Goal: Task Accomplishment & Management: Manage account settings

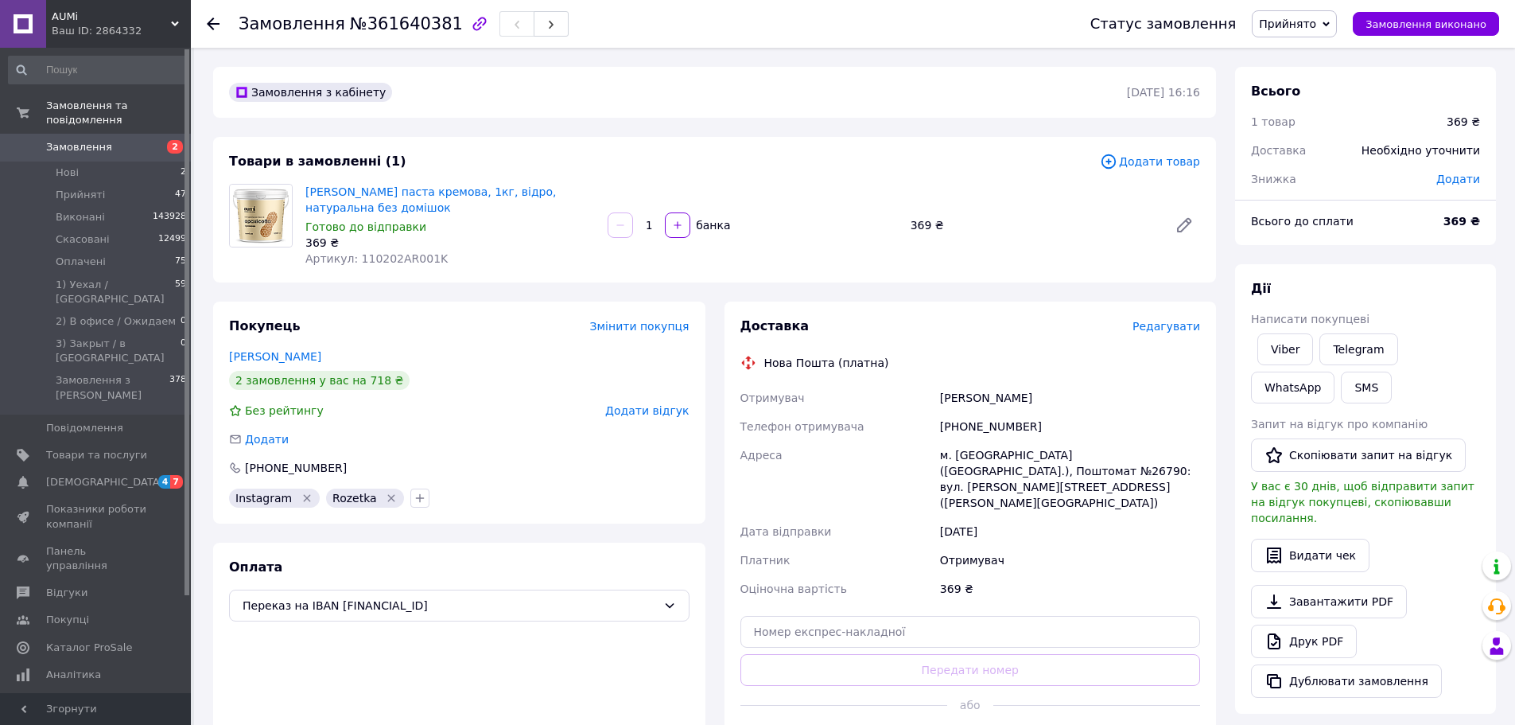
click at [279, 358] on link "Брик Сергій" at bounding box center [275, 356] width 92 height 13
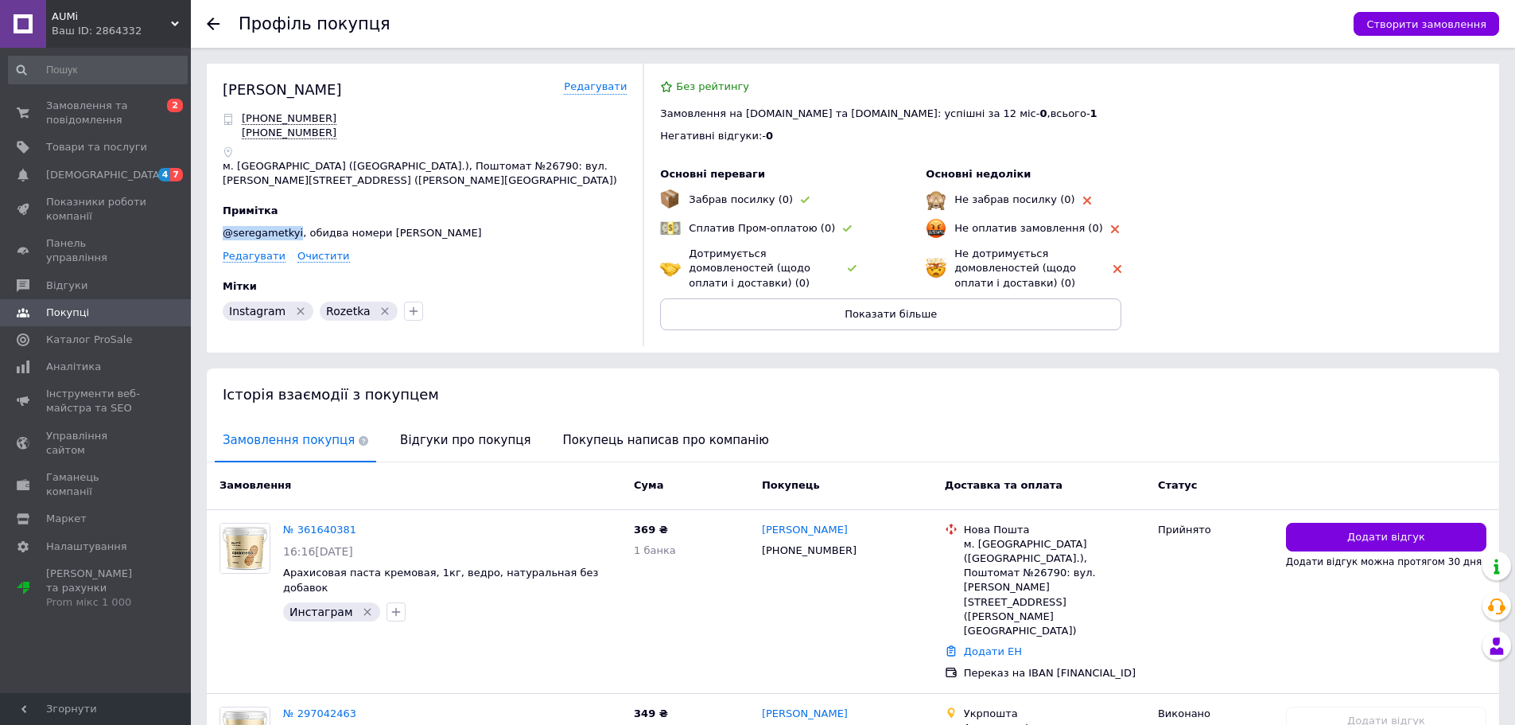
drag, startPoint x: 227, startPoint y: 231, endPoint x: 293, endPoint y: 228, distance: 66.1
click at [293, 228] on p "@seregametkyi, обидва номери Сергія" at bounding box center [425, 233] width 404 height 14
copy p "@seregametkyi"
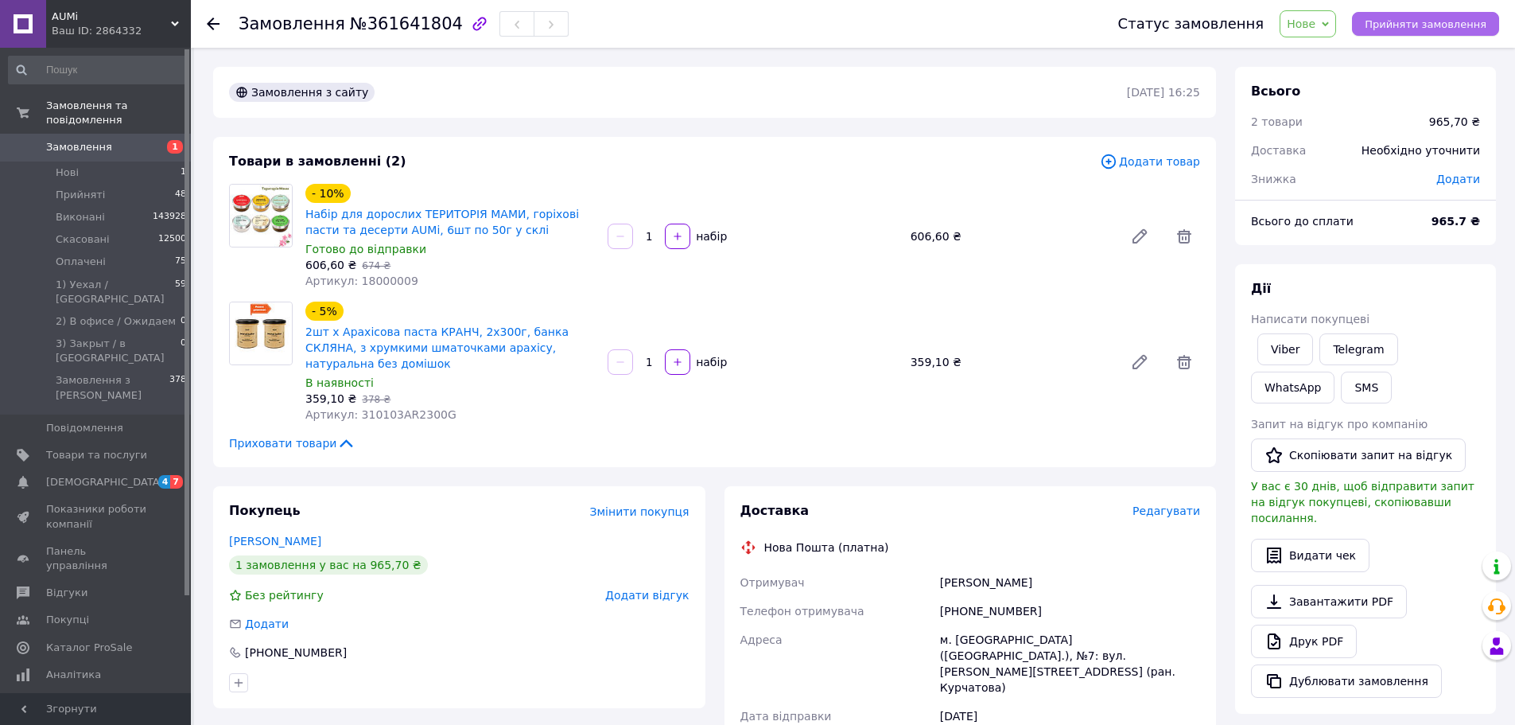
click at [1405, 19] on span "Прийняти замовлення" at bounding box center [1426, 24] width 122 height 12
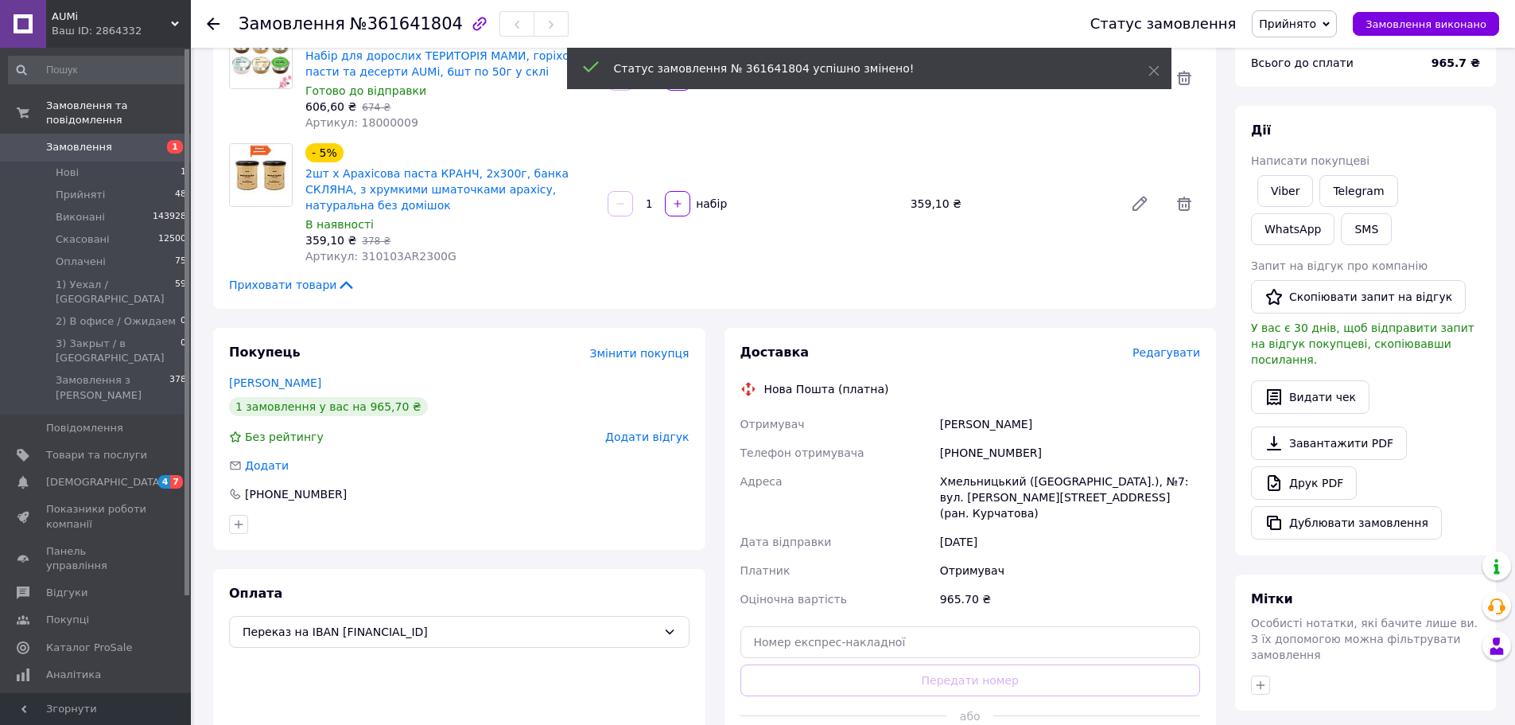
scroll to position [159, 0]
click at [306, 375] on link "Тростинська Анжела" at bounding box center [275, 381] width 92 height 13
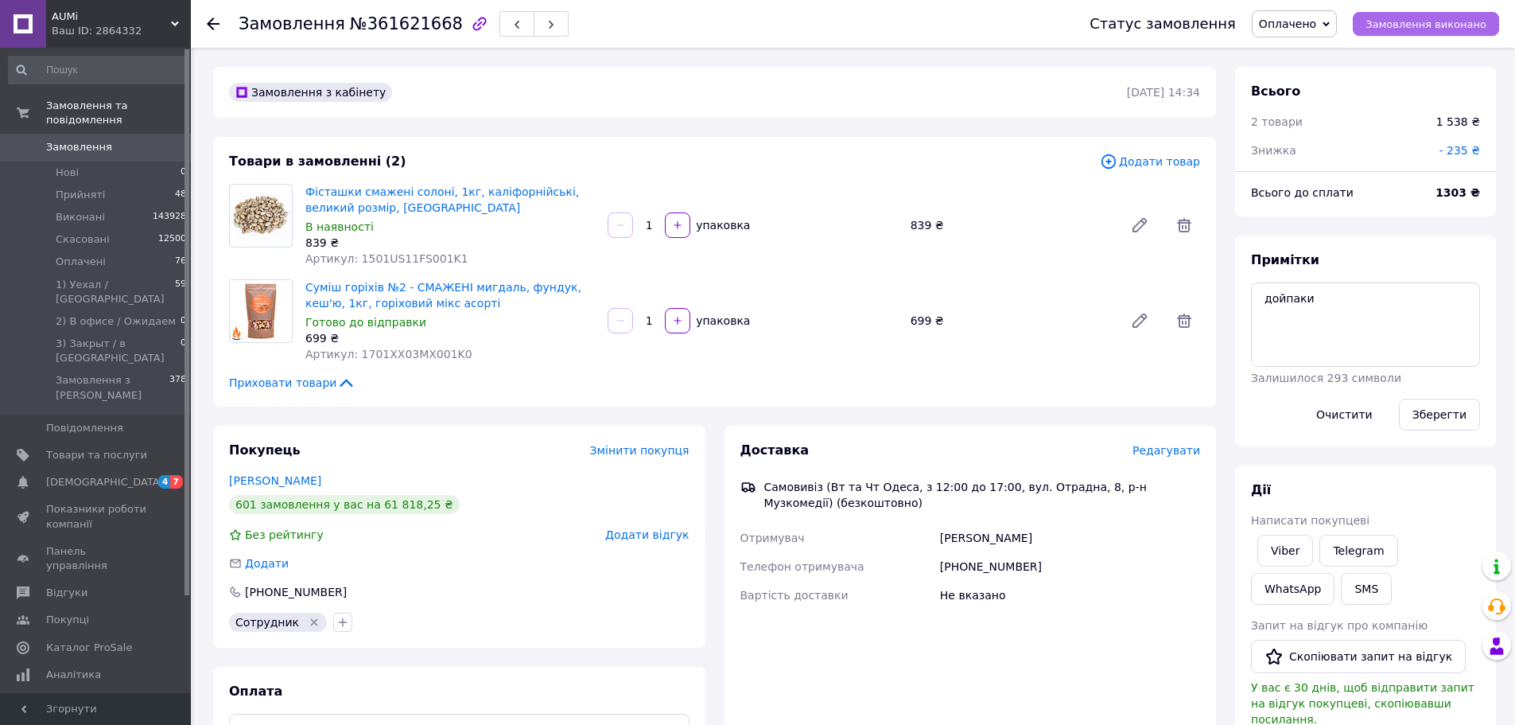
click at [1395, 29] on span "Замовлення виконано" at bounding box center [1426, 24] width 121 height 12
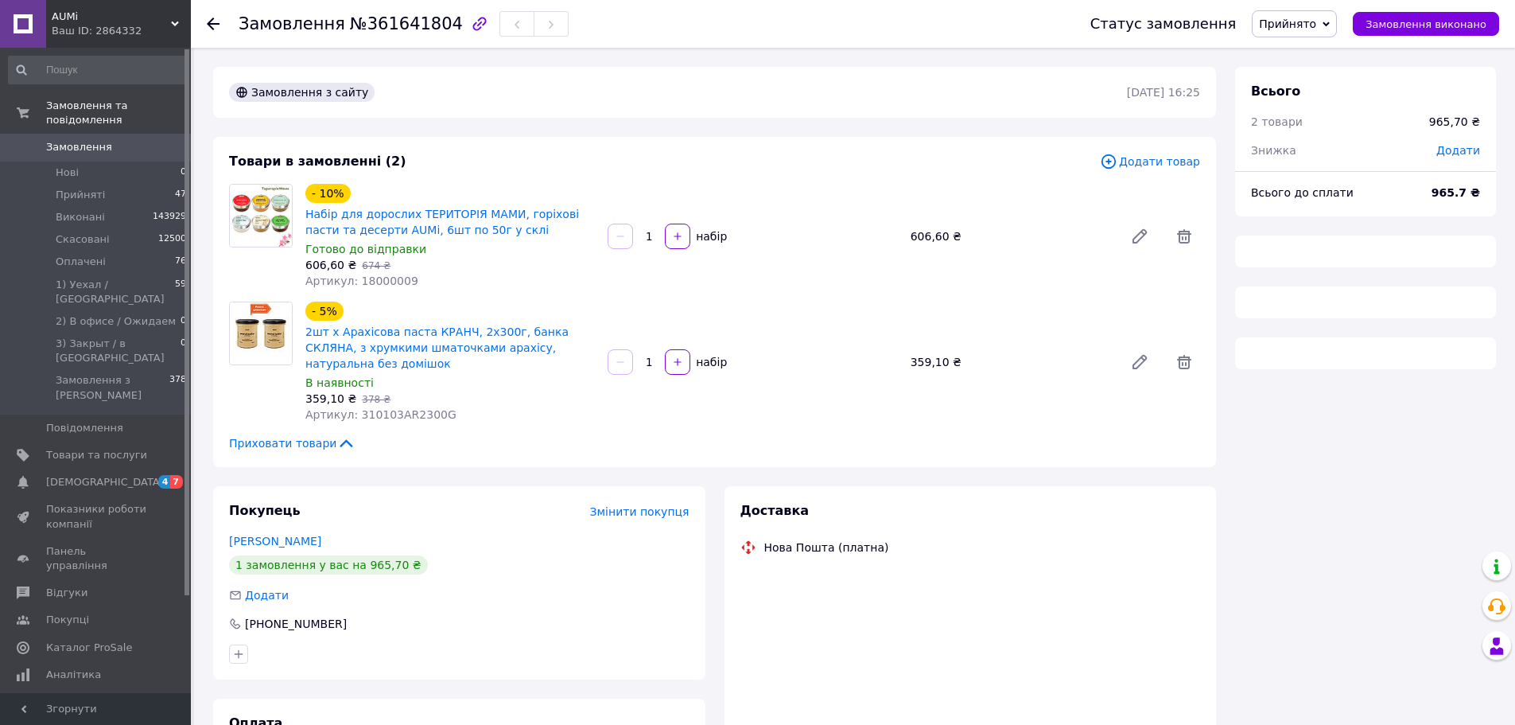
click at [1279, 21] on span "Прийнято" at bounding box center [1294, 23] width 85 height 27
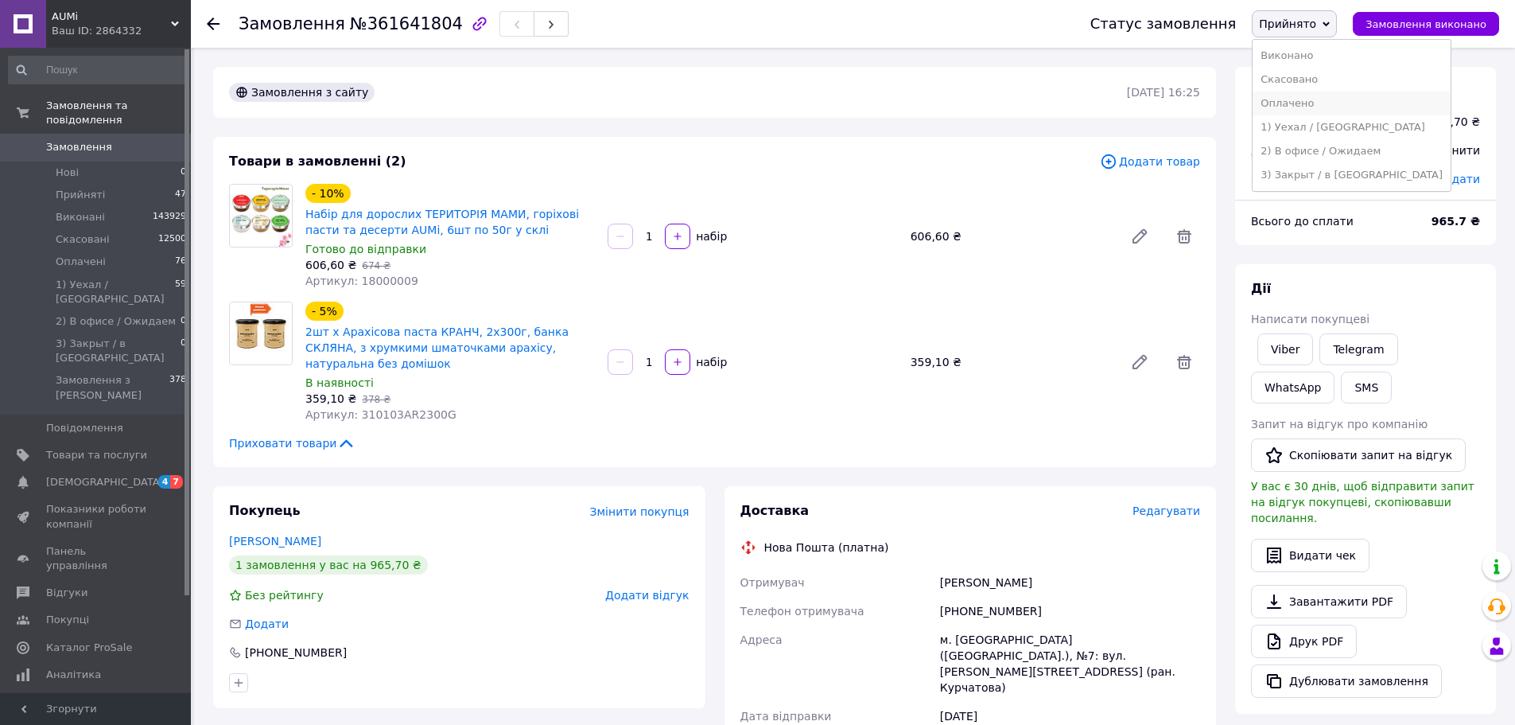
click at [1304, 99] on li "Оплачено" at bounding box center [1352, 103] width 198 height 24
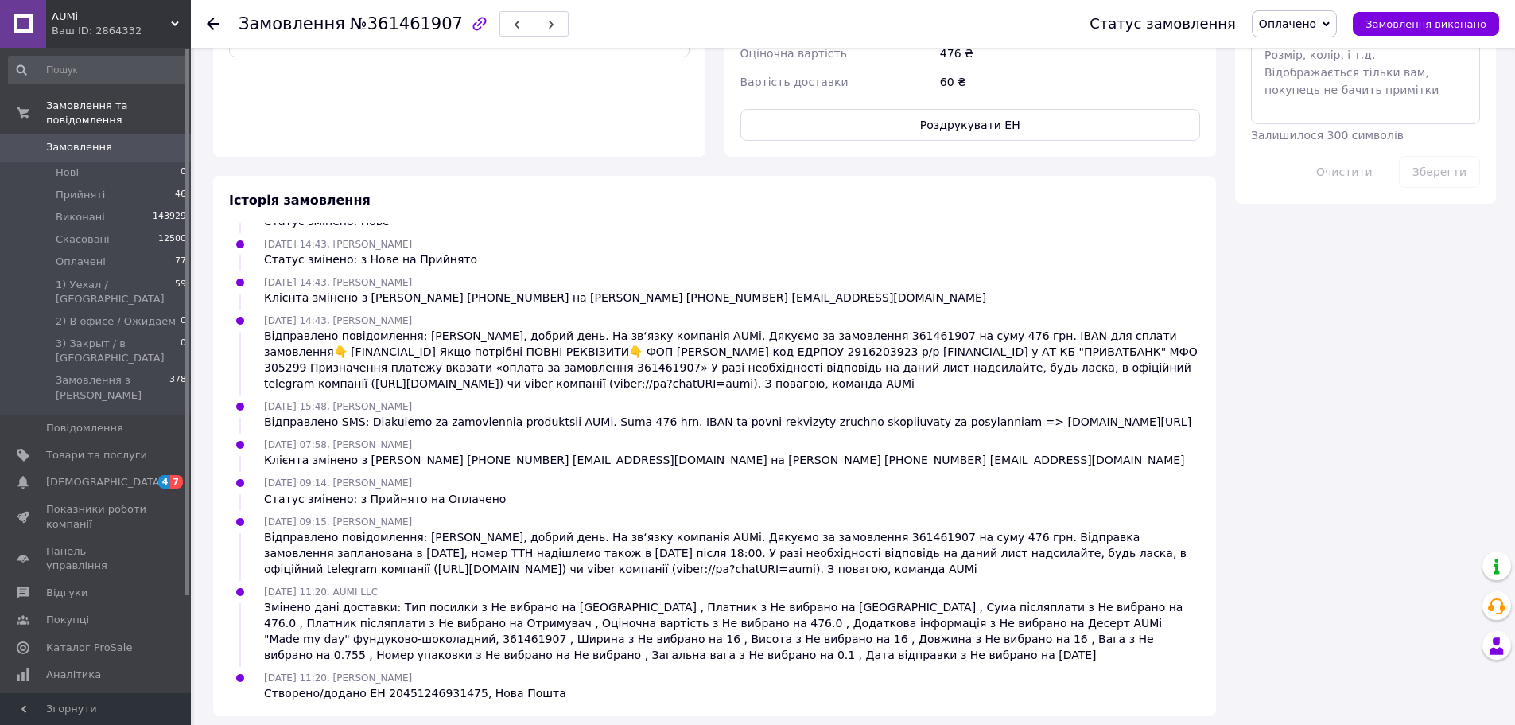
scroll to position [905, 0]
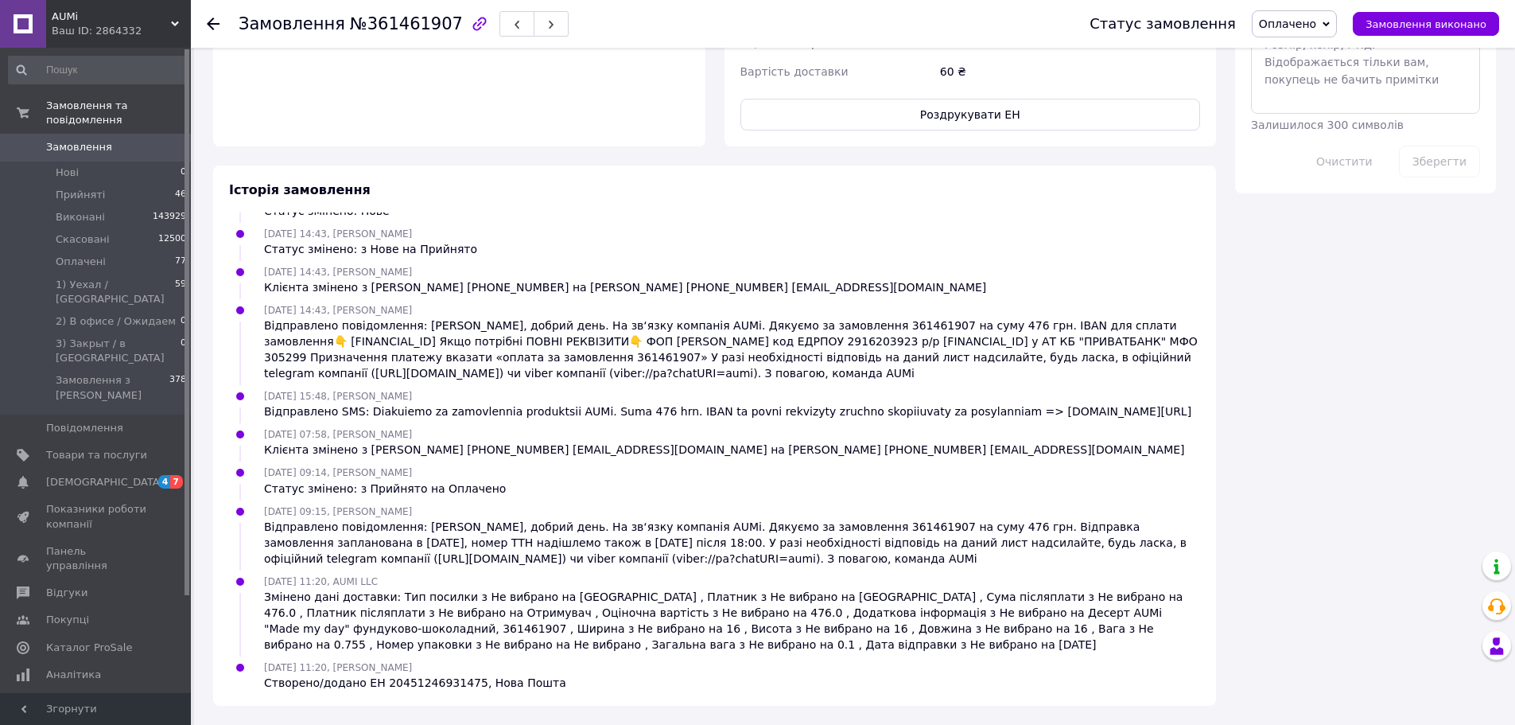
click at [706, 218] on div "[DATE] 14:32 Статус змінено: Нове" at bounding box center [715, 203] width 984 height 32
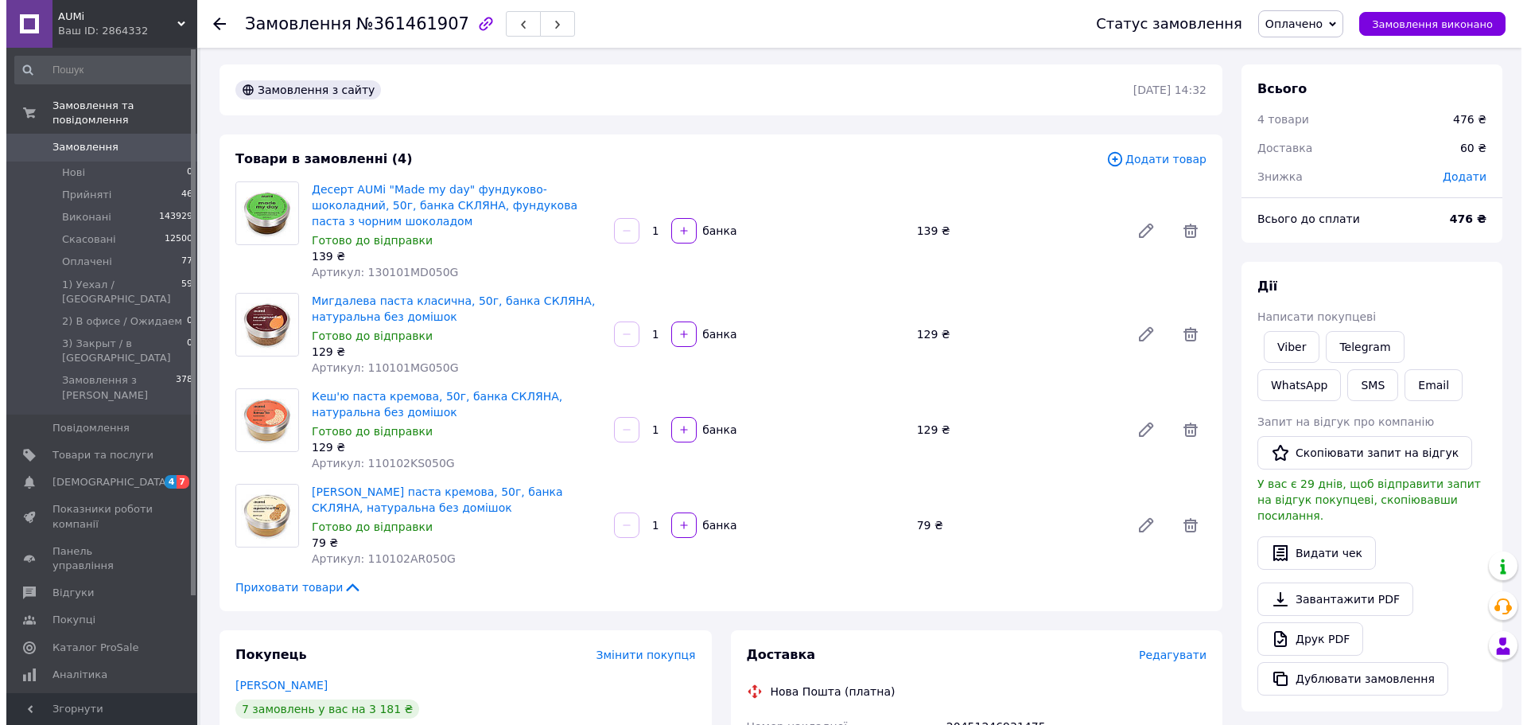
scroll to position [0, 0]
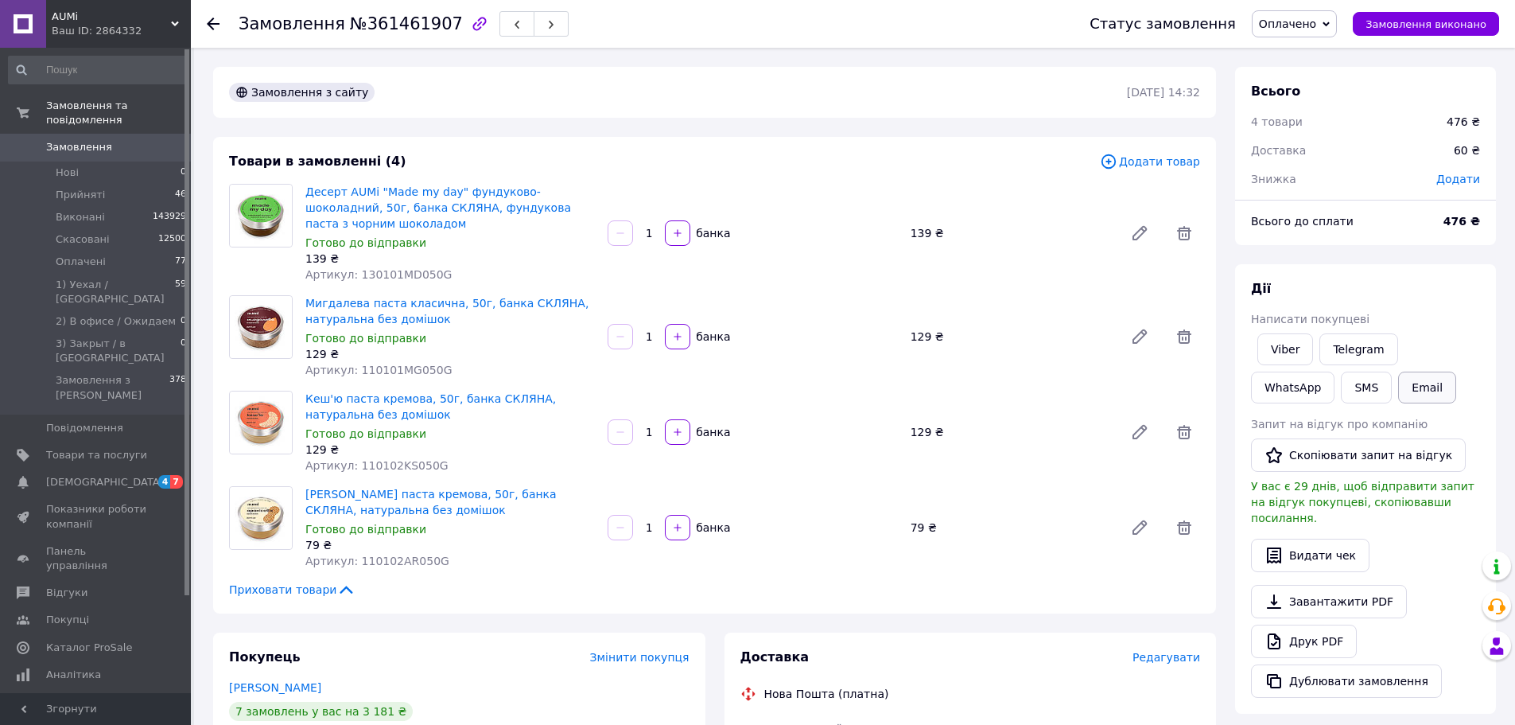
click at [1398, 383] on button "Email" at bounding box center [1427, 387] width 58 height 32
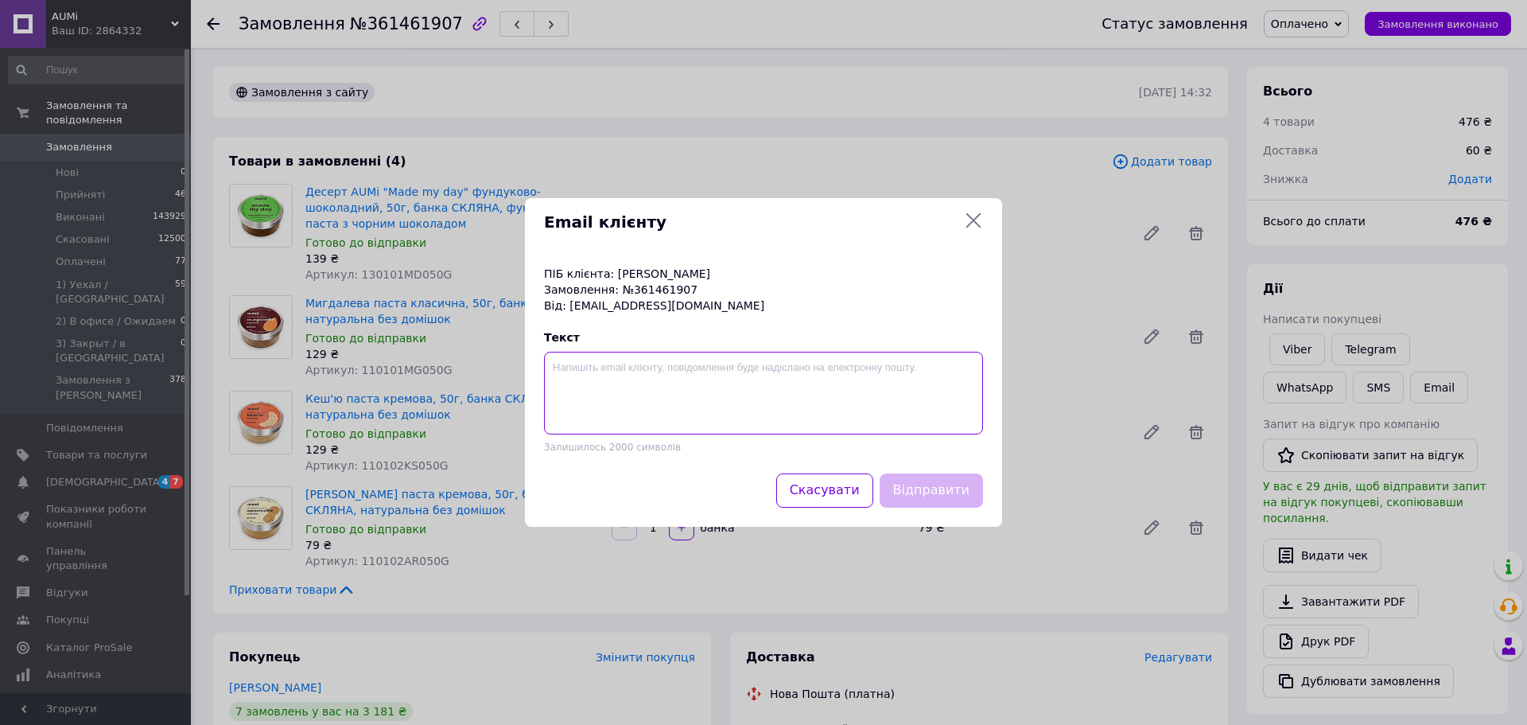
click at [710, 399] on textarea at bounding box center [763, 393] width 439 height 83
paste textarea "IMЯ, добрий день. На зв‘язку компанія AUMi. Замовлення ХХХХХХХХХХХ відправлене …"
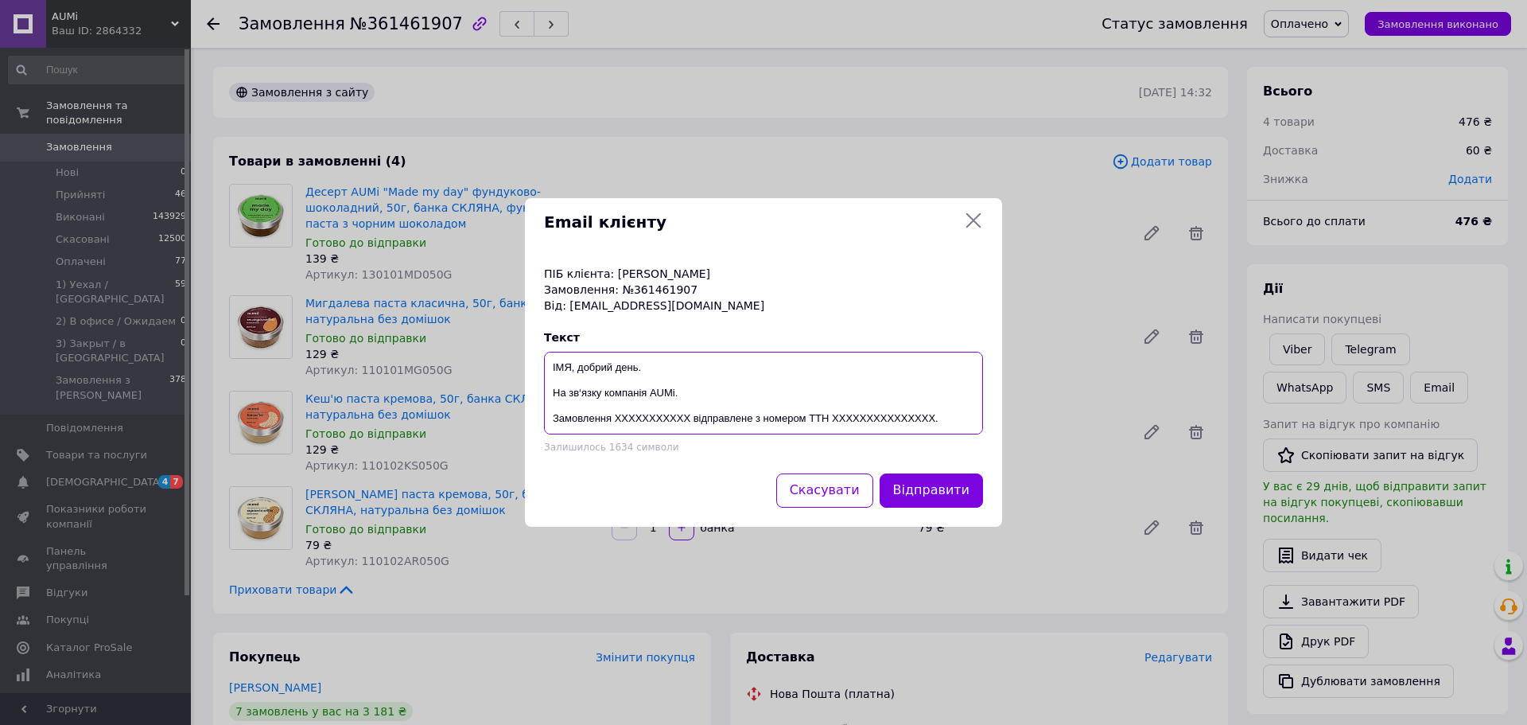
click at [557, 367] on textarea "IMЯ, добрий день. На зв‘язку компанія AUMi. Замовлення ХХХХХХХХХХХ відправлене …" at bounding box center [763, 393] width 439 height 83
click at [654, 292] on p "Замовлення: №361461907" at bounding box center [763, 290] width 439 height 16
copy p "361461907"
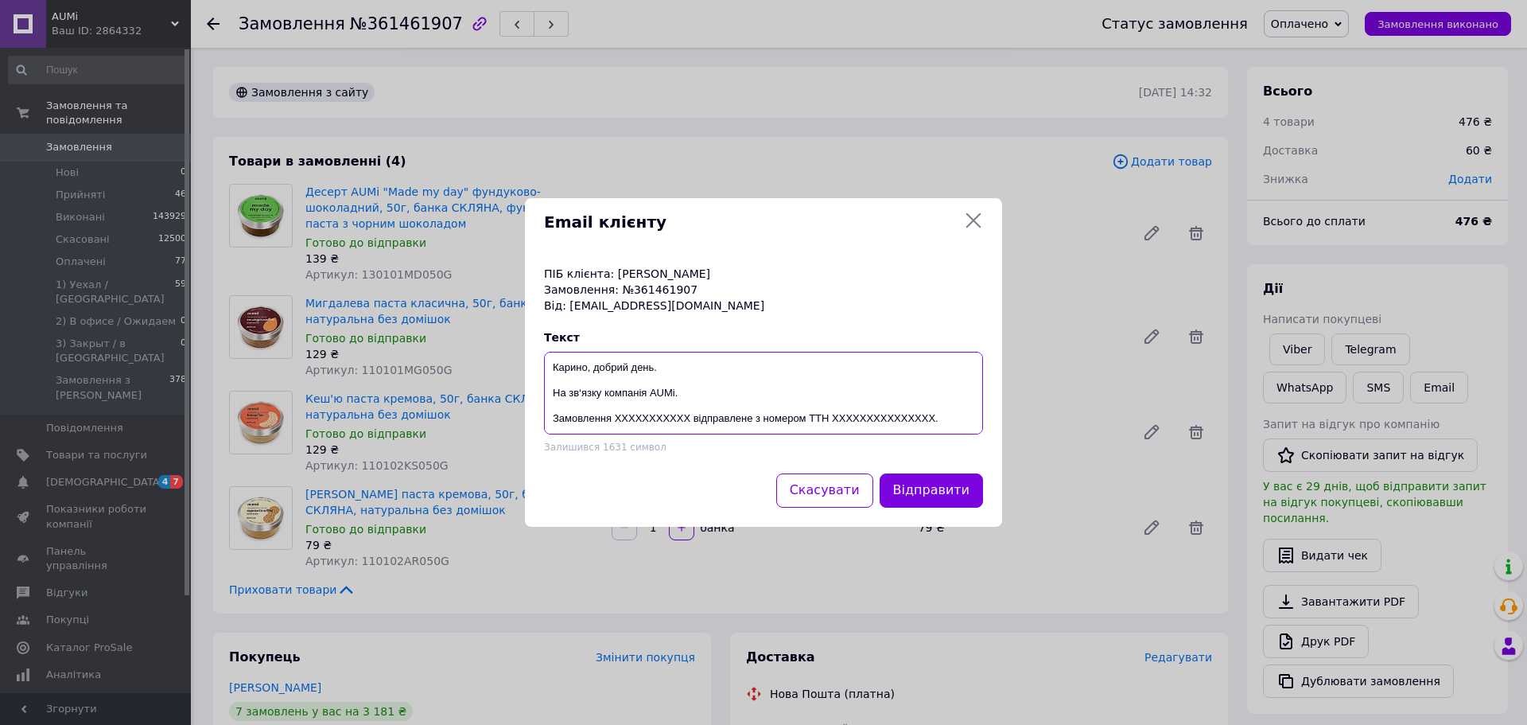
click at [653, 422] on textarea "Карино, добрий день. На зв‘язку компанія AUMi. Замовлення ХХХХХХХХХХХ відправле…" at bounding box center [763, 393] width 439 height 83
paste textarea "361461907"
type textarea "Карино, добрий день. На зв‘язку компанія AUMi. Замовлення 361461907 відправлене…"
click at [1026, 415] on div "Email клієнту ПІБ клієнта: Галуза Карина Замовлення: №361461907 Від: galuza2005…" at bounding box center [763, 362] width 1527 height 725
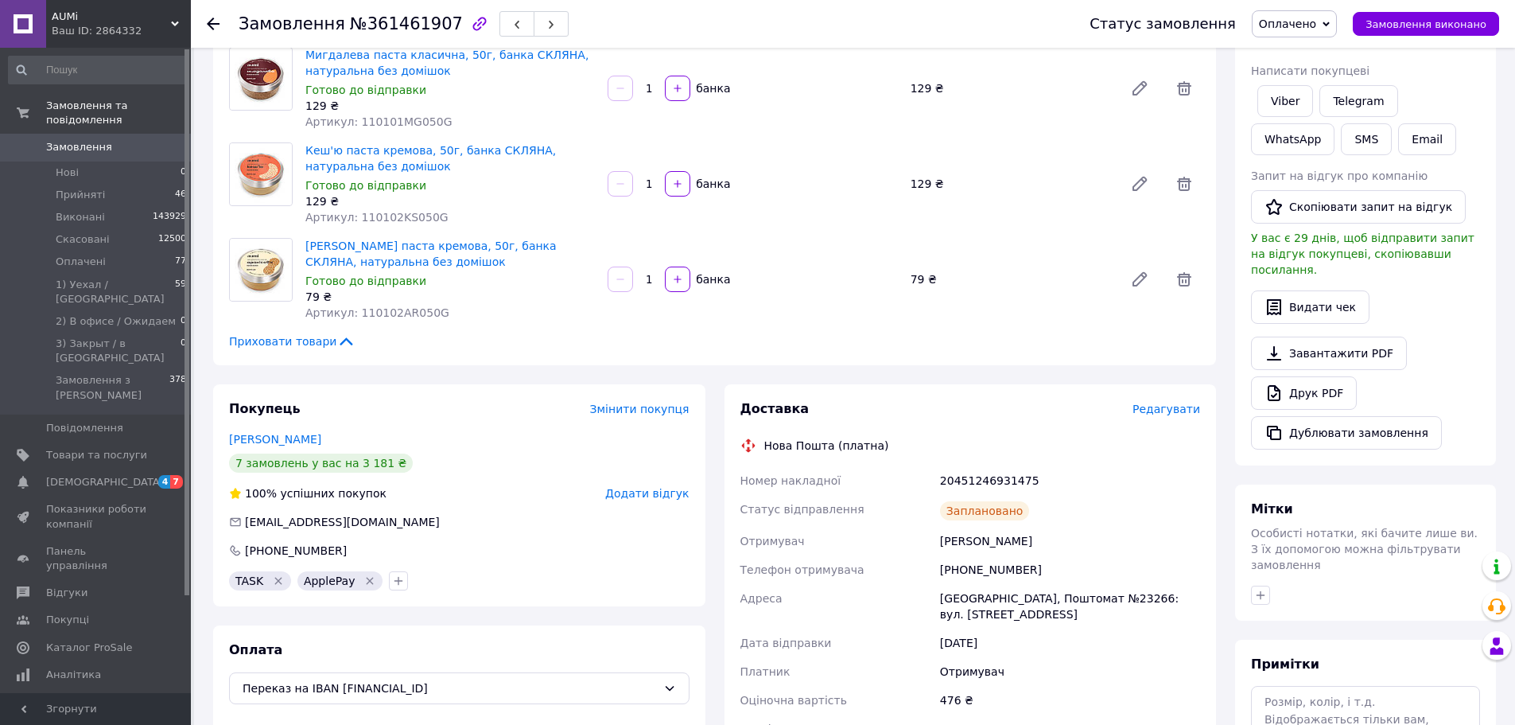
scroll to position [398, 0]
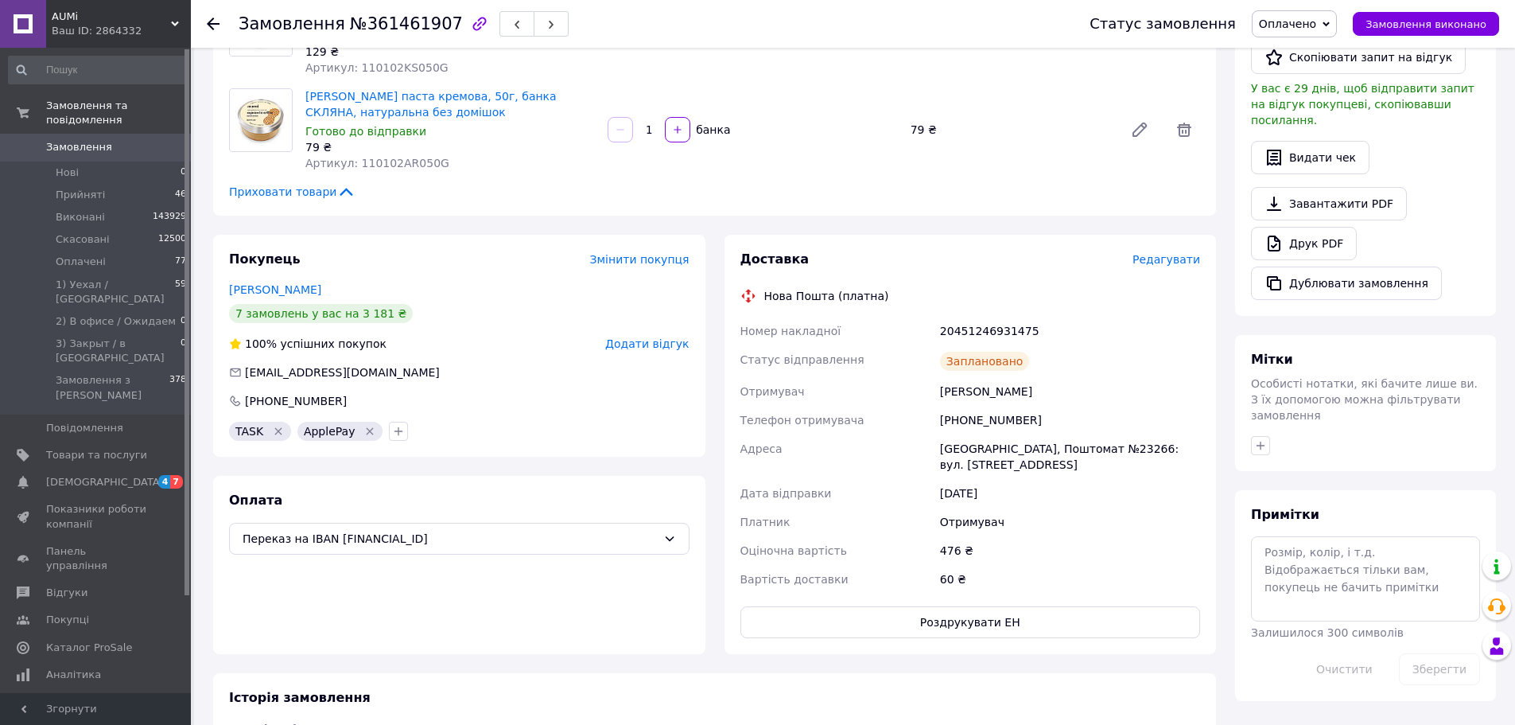
click at [971, 336] on div "20451246931475" at bounding box center [1070, 331] width 266 height 29
copy div "20451246931475"
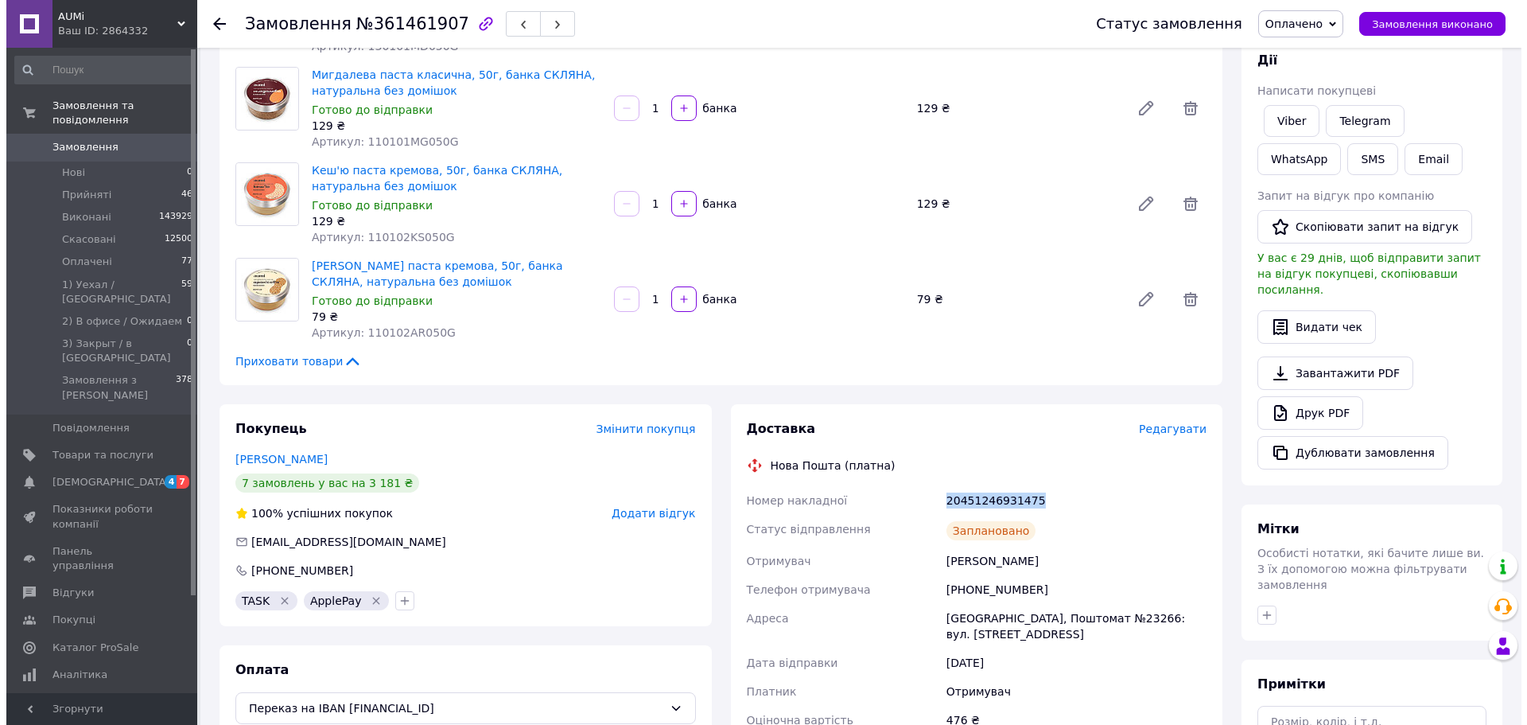
scroll to position [80, 0]
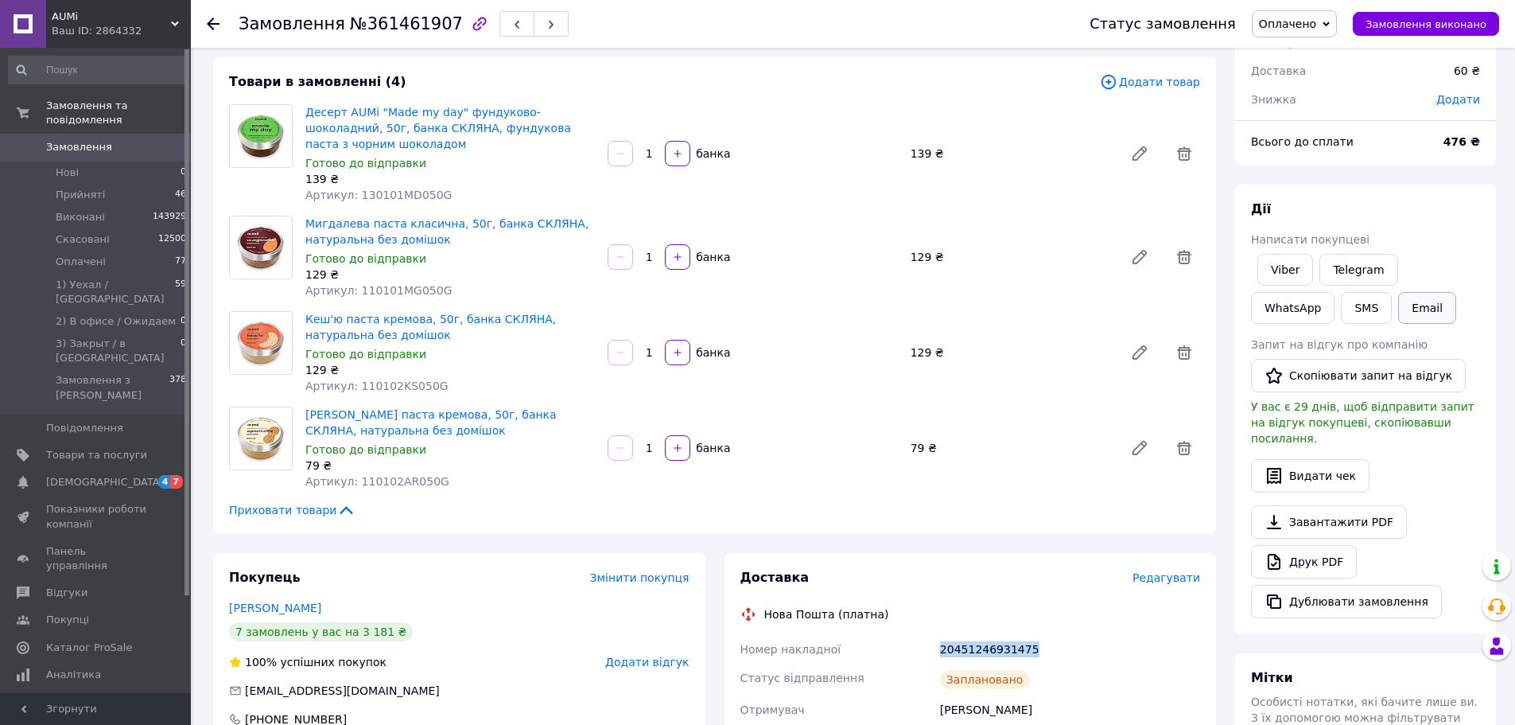
click at [1398, 318] on button "Email" at bounding box center [1427, 308] width 58 height 32
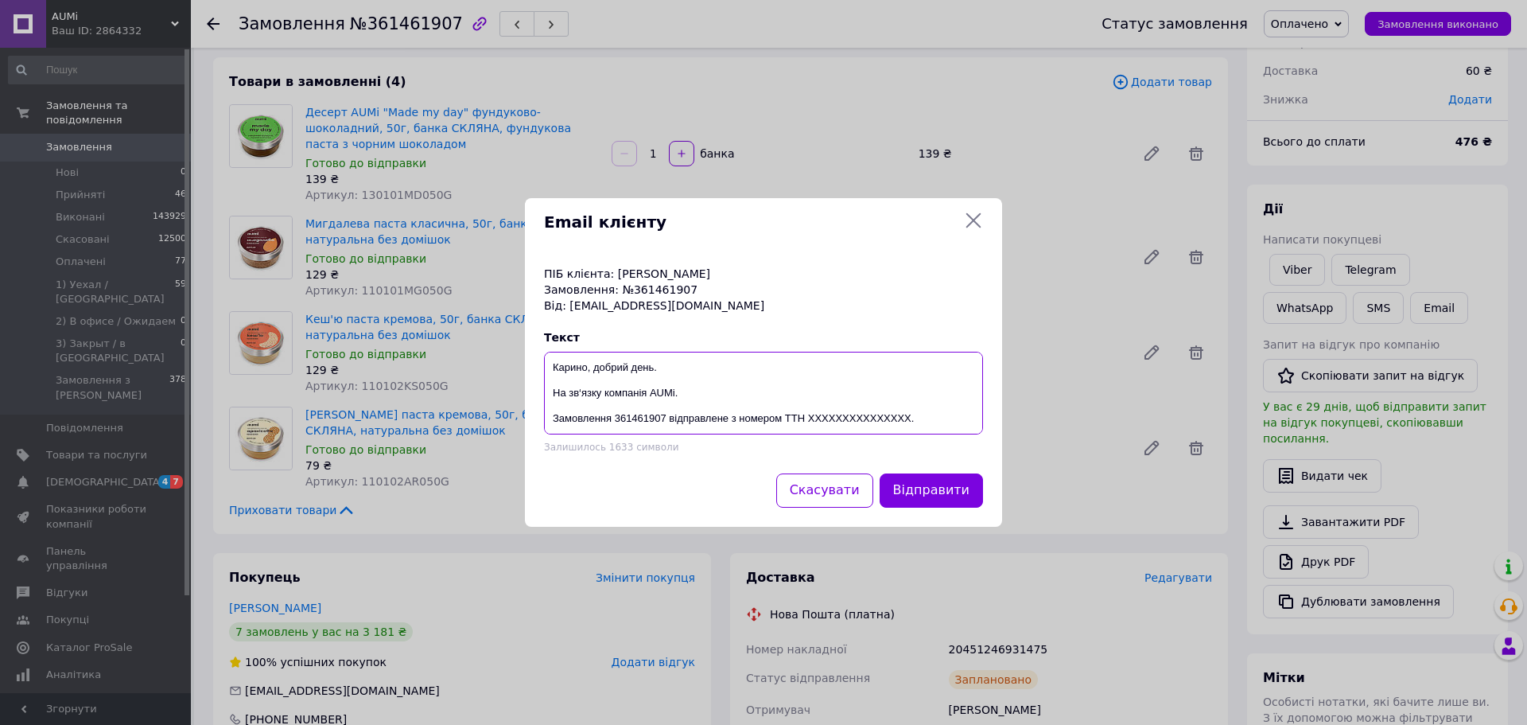
click at [846, 418] on textarea "Карино, добрий день. На зв‘язку компанія AUMi. Замовлення 361461907 відправлене…" at bounding box center [763, 393] width 439 height 83
paste textarea "20451246931475"
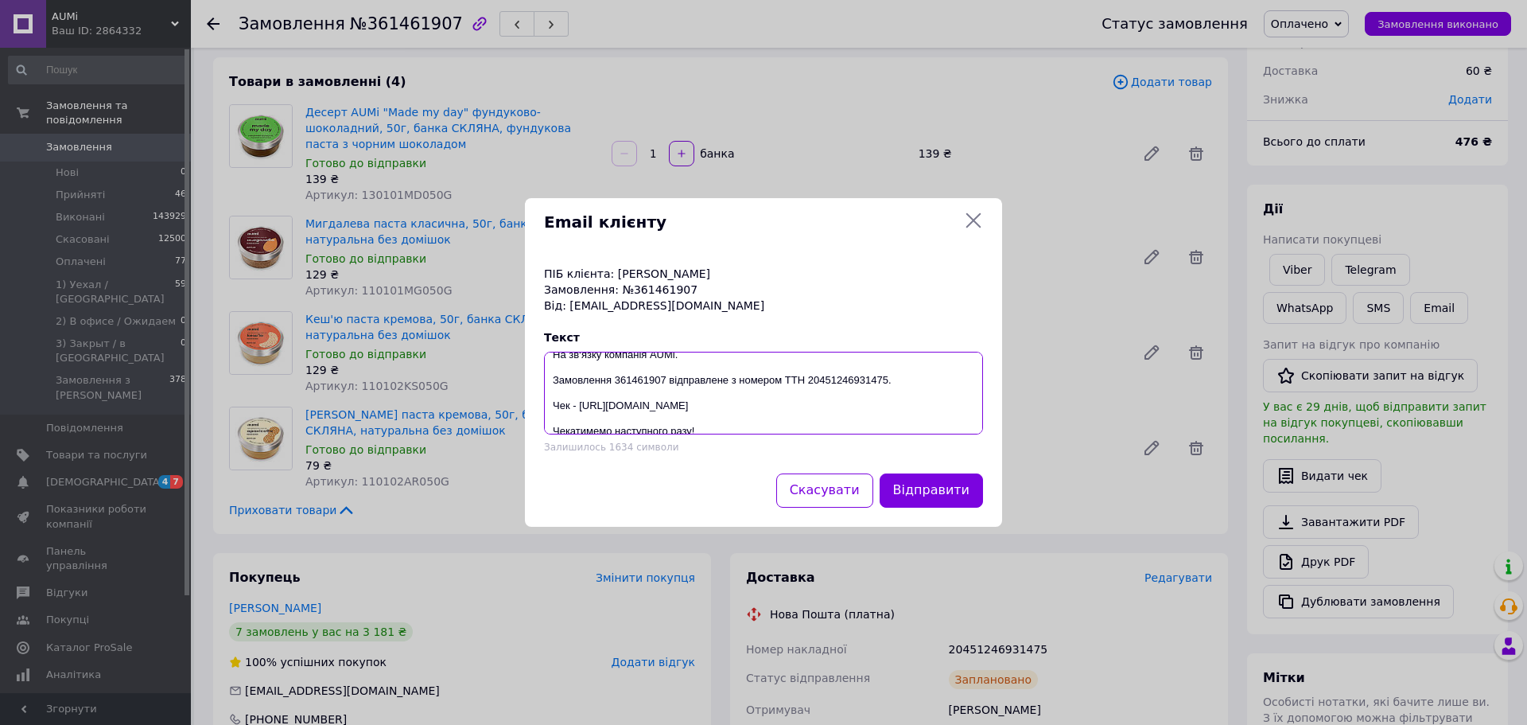
drag, startPoint x: 709, startPoint y: 405, endPoint x: 553, endPoint y: 406, distance: 156.7
click at [553, 406] on textarea "Карино, добрий день. На зв‘язку компанія AUMi. Замовлення 361461907 відправлене…" at bounding box center [763, 393] width 439 height 83
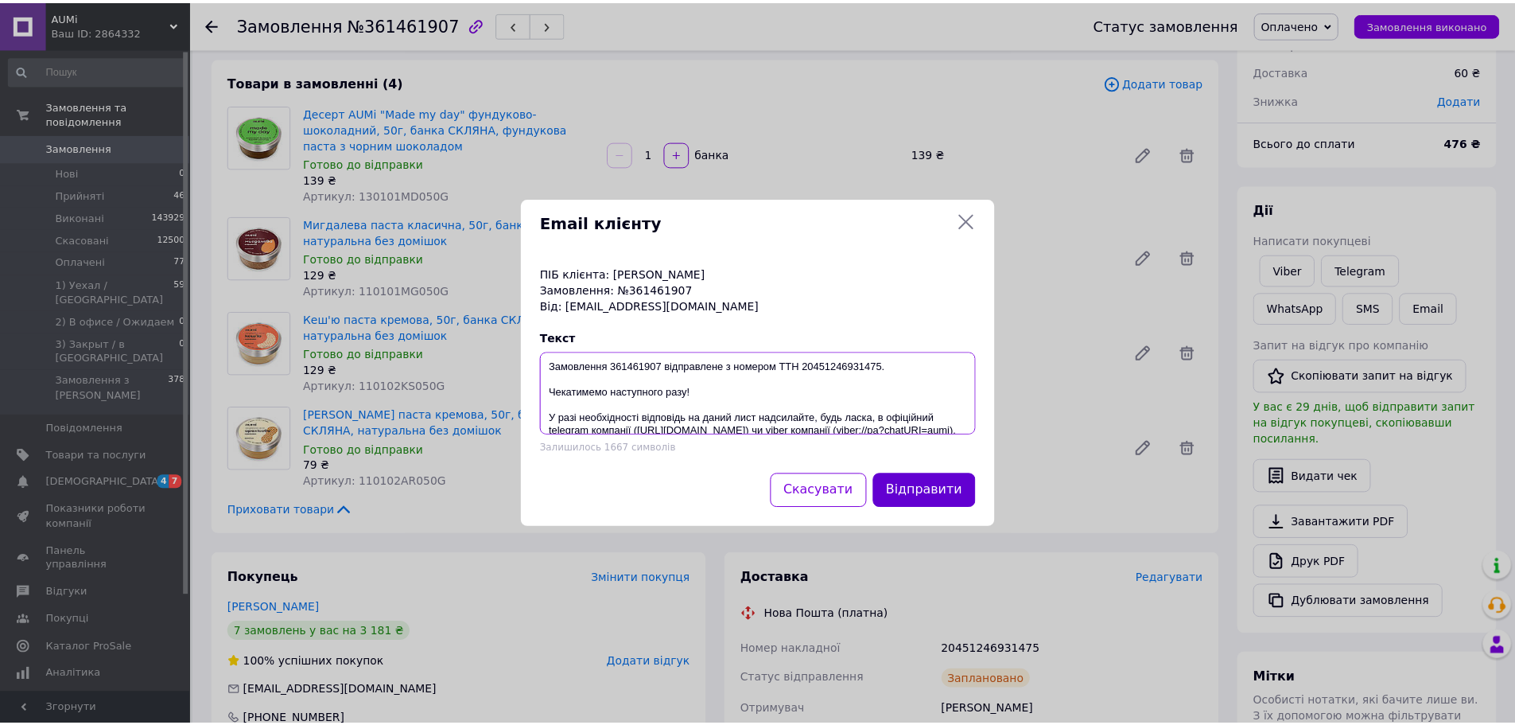
scroll to position [80, 0]
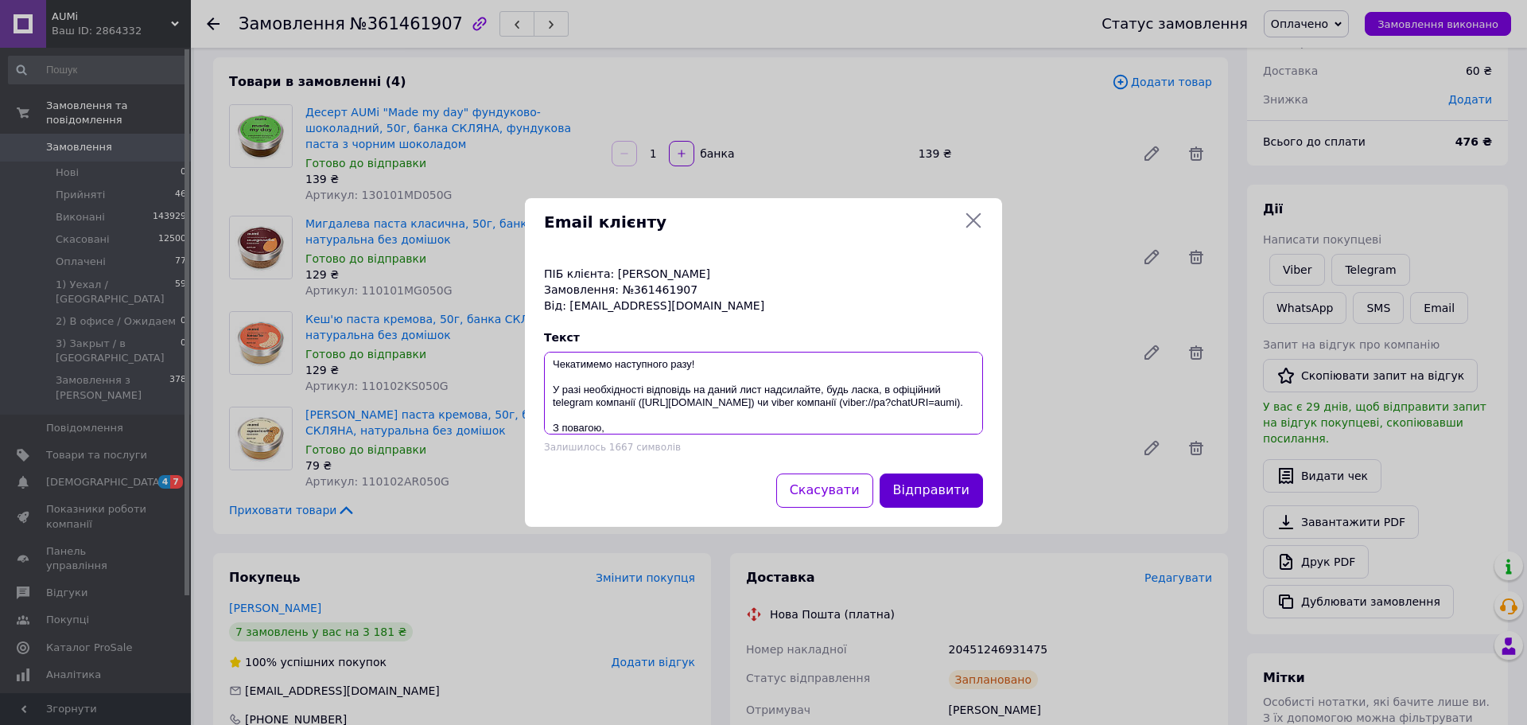
type textarea "Карино, добрий день. На зв‘язку компанія AUMi. Замовлення 361461907 відправлене…"
click at [899, 488] on button "Відправити" at bounding box center [931, 490] width 103 height 34
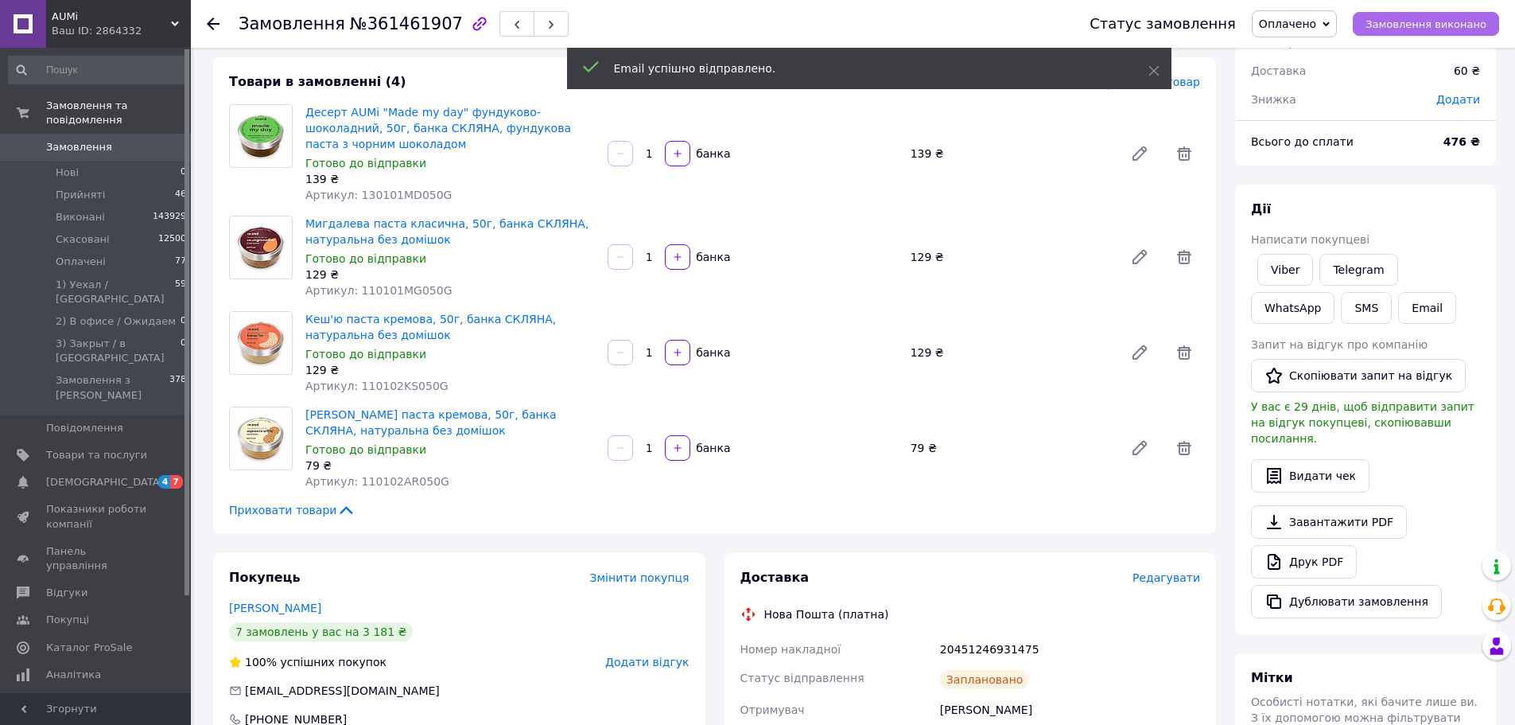
click at [1426, 22] on span "Замовлення виконано" at bounding box center [1426, 24] width 121 height 12
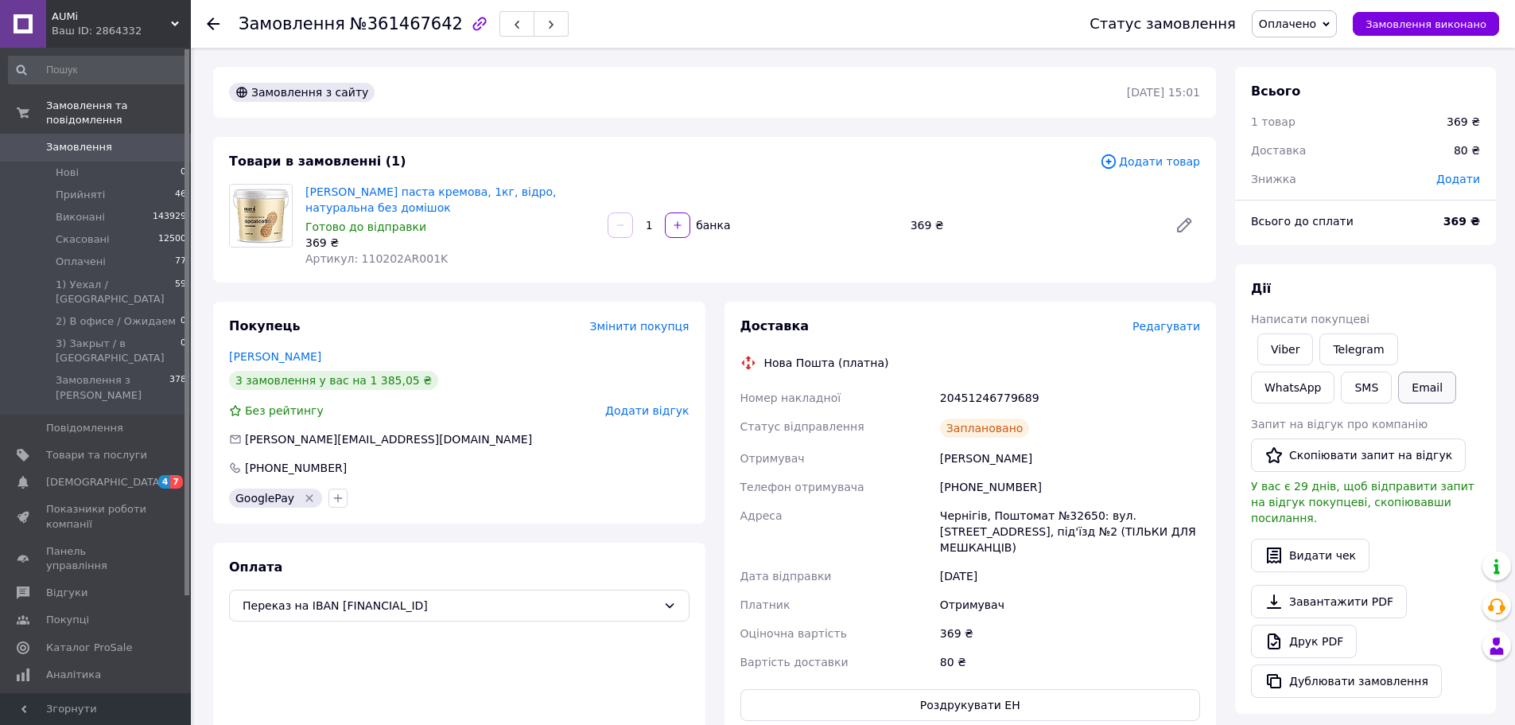
click at [1398, 387] on button "Email" at bounding box center [1427, 387] width 58 height 32
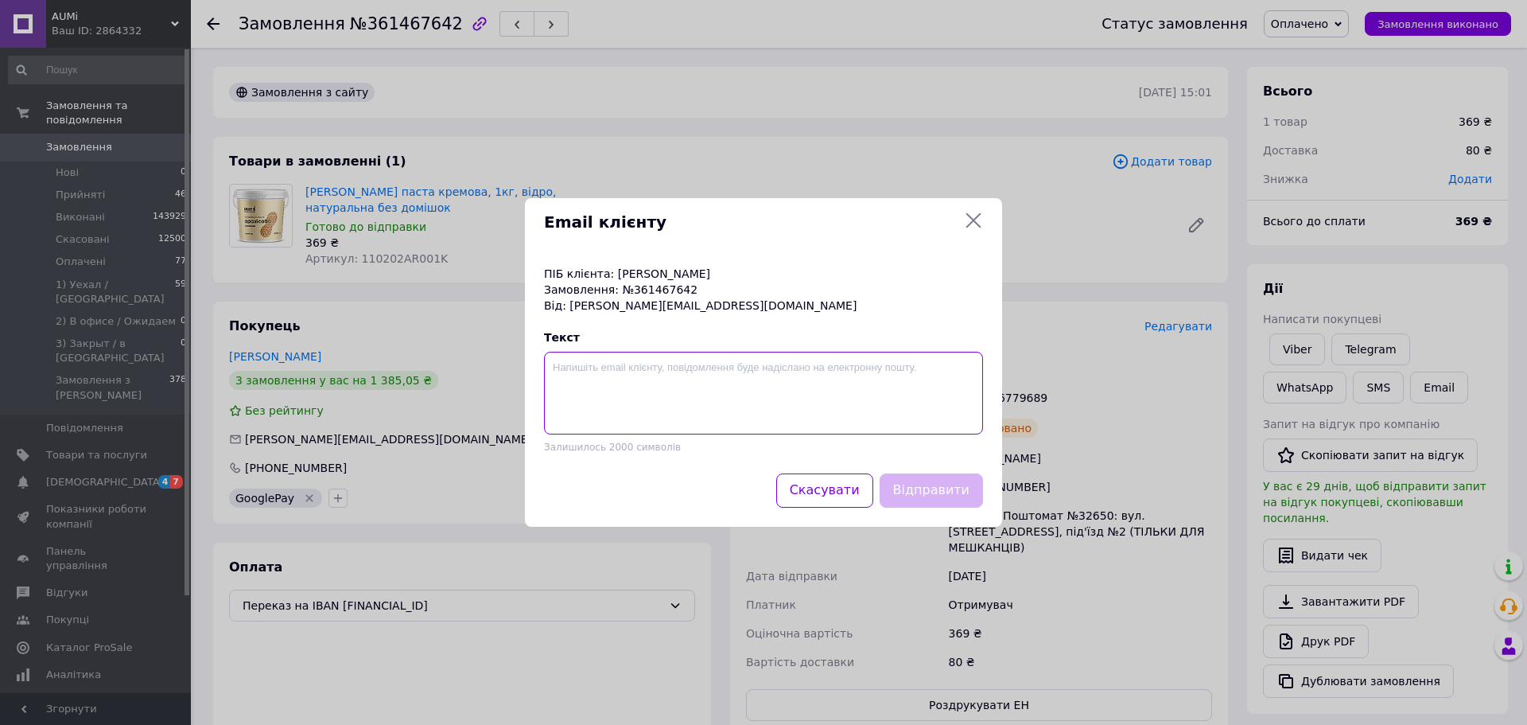
click at [680, 412] on textarea at bounding box center [763, 393] width 439 height 83
paste textarea "IMЯ, добрий день. На зв‘язку компанія AUMi. Замовлення ХХХХХХХХХХХ відправлене …"
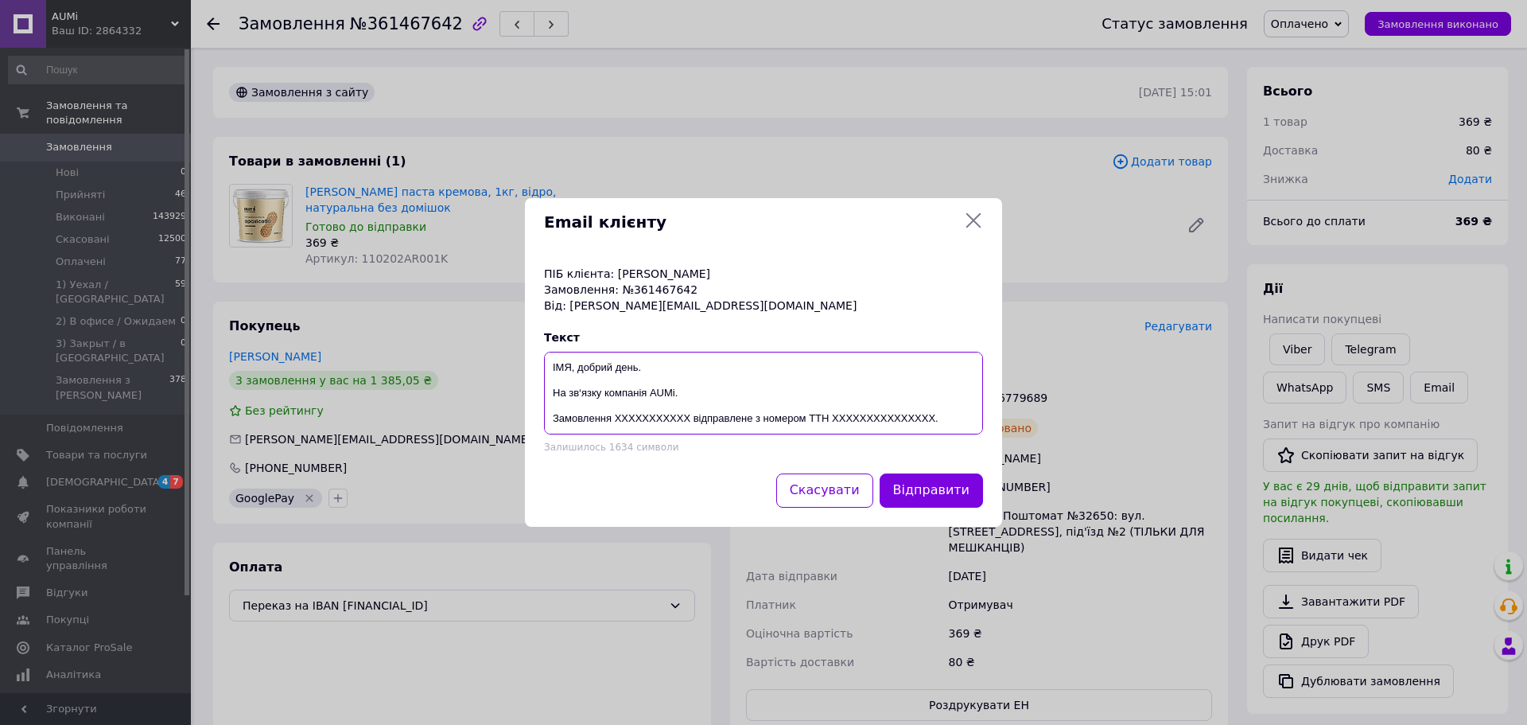
click at [560, 366] on textarea "IMЯ, добрий день. На зв‘язку компанія AUMi. Замовлення ХХХХХХХХХХХ відправлене …" at bounding box center [763, 393] width 439 height 83
click at [666, 289] on p "Замовлення: №361467642" at bounding box center [763, 290] width 439 height 16
copy p "361467642"
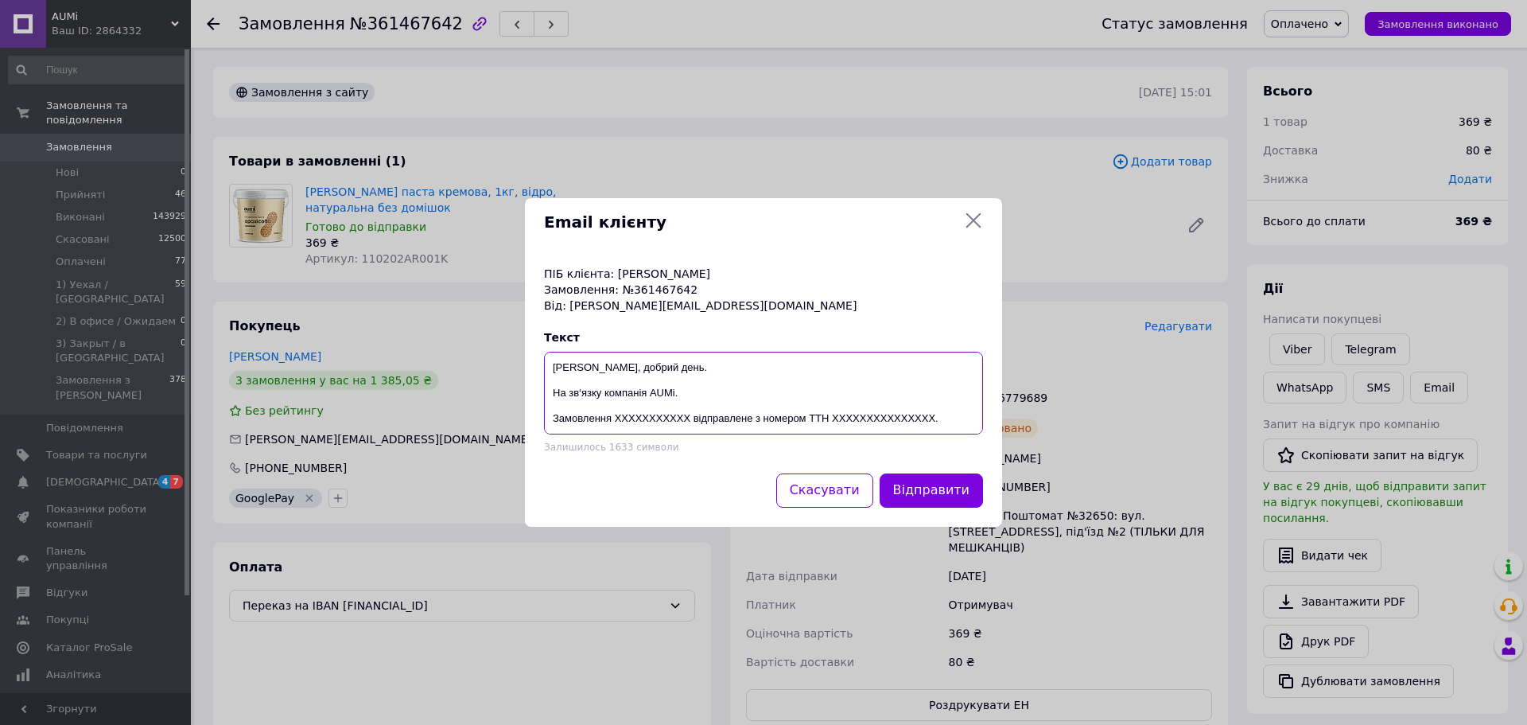
click at [663, 414] on textarea "Юліє, добрий день. На зв‘язку компанія AUMi. Замовлення ХХХХХХХХХХХ відправлене…" at bounding box center [763, 393] width 439 height 83
paste textarea "361467642"
type textarea "Юліє, добрий день. На зв‘язку компанія AUMi. Замовлення 361467642 відправлене з…"
drag, startPoint x: 1077, startPoint y: 422, endPoint x: 1047, endPoint y: 411, distance: 31.2
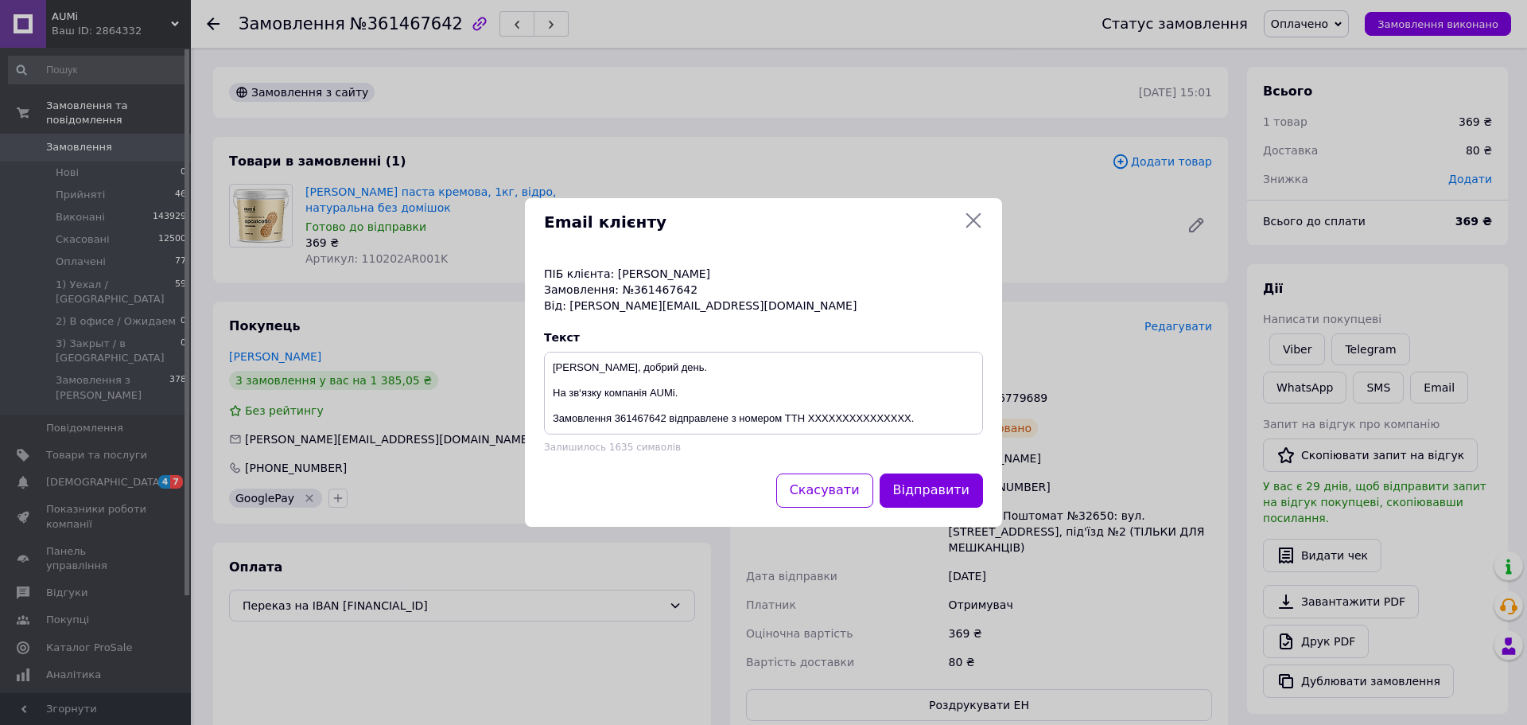
click at [1077, 421] on div "Email клієнту ПІБ клієнта: Пушенко Юлія Замовлення: №361467642 Від: yulia.sh.23…" at bounding box center [763, 362] width 1527 height 725
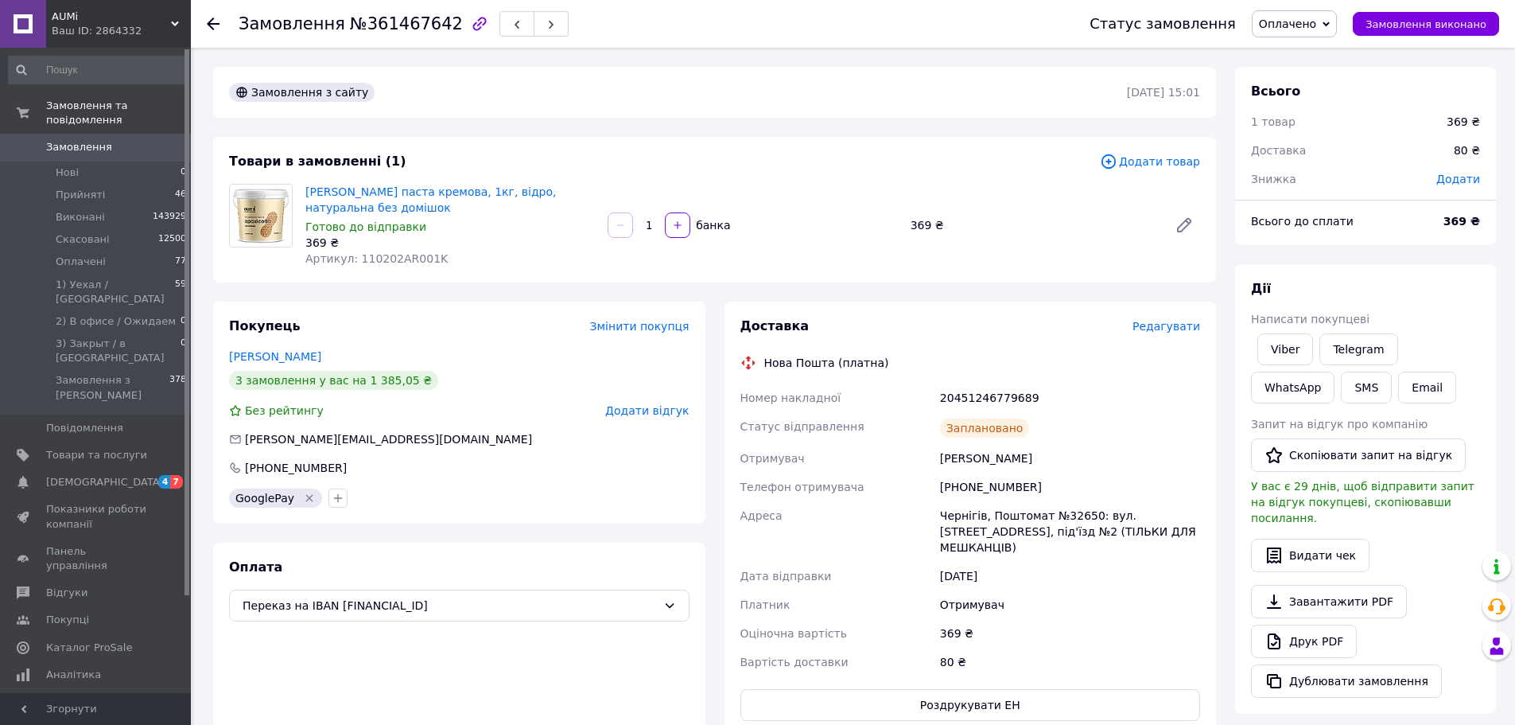
click at [985, 396] on div "20451246779689" at bounding box center [1070, 397] width 266 height 29
copy div "20451246779689"
click at [1398, 391] on button "Email" at bounding box center [1427, 387] width 58 height 32
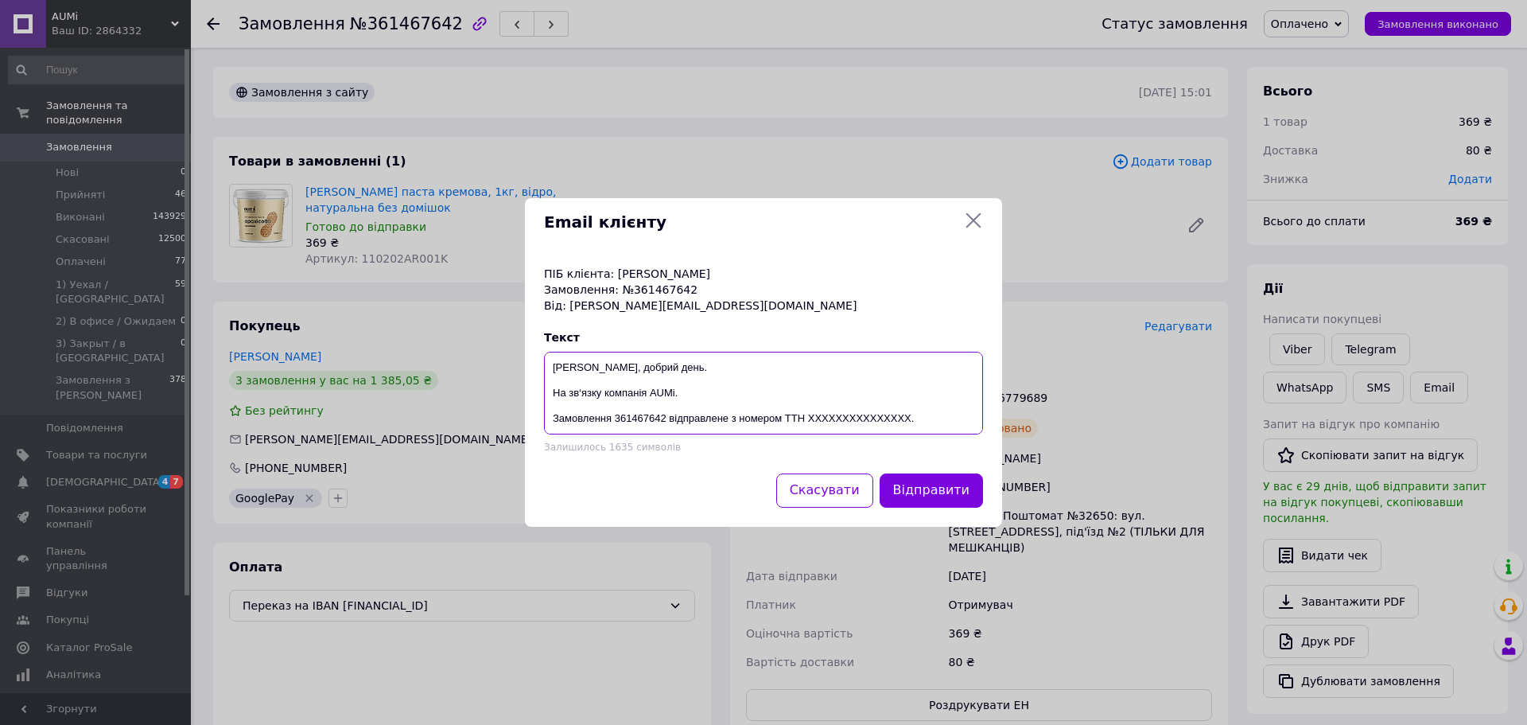
click at [852, 415] on textarea "Юліє, добрий день. На зв‘язку компанія AUMi. Замовлення 361467642 відправлене з…" at bounding box center [763, 393] width 439 height 83
paste textarea "20451246779689"
click at [639, 403] on textarea "Юліє, добрий день. На зв‘язку компанія AUMi. Замовлення 361467642 відправлене з…" at bounding box center [763, 393] width 439 height 83
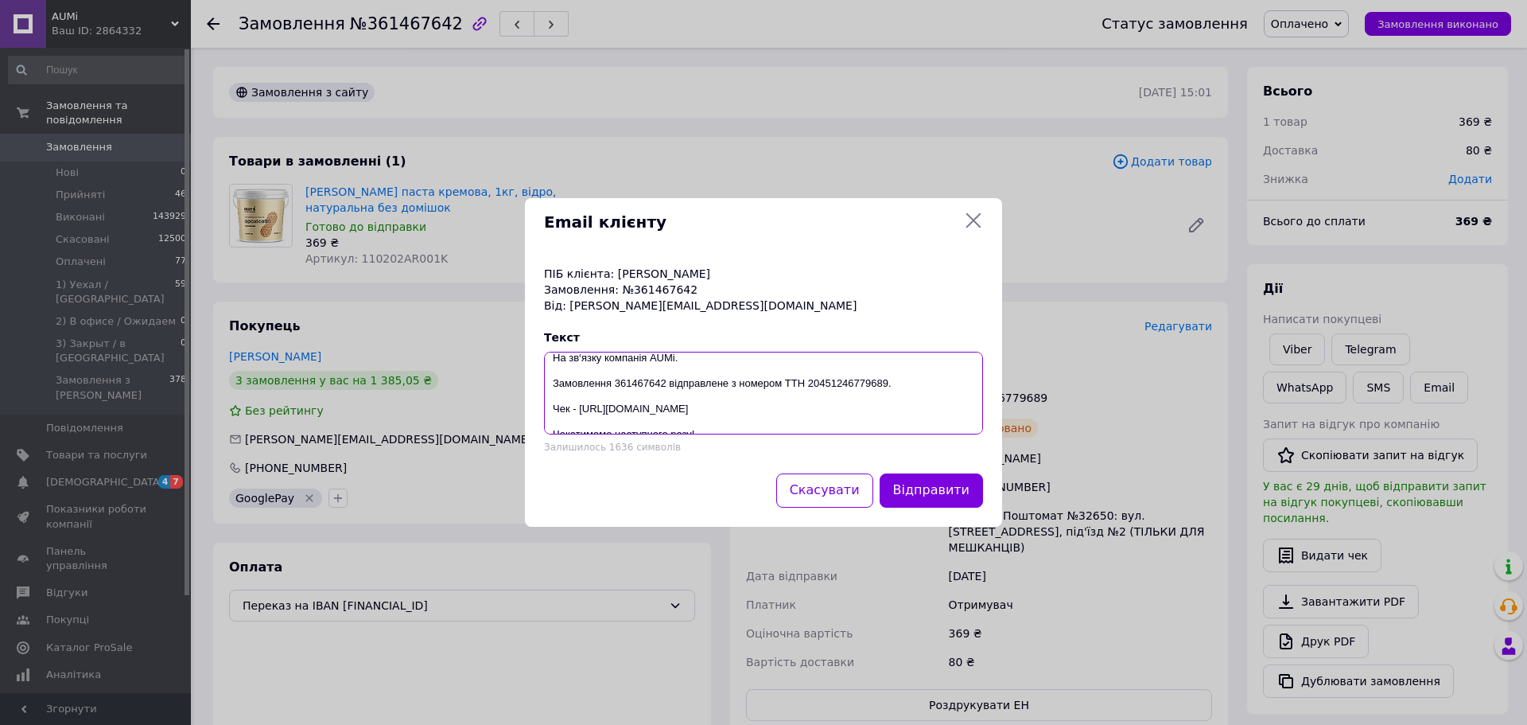
click at [639, 403] on textarea "Юліє, добрий день. На зв‘язку компанія AUMi. Замовлення 361467642 відправлене з…" at bounding box center [763, 393] width 439 height 83
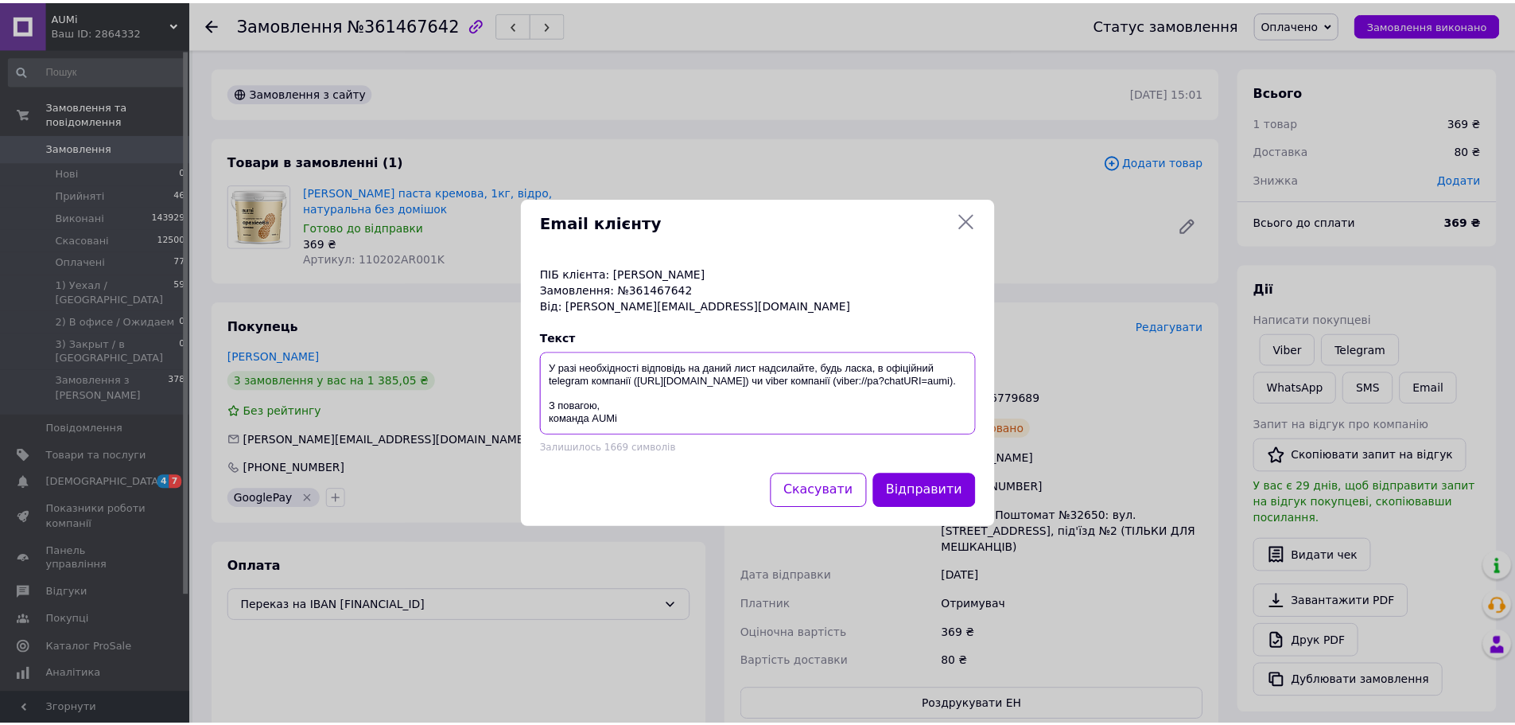
scroll to position [0, 0]
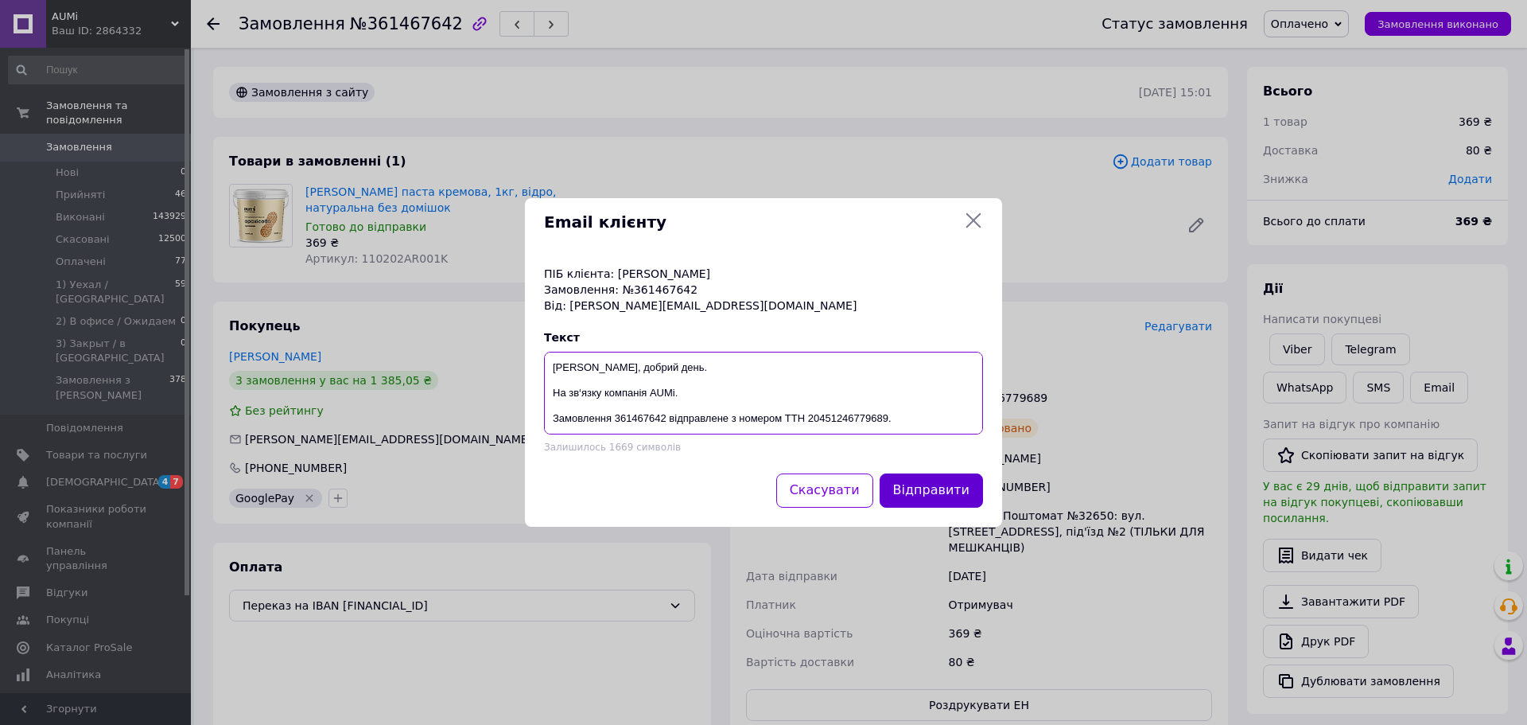
type textarea "Юліє, добрий день. На зв‘язку компанія AUMi. Замовлення 361467642 відправлене з…"
click at [937, 488] on button "Відправити" at bounding box center [931, 490] width 103 height 34
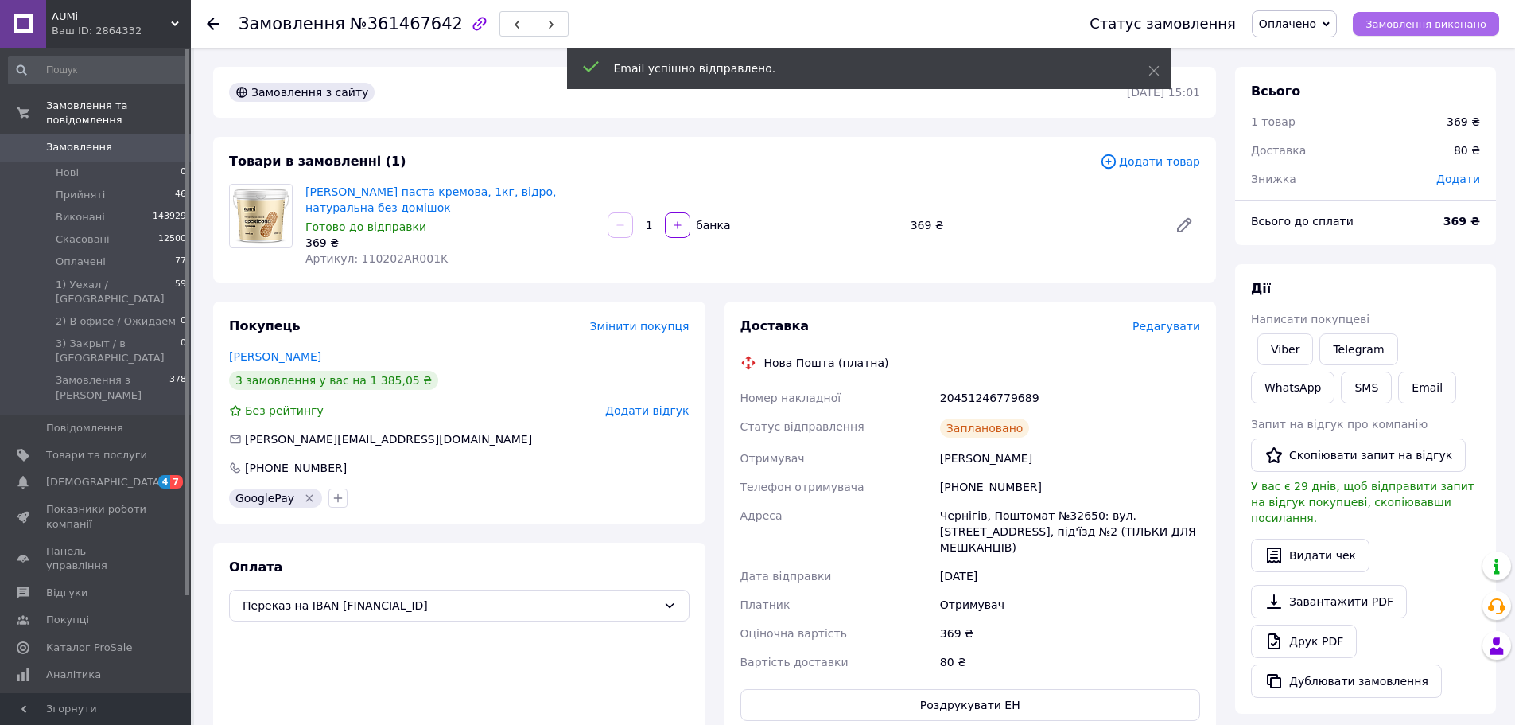
click at [1425, 21] on span "Замовлення виконано" at bounding box center [1426, 24] width 121 height 12
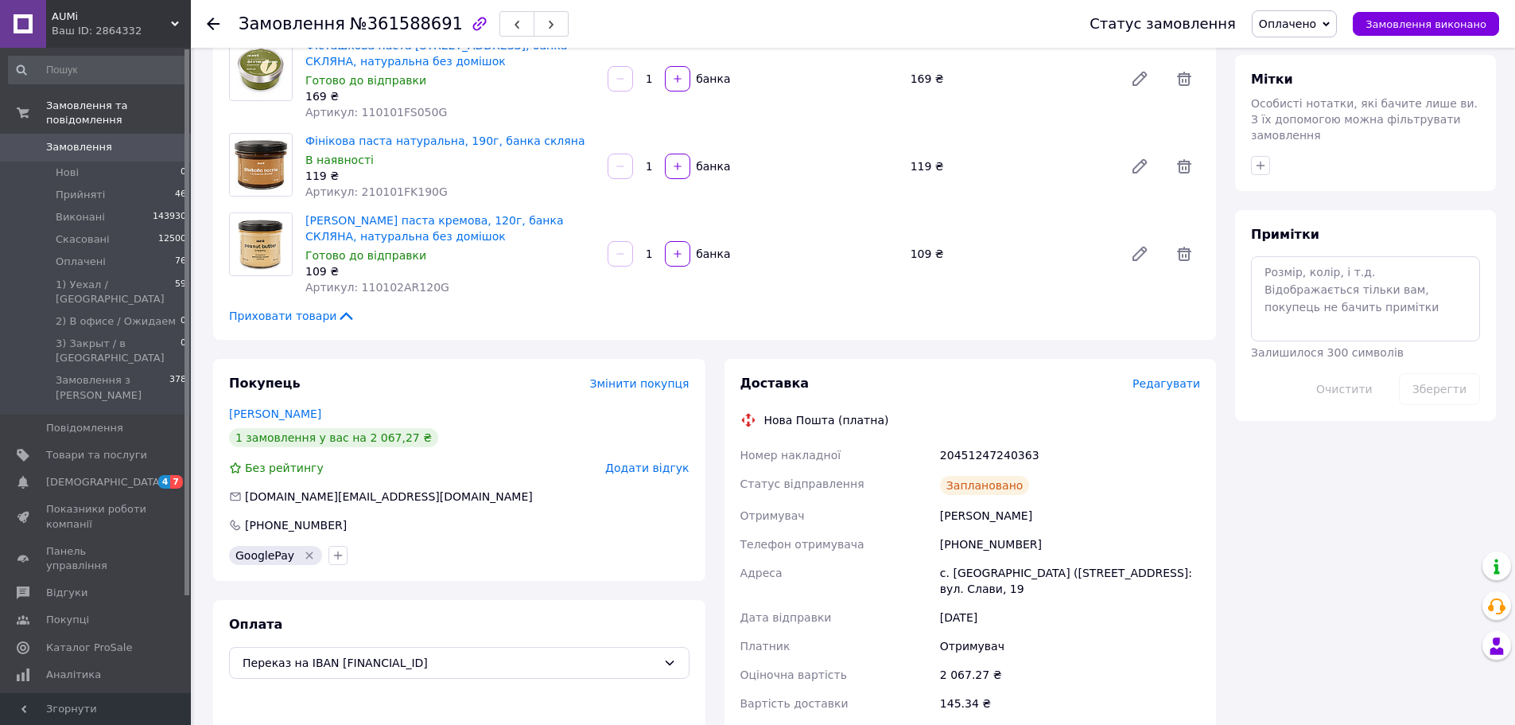
scroll to position [716, 0]
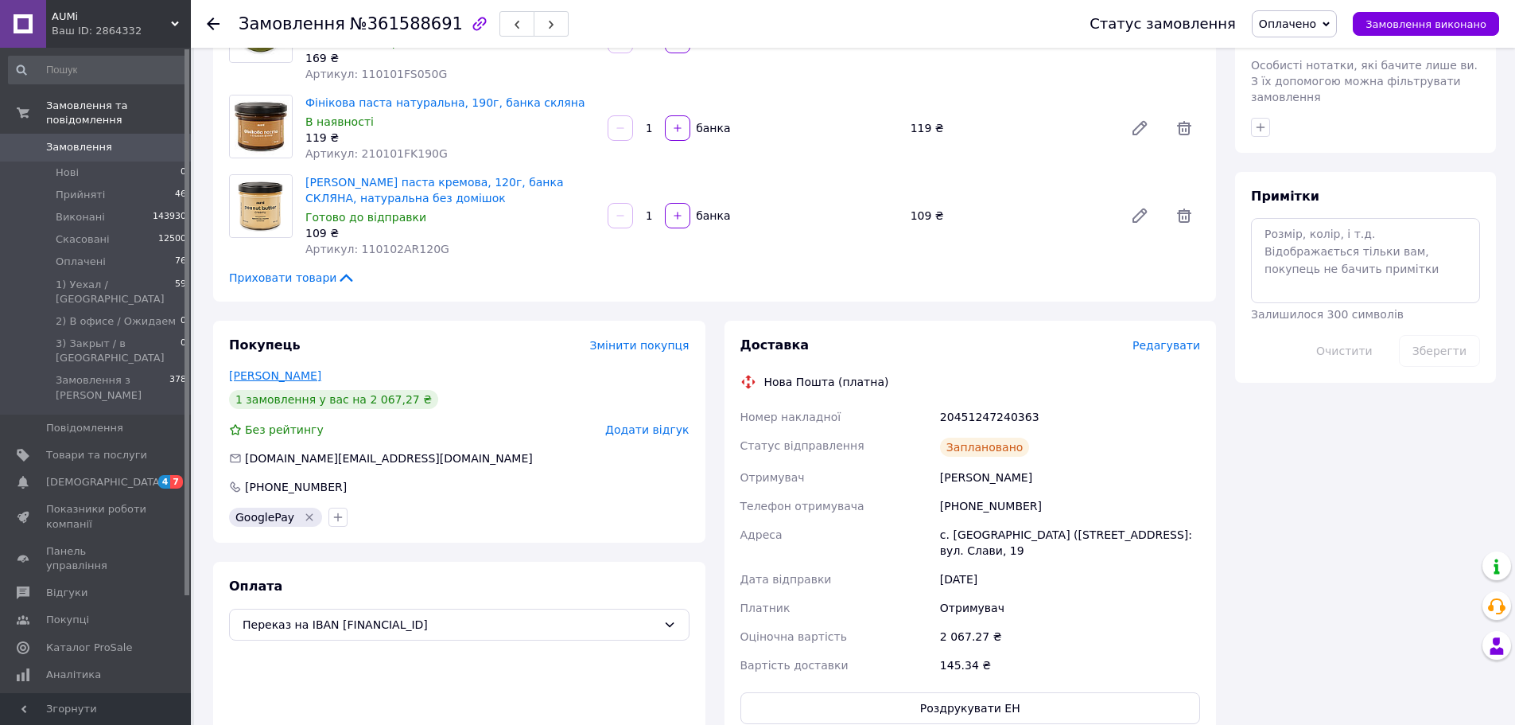
click at [303, 369] on link "Козицький Дмитро" at bounding box center [275, 375] width 92 height 13
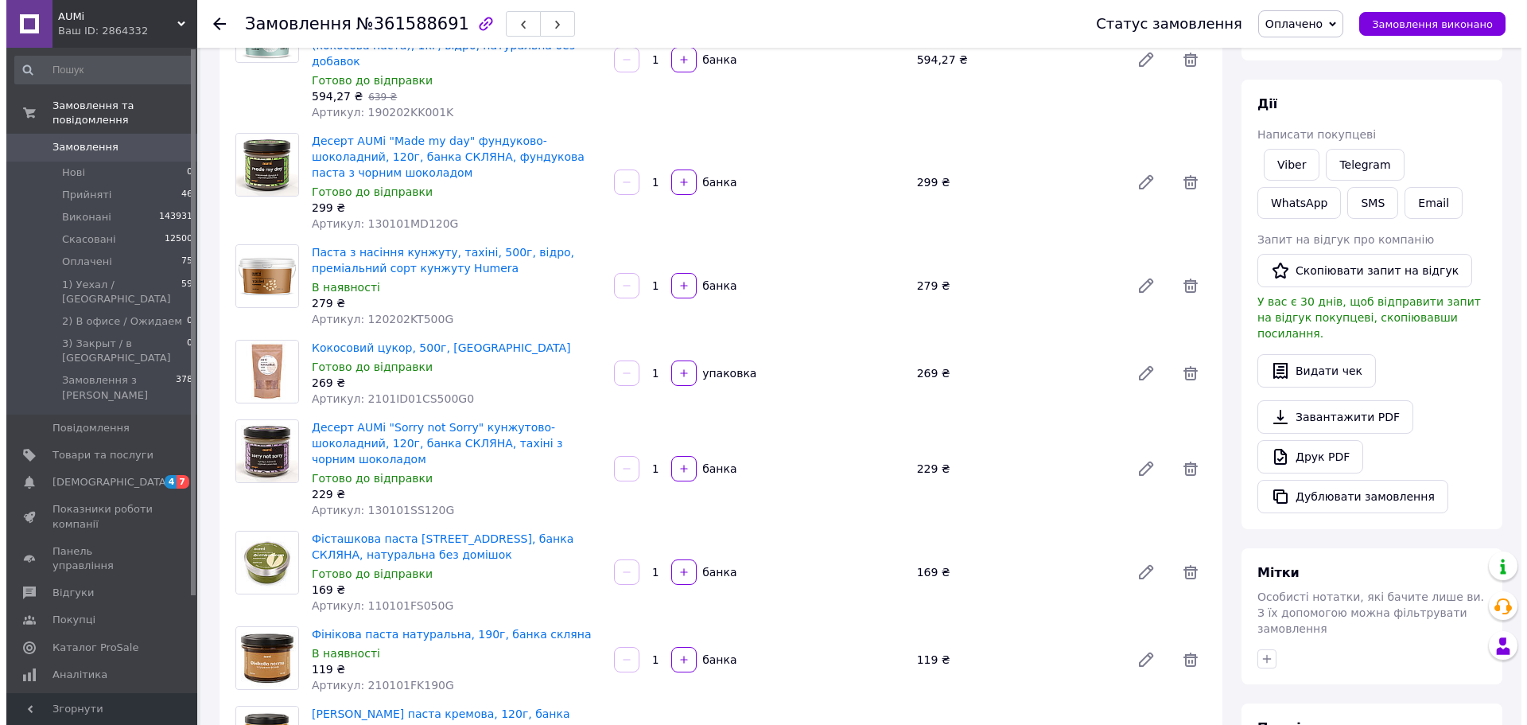
scroll to position [5, 0]
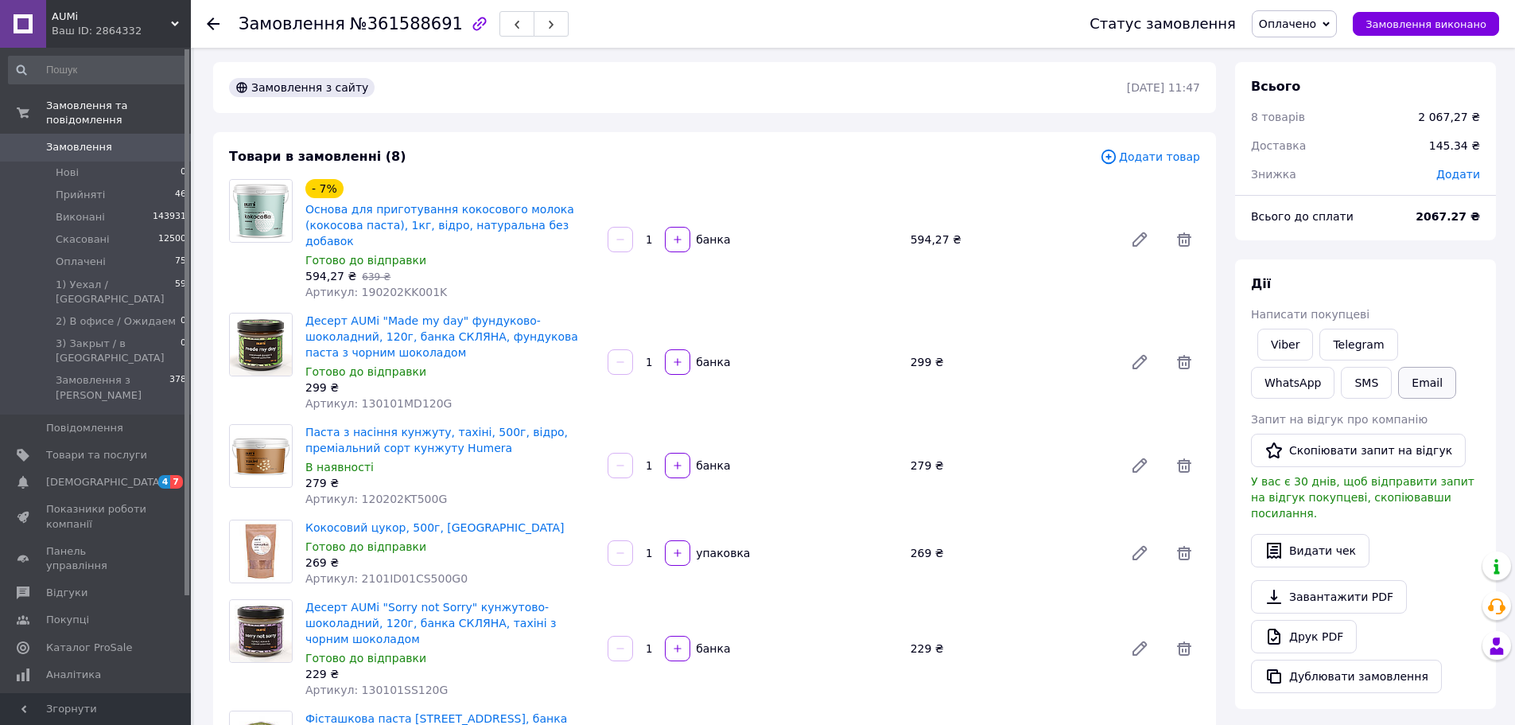
click at [1398, 393] on button "Email" at bounding box center [1427, 383] width 58 height 32
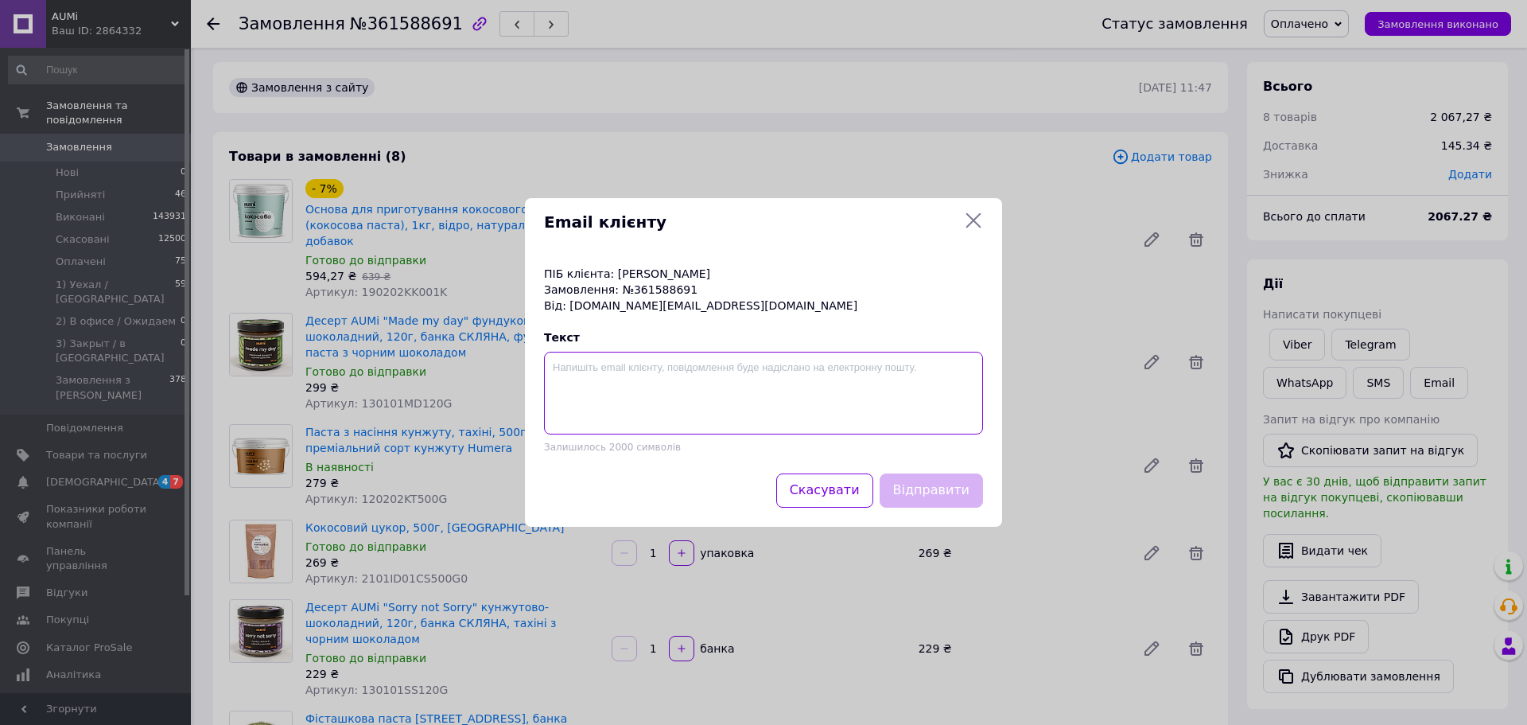
click at [619, 407] on textarea at bounding box center [763, 393] width 439 height 83
paste textarea "IMЯ, добрий день. На зв‘язку компанія AUMi. Замовлення ХХХХХХХХХХХ відправлене …"
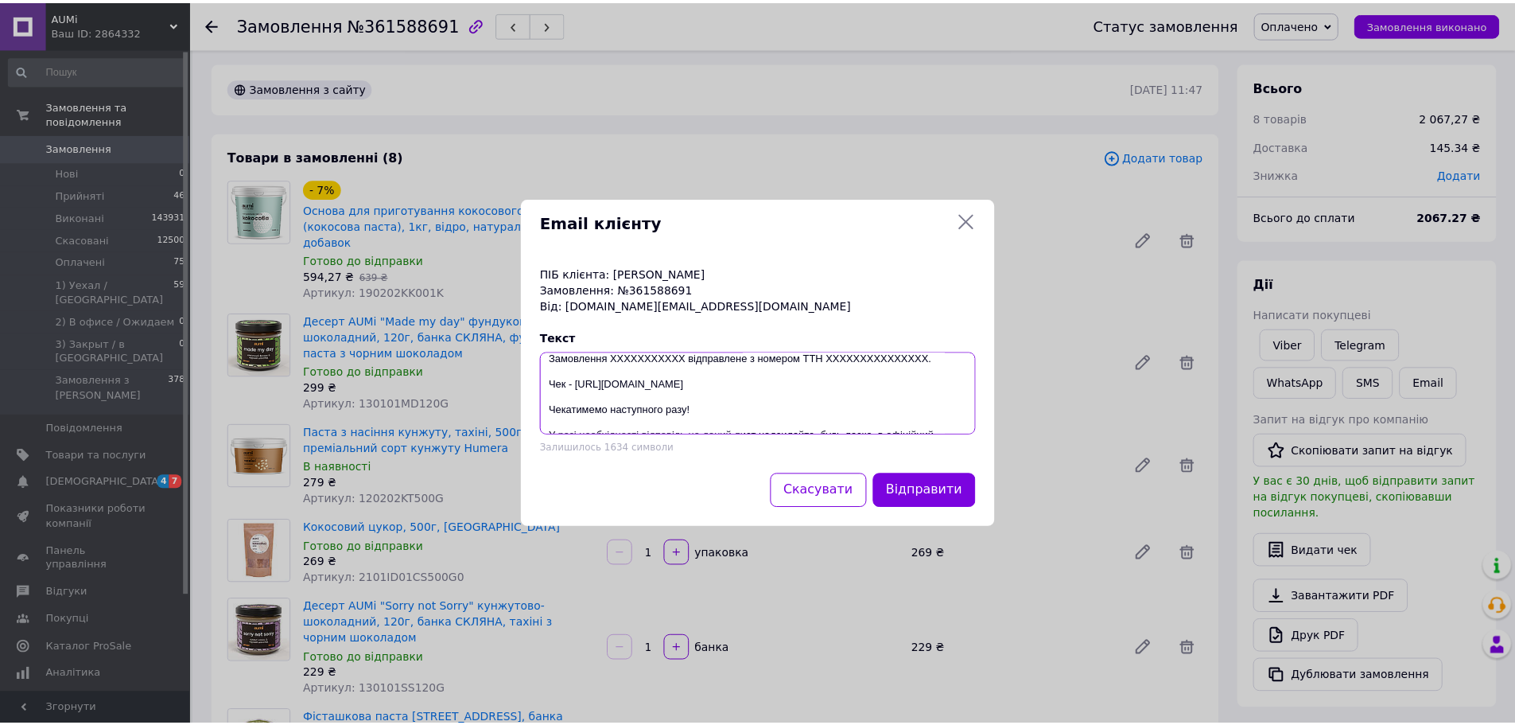
scroll to position [0, 0]
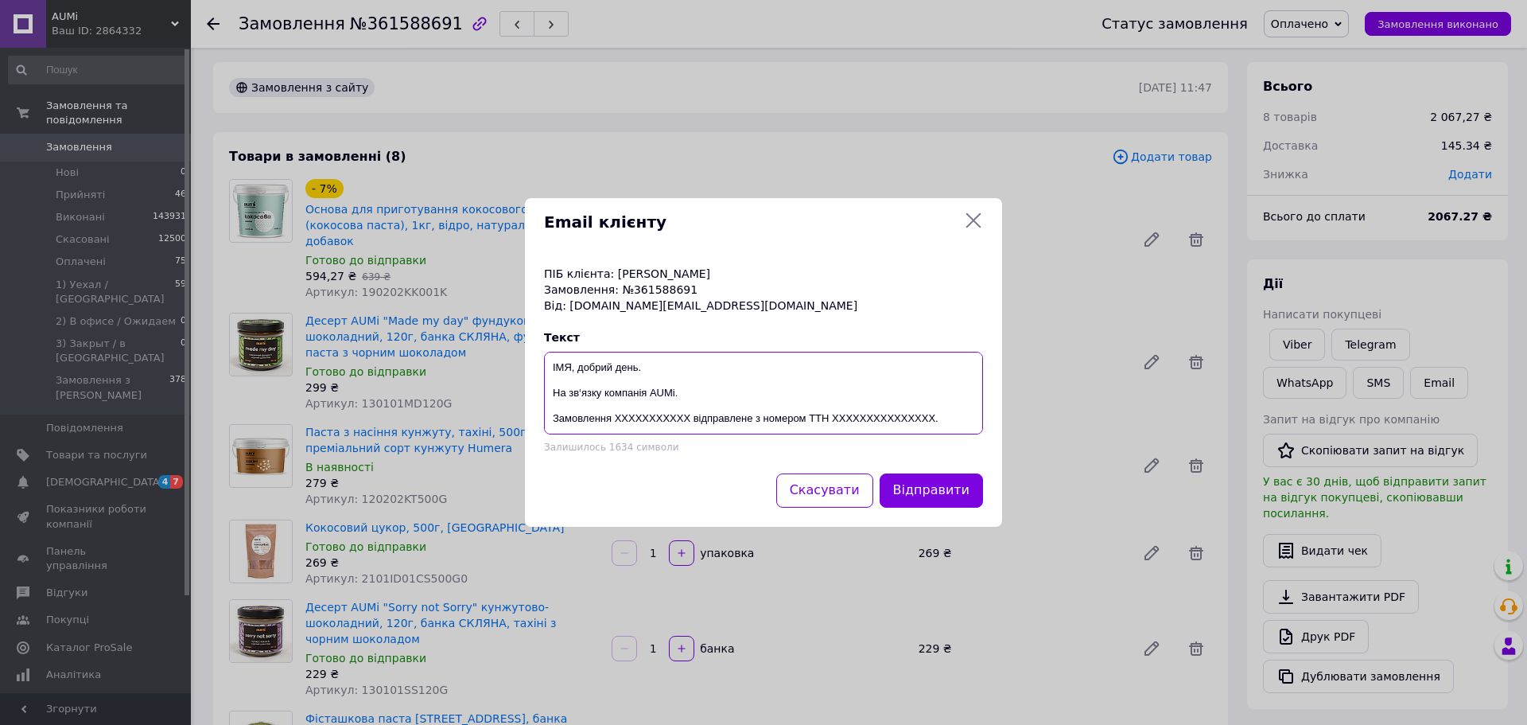
click at [568, 362] on textarea "IMЯ, добрий день. На зв‘язку компанія AUMi. Замовлення ХХХХХХХХХХХ відправлене …" at bounding box center [763, 393] width 439 height 83
click at [632, 298] on p "Від: dome.ua@gmail.com" at bounding box center [763, 305] width 439 height 16
click at [646, 293] on p "Замовлення: №361588691" at bounding box center [763, 290] width 439 height 16
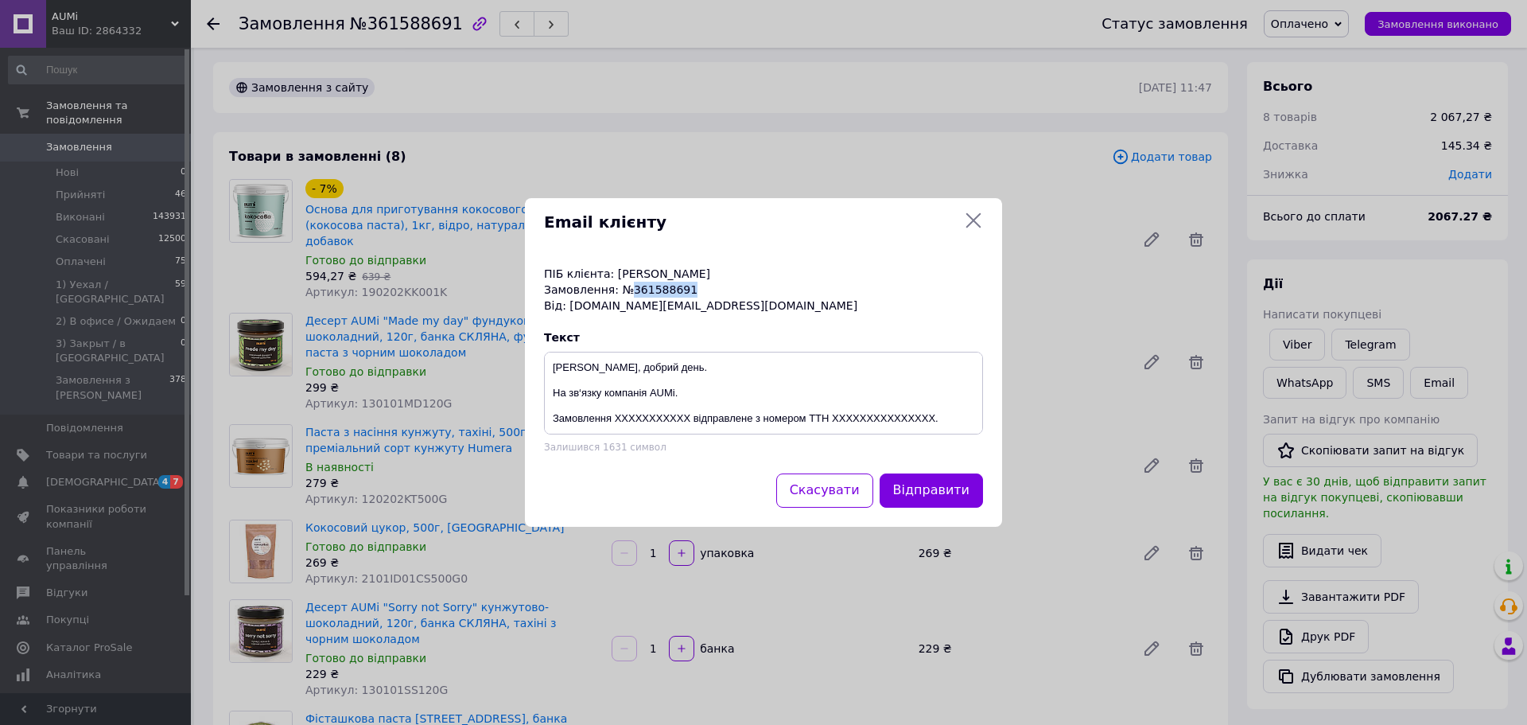
click at [646, 293] on p "Замовлення: №361588691" at bounding box center [763, 290] width 439 height 16
copy p "361588691"
click at [659, 420] on textarea "Дмитре, добрий день. На зв‘язку компанія AUMi. Замовлення ХХХХХХХХХХХ відправле…" at bounding box center [763, 393] width 439 height 83
paste textarea "361588691"
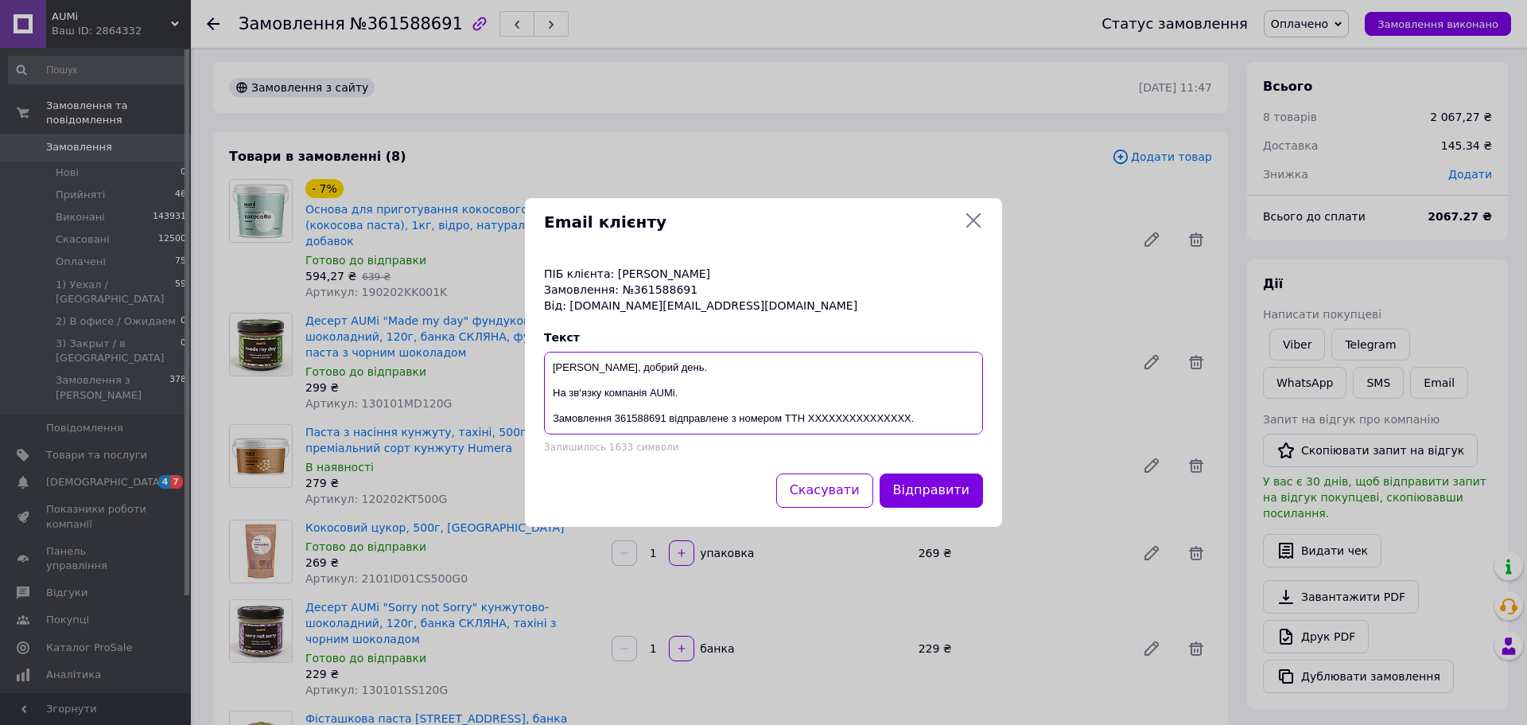
type textarea "Дмитре, добрий день. На зв‘язку компанія AUMi. Замовлення 361588691 відправлене…"
click at [1049, 442] on div "Email клієнту ПІБ клієнта: Козицький Дмитро Замовлення: №361588691 Від: dome.ua…" at bounding box center [763, 362] width 1527 height 725
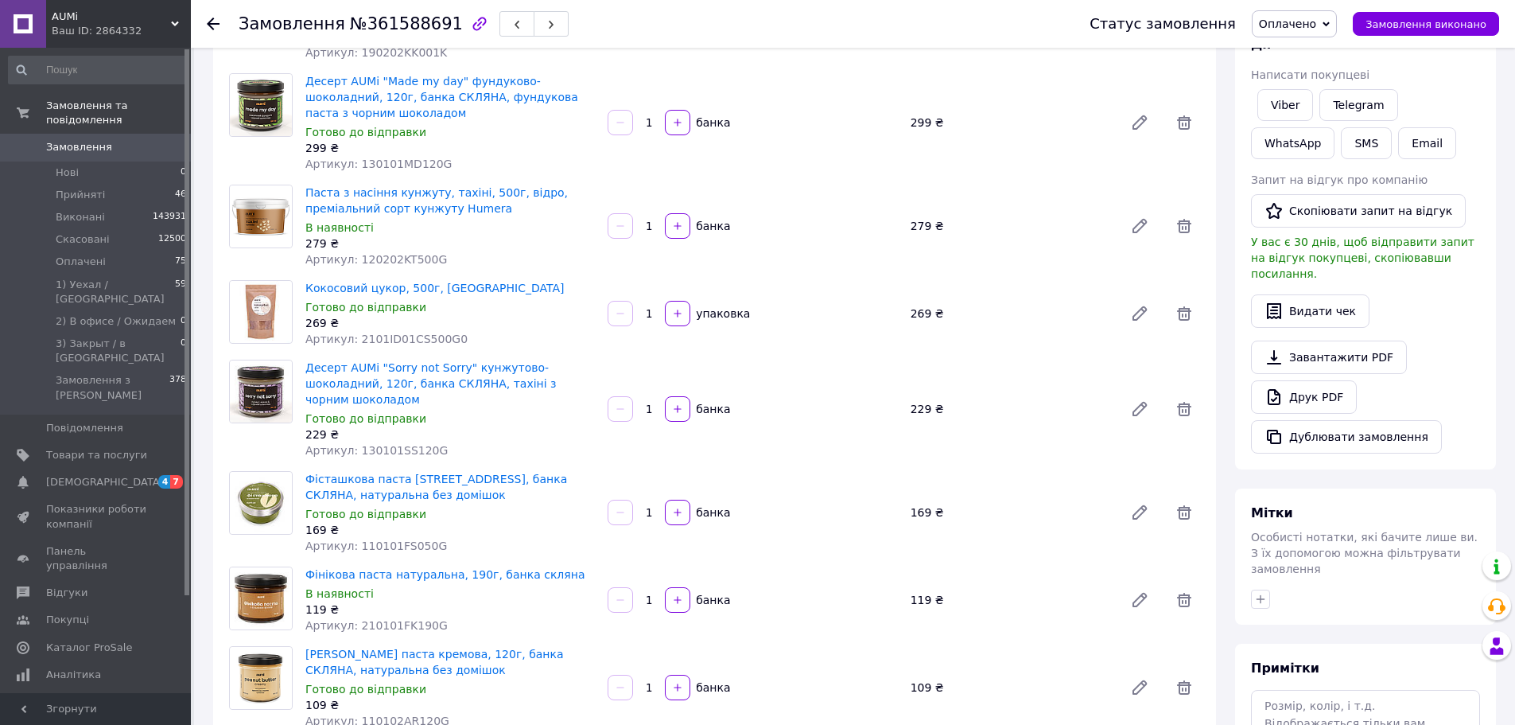
scroll to position [561, 0]
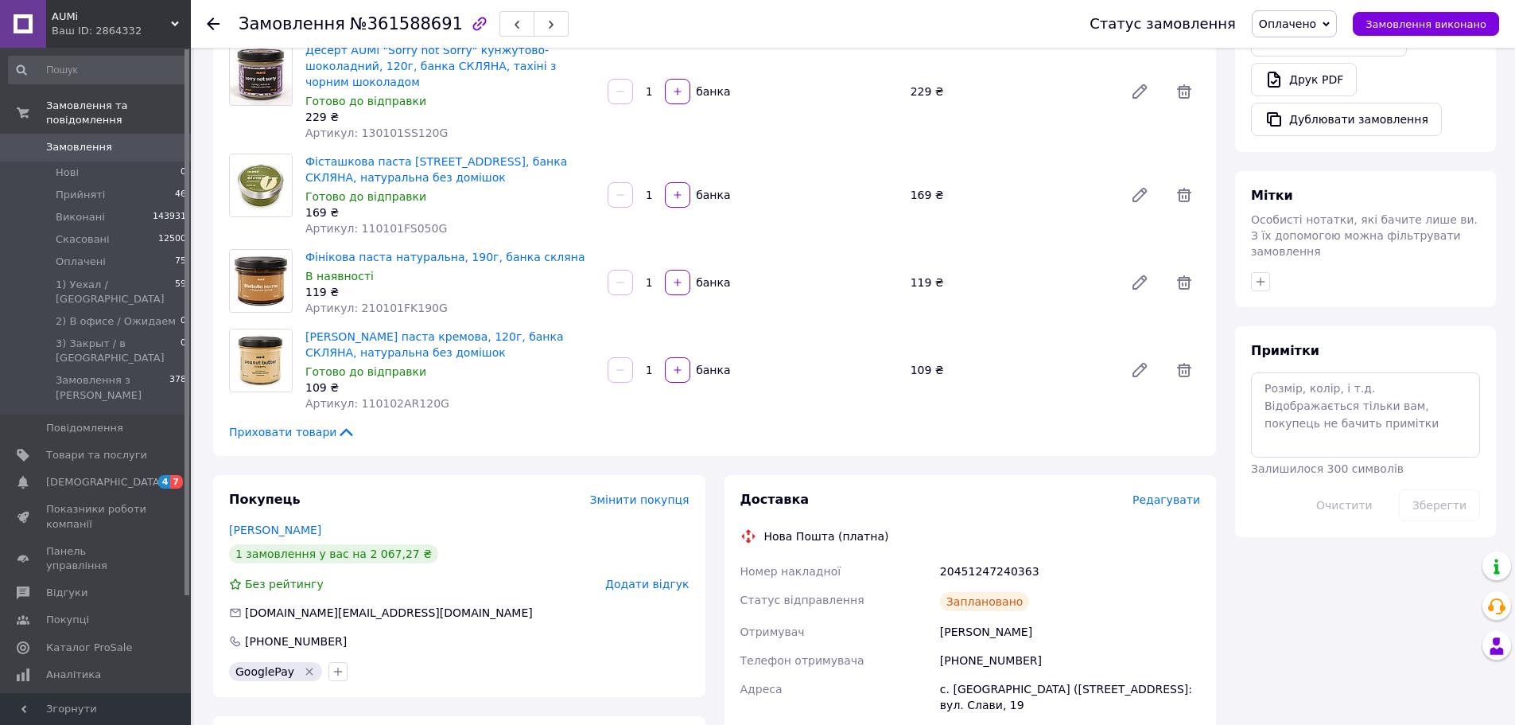
click at [951, 557] on div "20451247240363" at bounding box center [1070, 571] width 266 height 29
copy div "20451247240363"
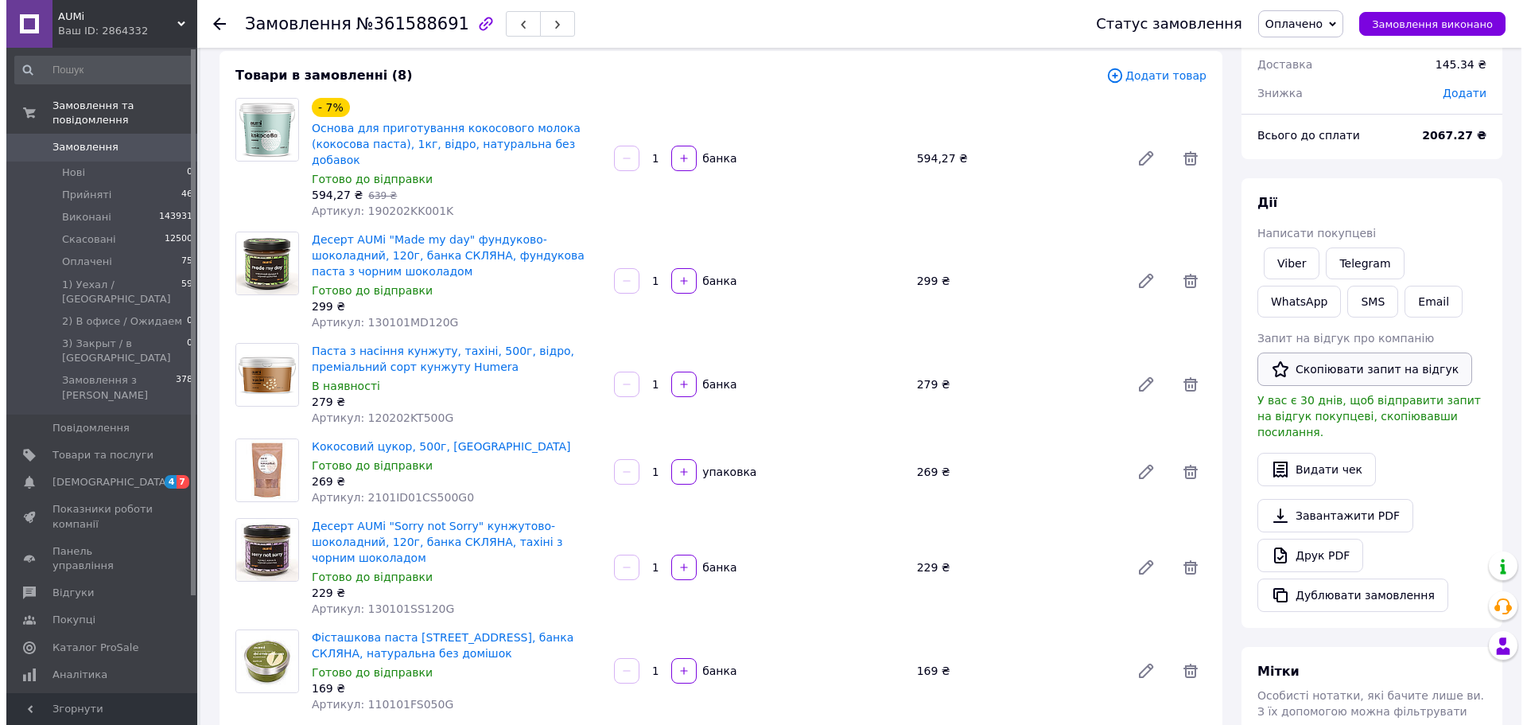
scroll to position [84, 0]
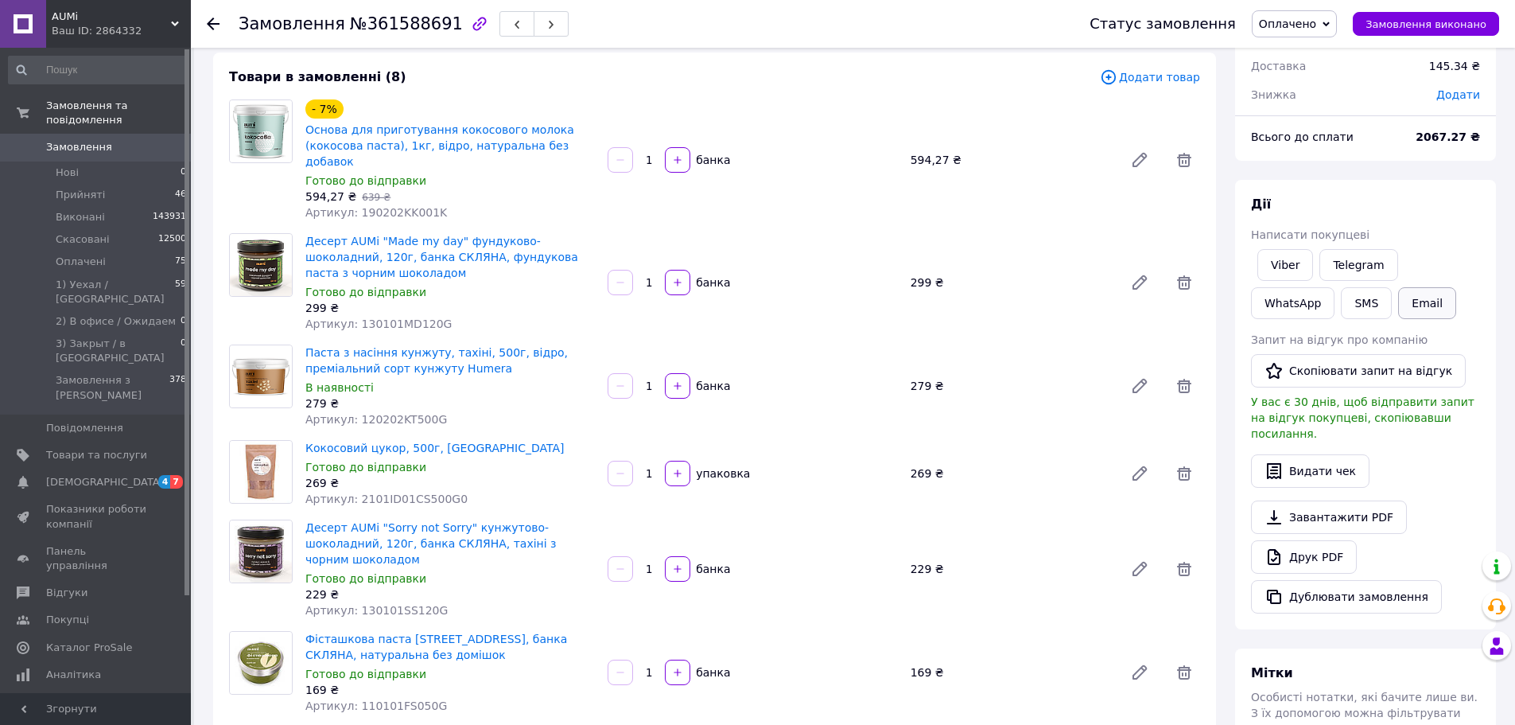
click at [1398, 303] on button "Email" at bounding box center [1427, 303] width 58 height 32
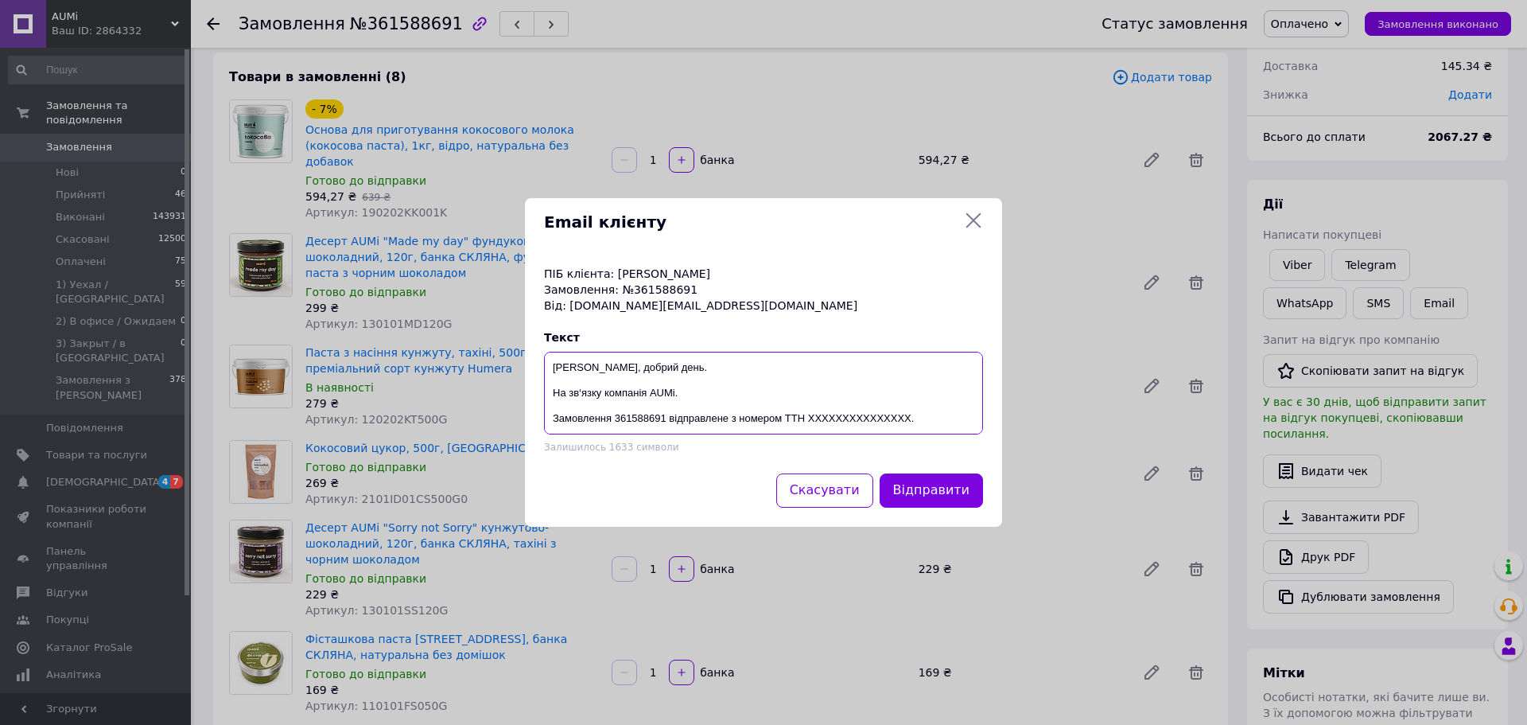
click at [833, 420] on textarea "Дмитре, добрий день. На зв‘язку компанія AUMi. Замовлення 361588691 відправлене…" at bounding box center [763, 393] width 439 height 83
paste textarea "20451247240363"
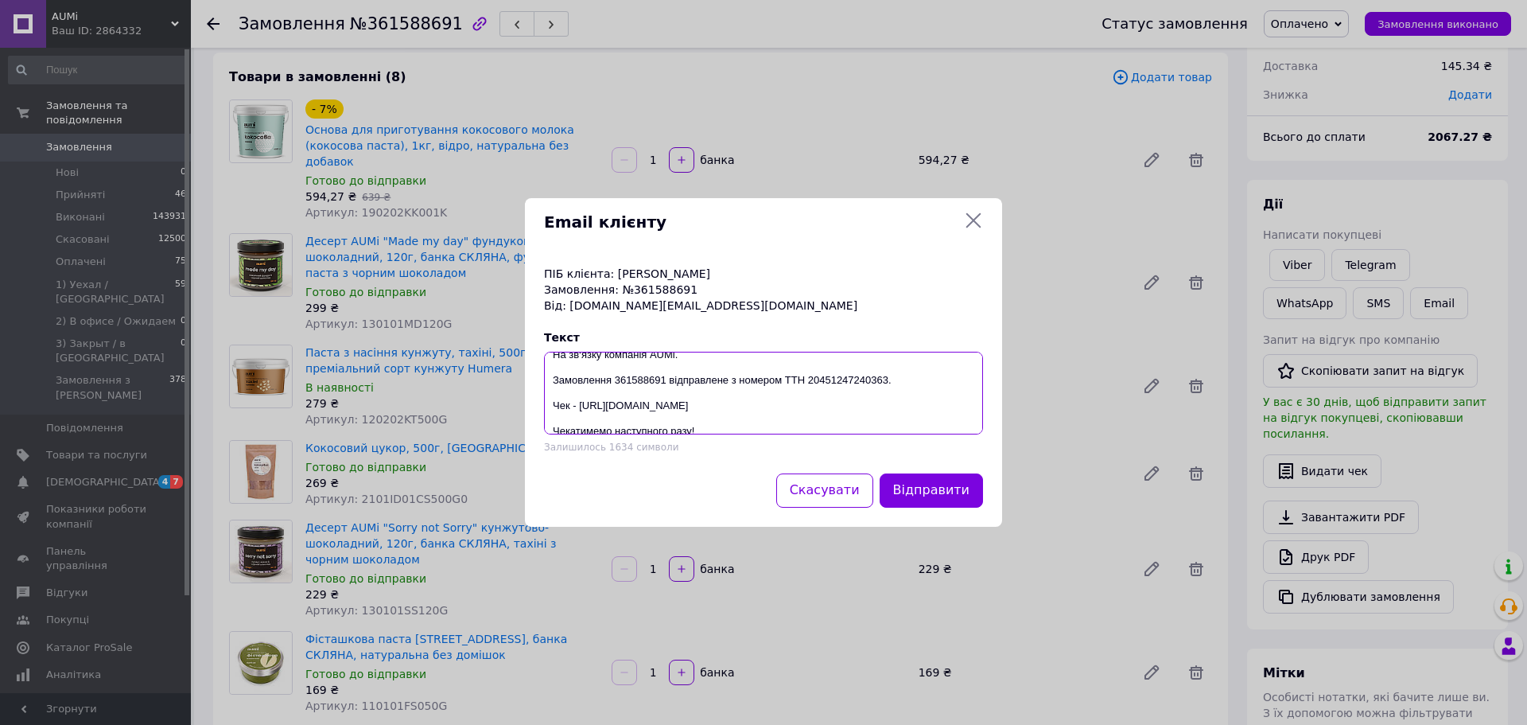
click at [671, 407] on textarea "Дмитре, добрий день. На зв‘язку компанія AUMi. Замовлення 361588691 відправлене…" at bounding box center [763, 393] width 439 height 83
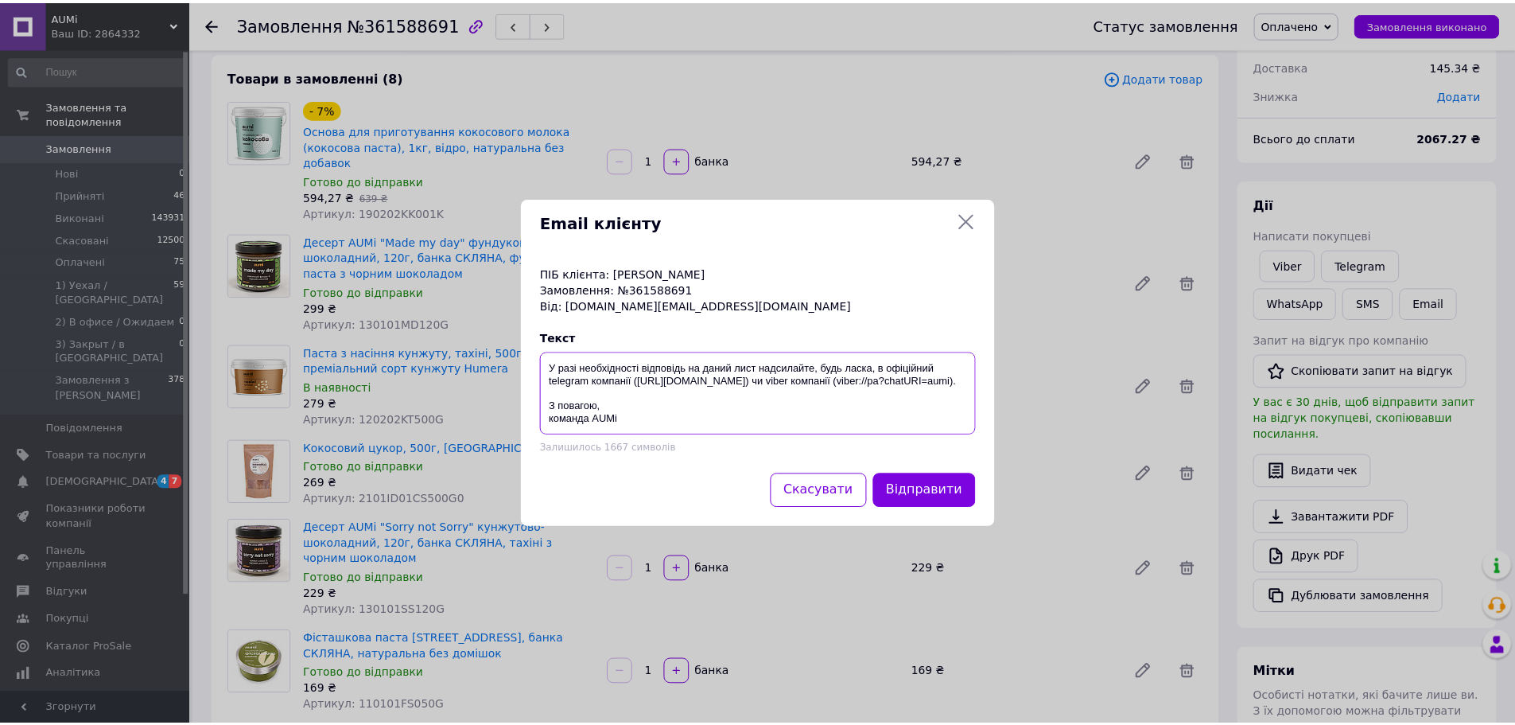
scroll to position [0, 0]
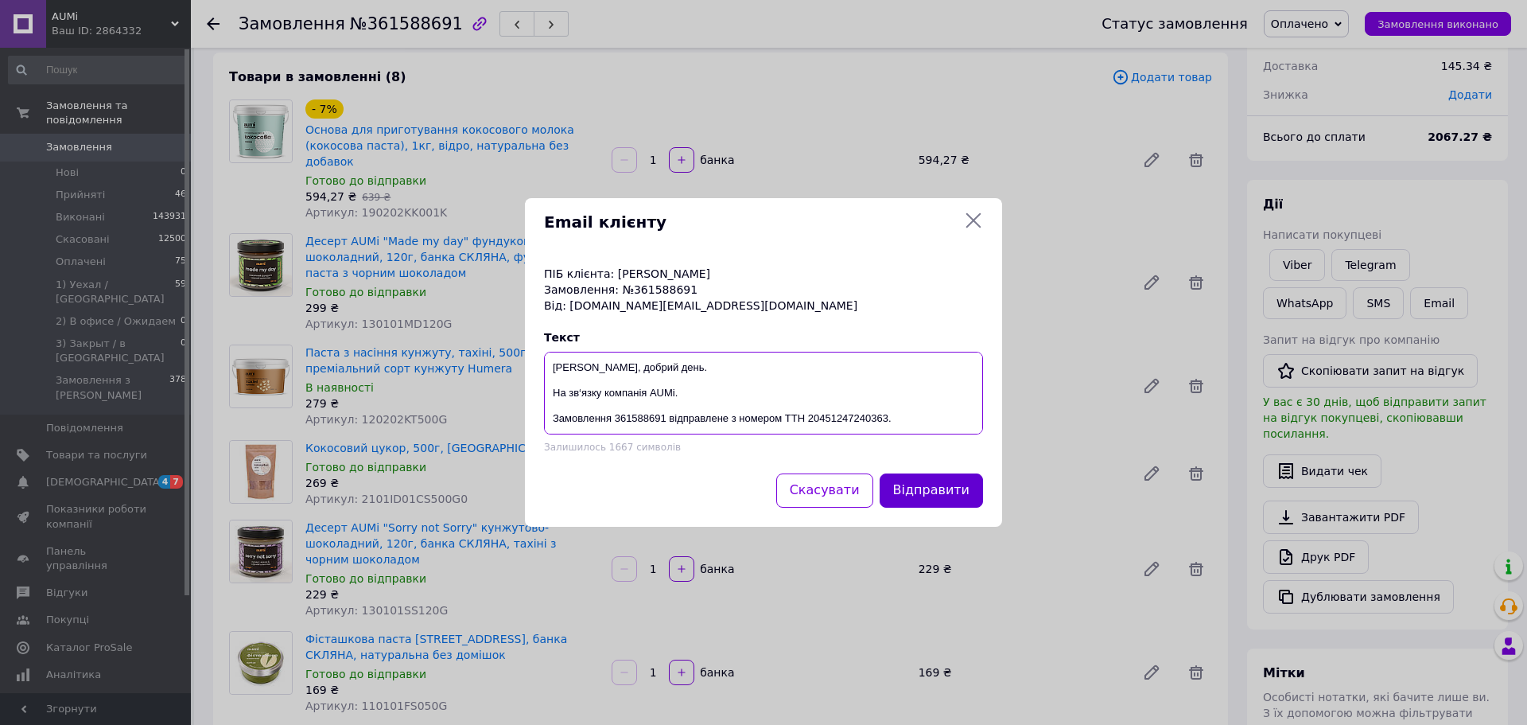
type textarea "Дмитре, добрий день. На зв‘язку компанія AUMi. Замовлення 361588691 відправлене…"
click at [908, 494] on button "Відправити" at bounding box center [931, 490] width 103 height 34
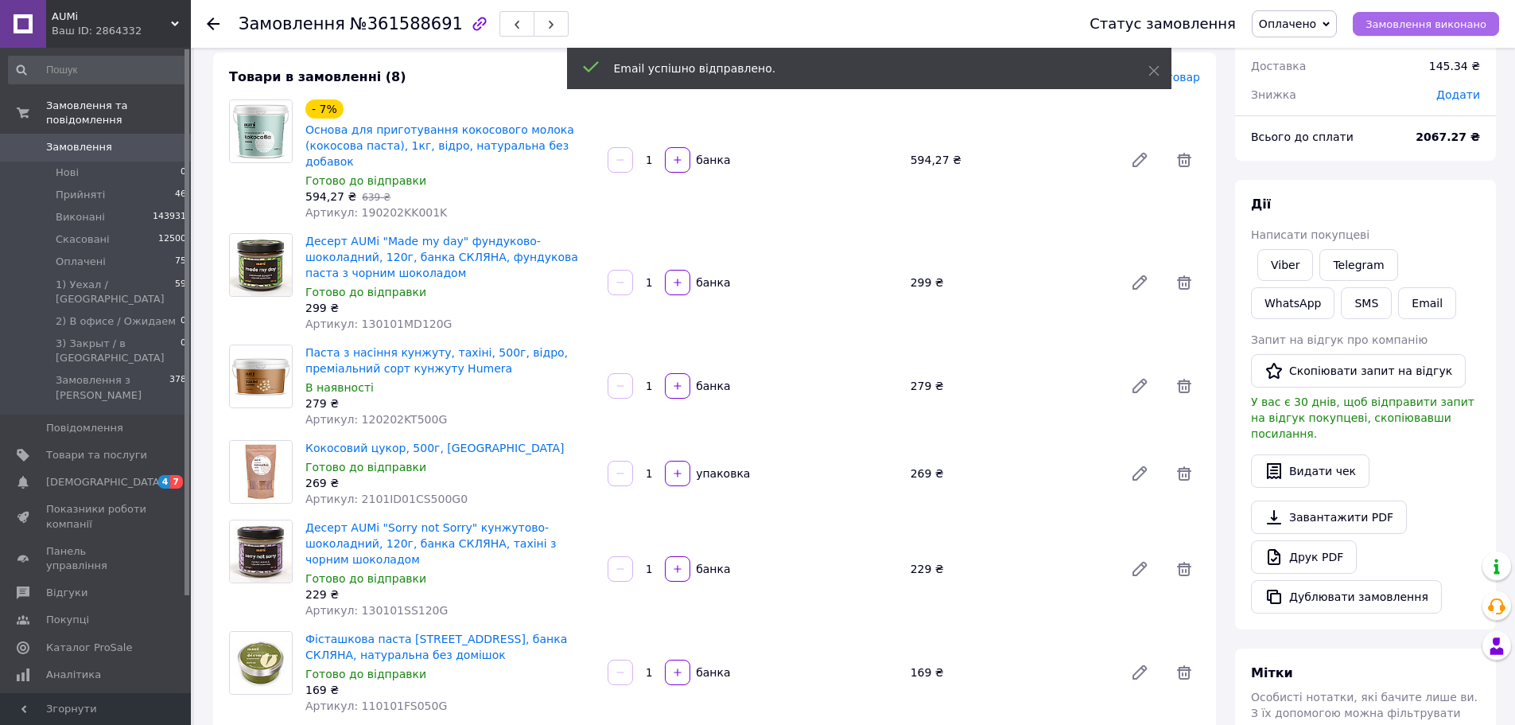
click at [1420, 24] on span "Замовлення виконано" at bounding box center [1426, 24] width 121 height 12
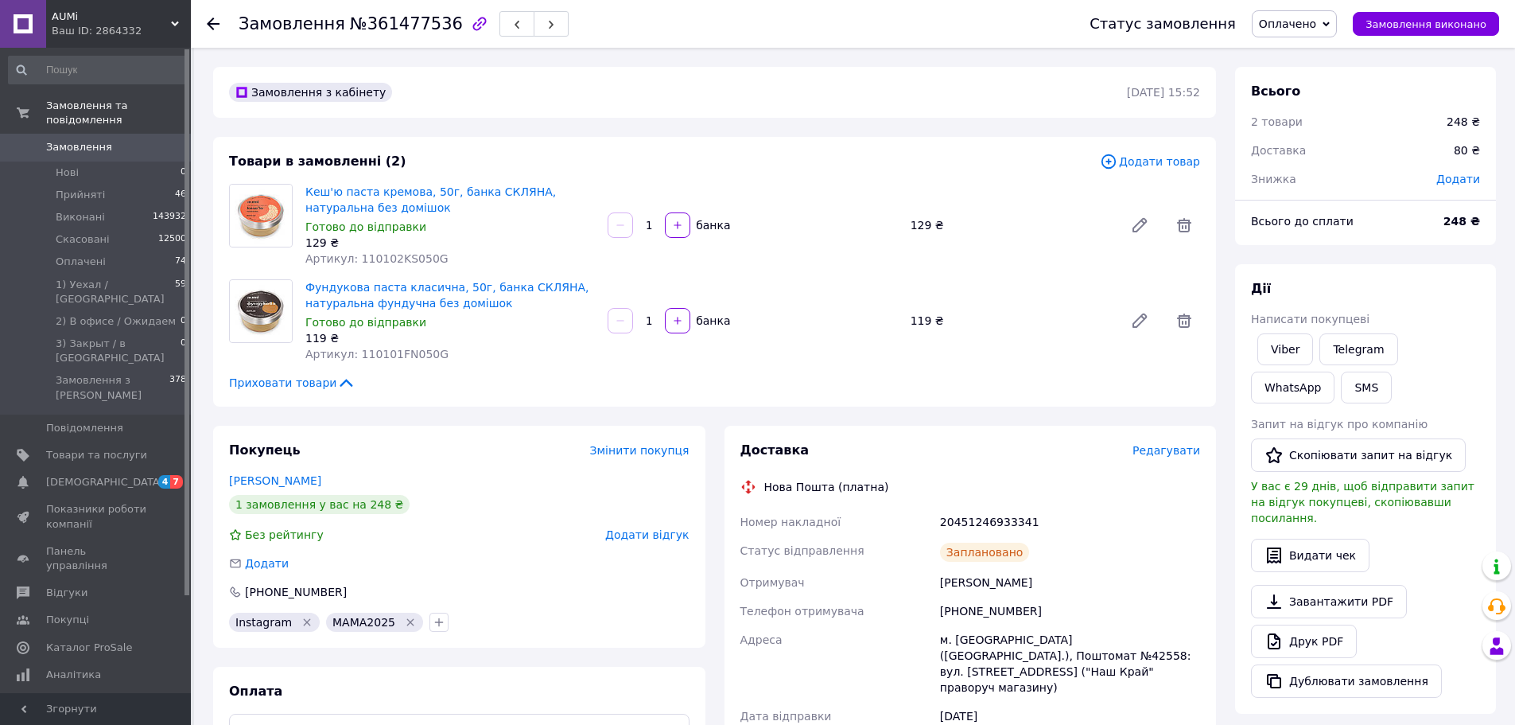
click at [981, 512] on div "20451246933341" at bounding box center [1070, 521] width 266 height 29
copy div "20451246933341"
click at [1427, 23] on span "Замовлення виконано" at bounding box center [1426, 24] width 121 height 12
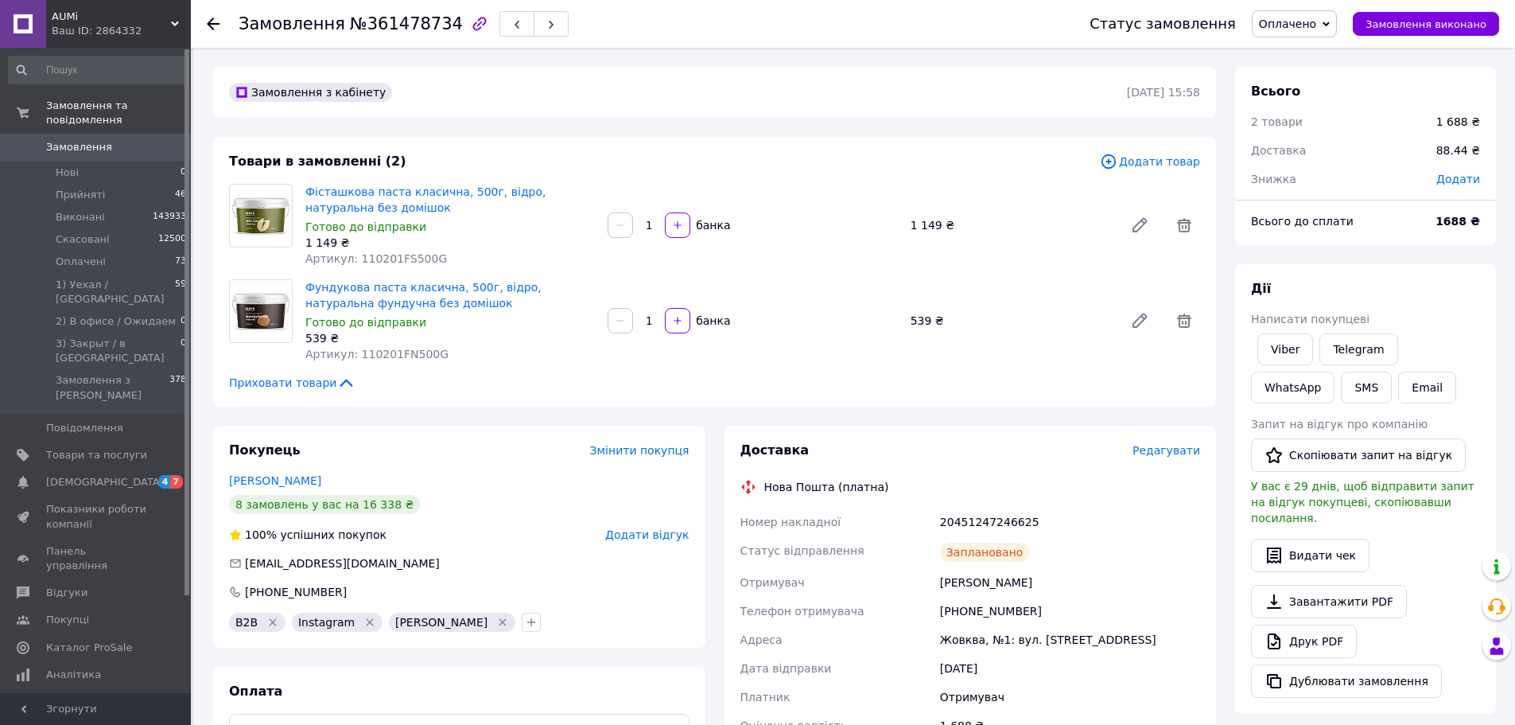
click at [969, 529] on div "20451247246625" at bounding box center [1070, 521] width 266 height 29
copy div "20451247246625"
click at [1438, 33] on button "Замовлення виконано" at bounding box center [1426, 24] width 146 height 24
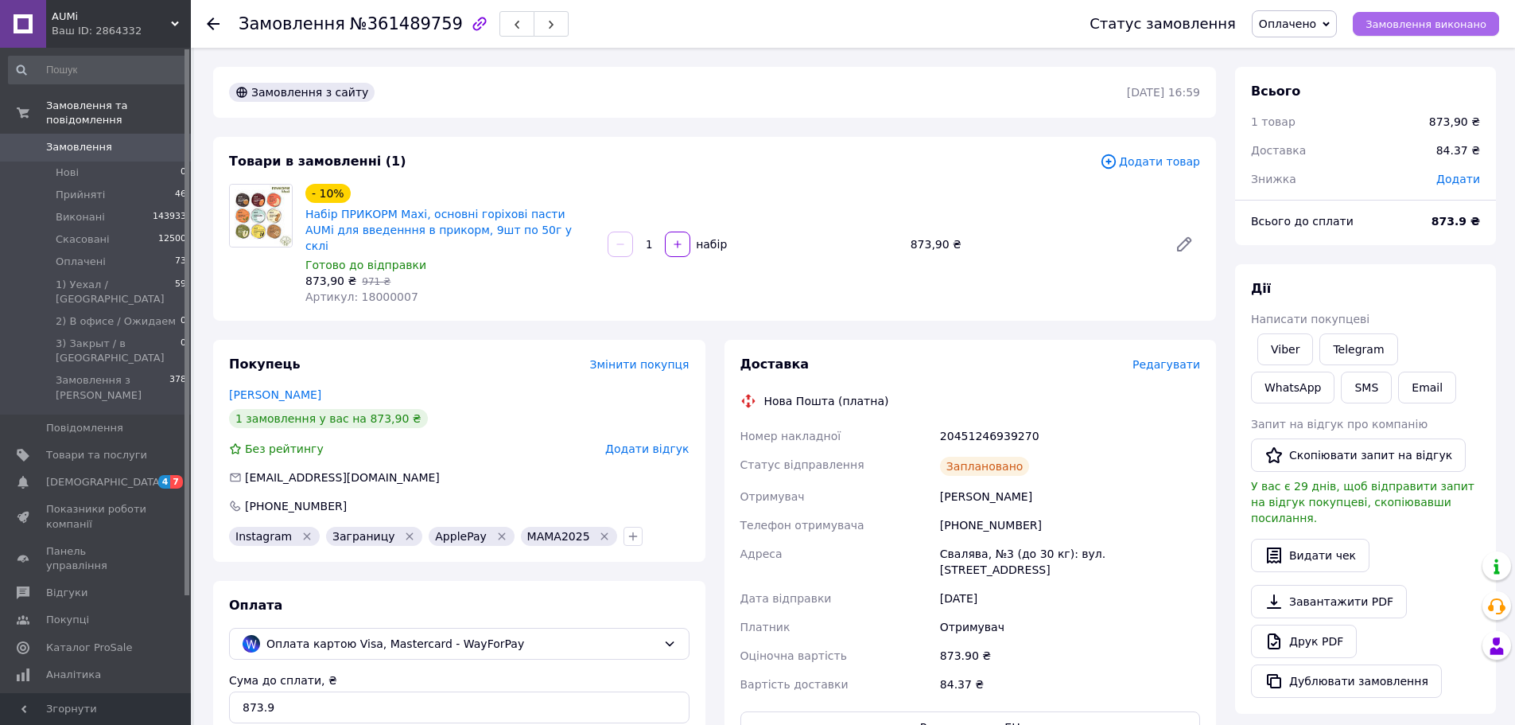
click at [1389, 25] on span "Замовлення виконано" at bounding box center [1426, 24] width 121 height 12
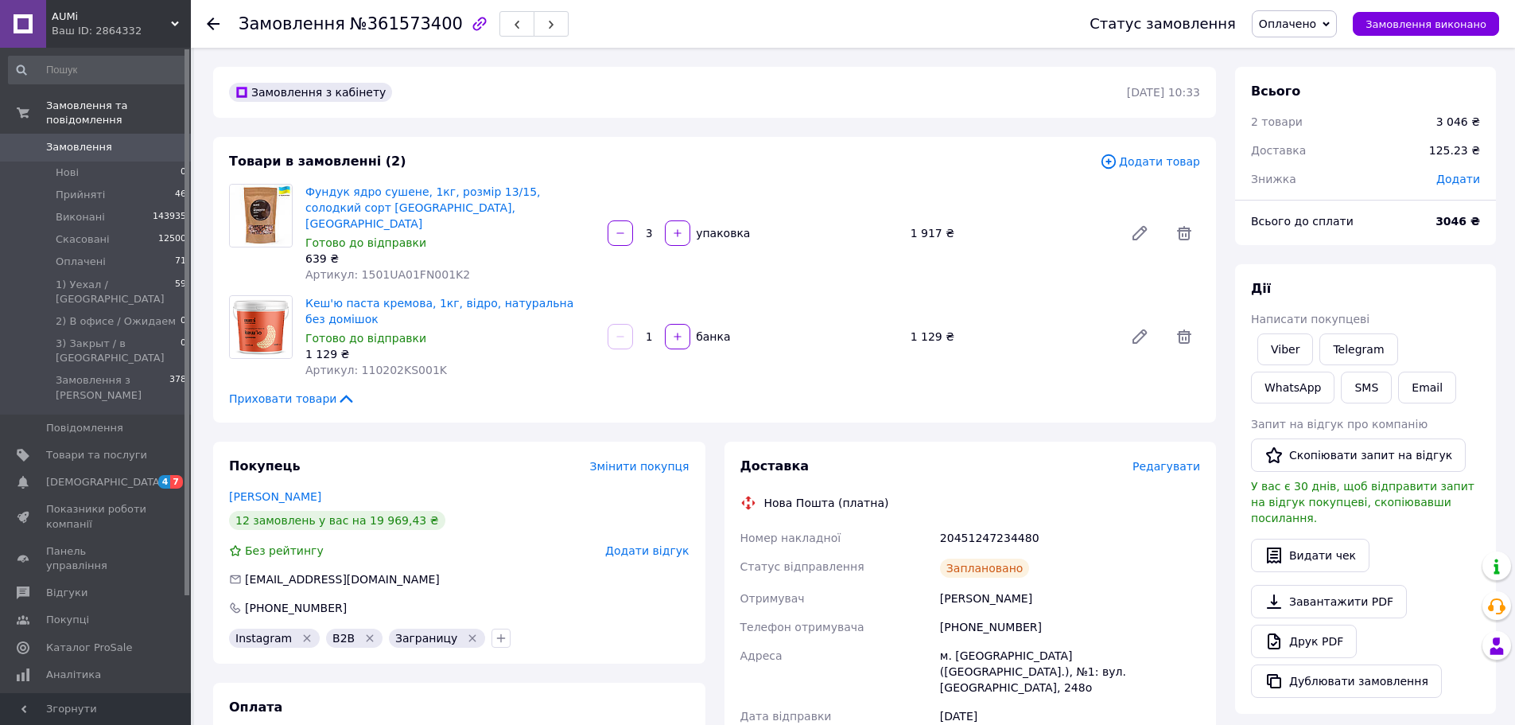
click at [970, 523] on div "20451247234480" at bounding box center [1070, 537] width 266 height 29
copy div "20451247234480"
click at [1390, 18] on span "Замовлення виконано" at bounding box center [1426, 24] width 121 height 12
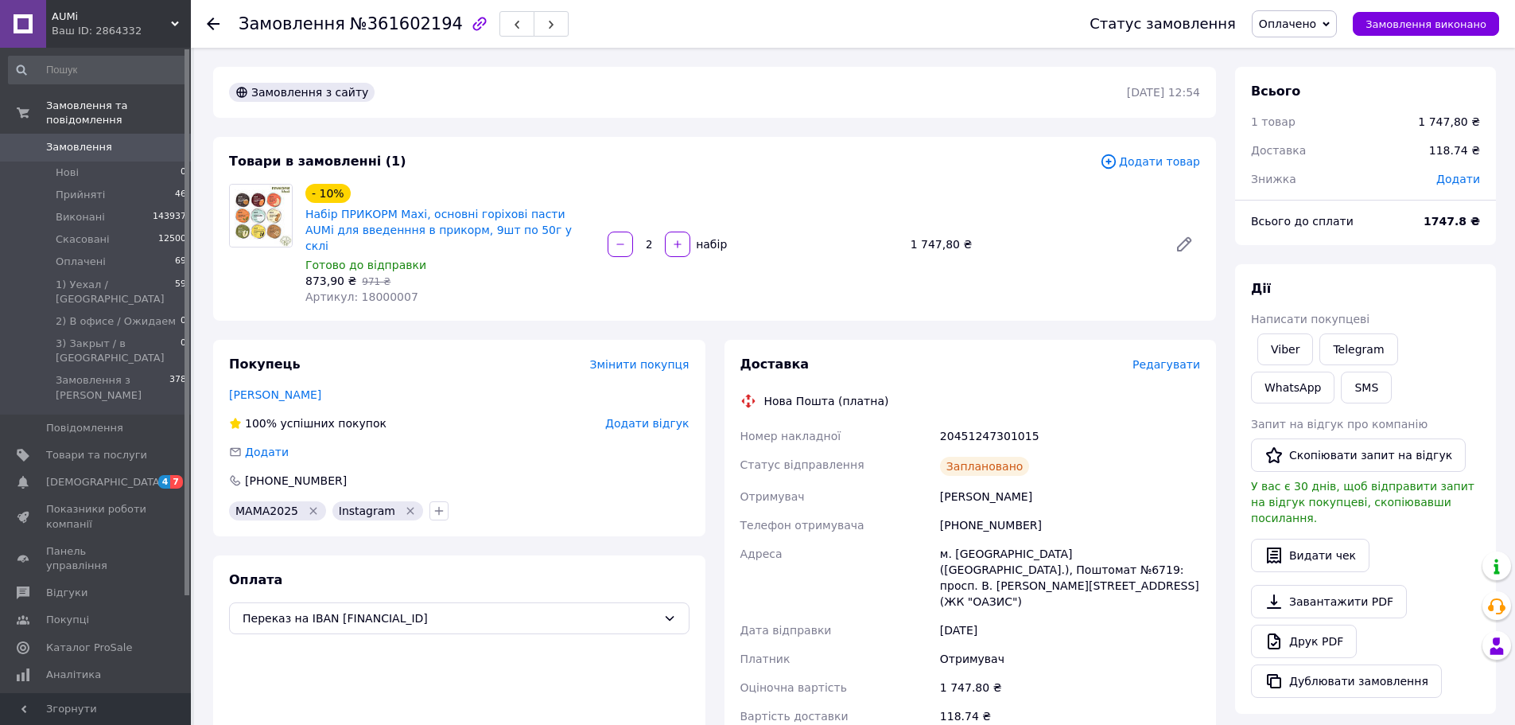
click at [946, 422] on div "20451247301015" at bounding box center [1070, 436] width 266 height 29
copy div "20451247301015"
click at [1428, 23] on span "Замовлення виконано" at bounding box center [1426, 24] width 121 height 12
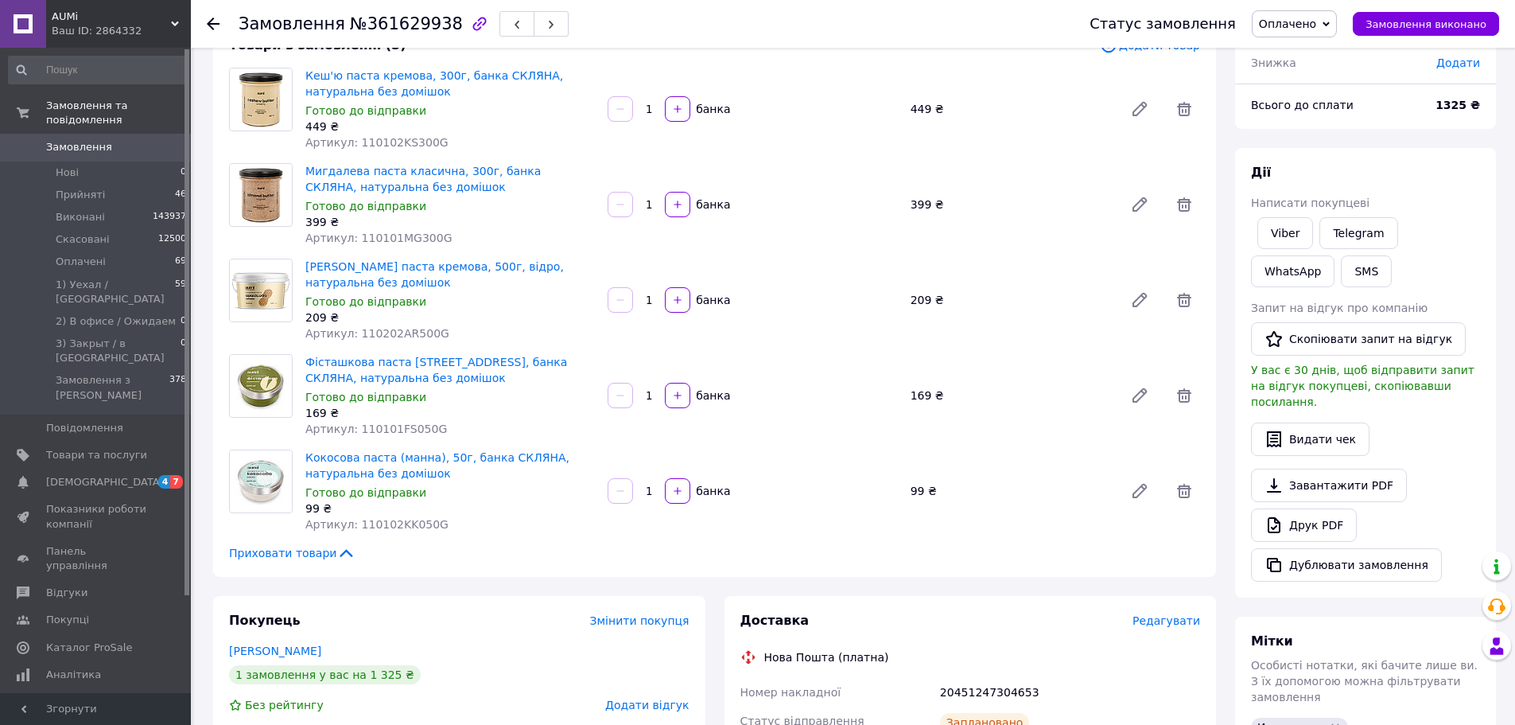
scroll to position [239, 0]
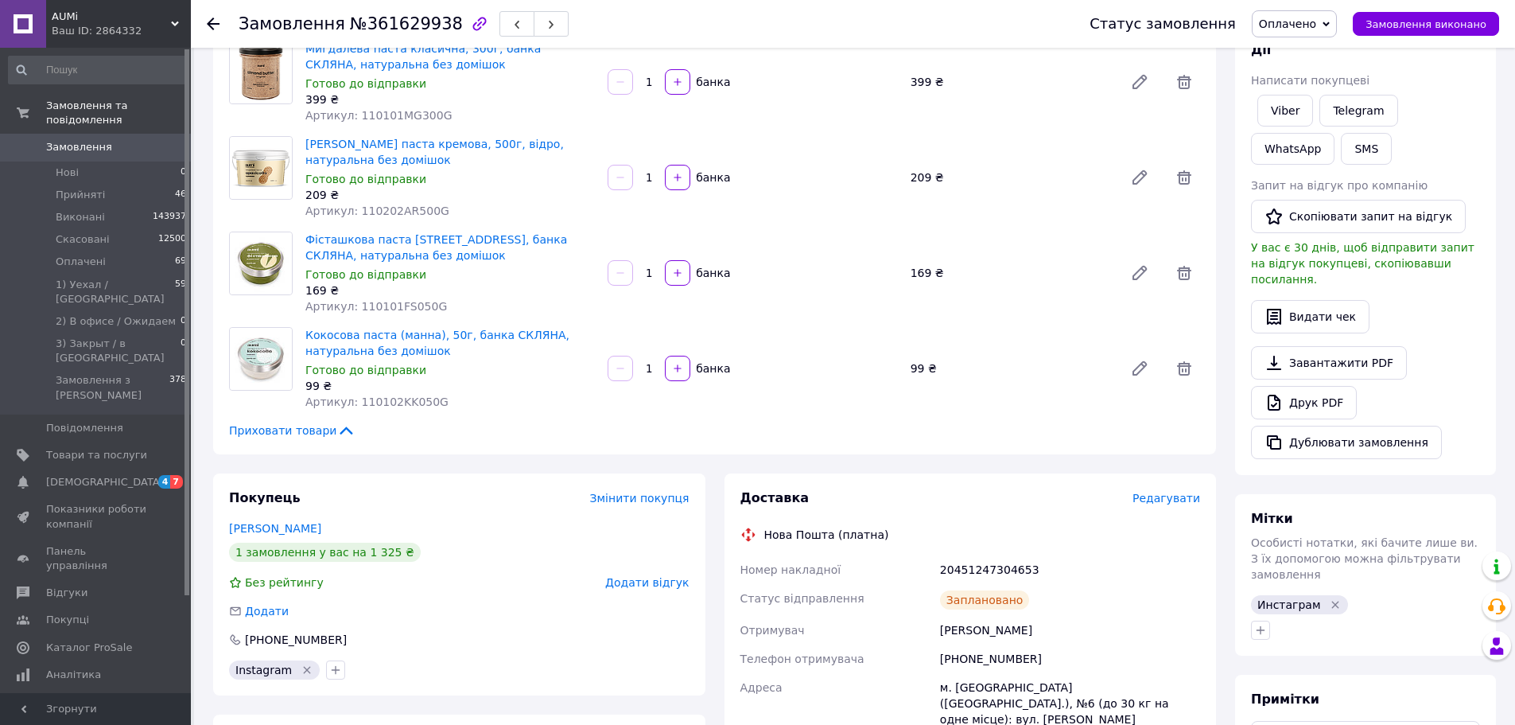
click at [956, 567] on div "20451247304653" at bounding box center [1070, 569] width 266 height 29
copy div "20451247304653"
click at [1393, 29] on span "Замовлення виконано" at bounding box center [1426, 24] width 121 height 12
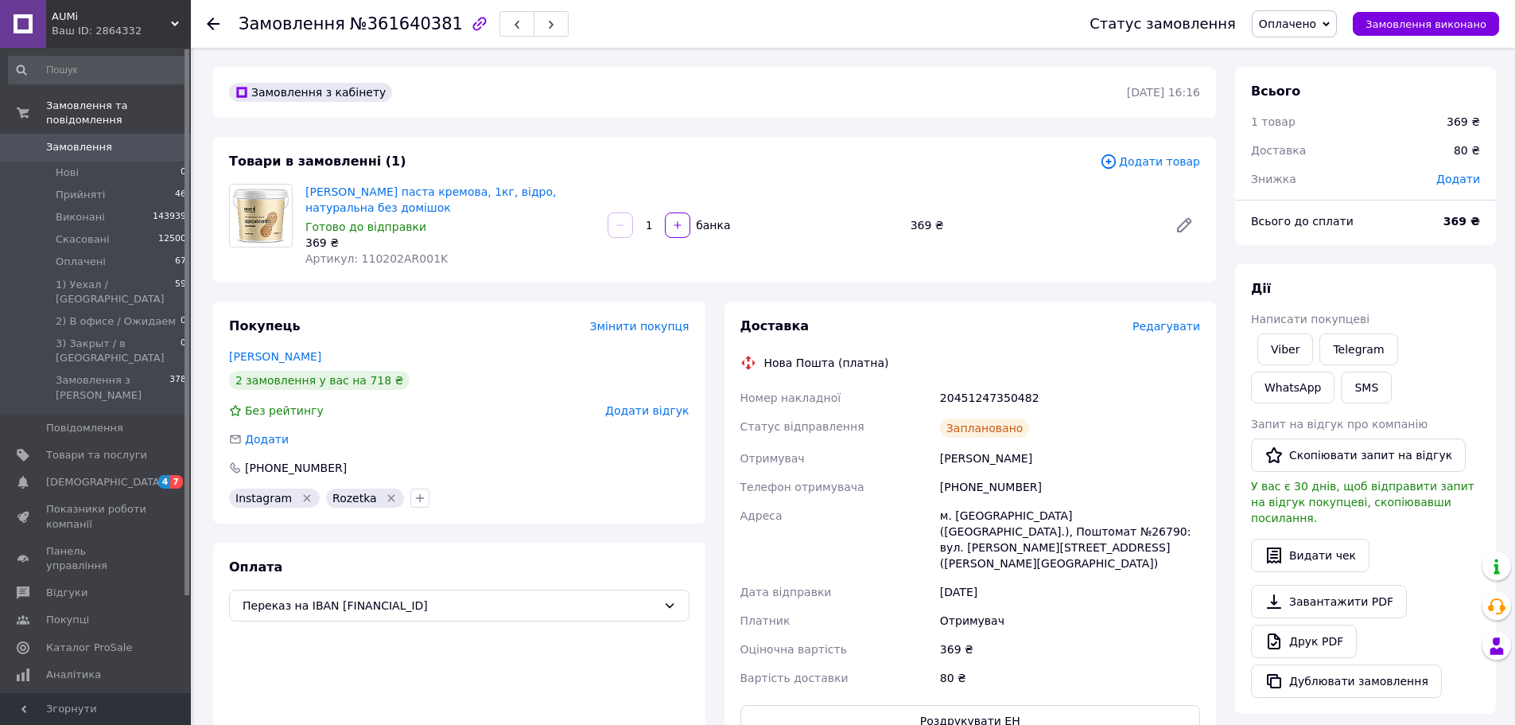
click at [962, 394] on div "20451247350482" at bounding box center [1070, 397] width 266 height 29
copy div "20451247350482"
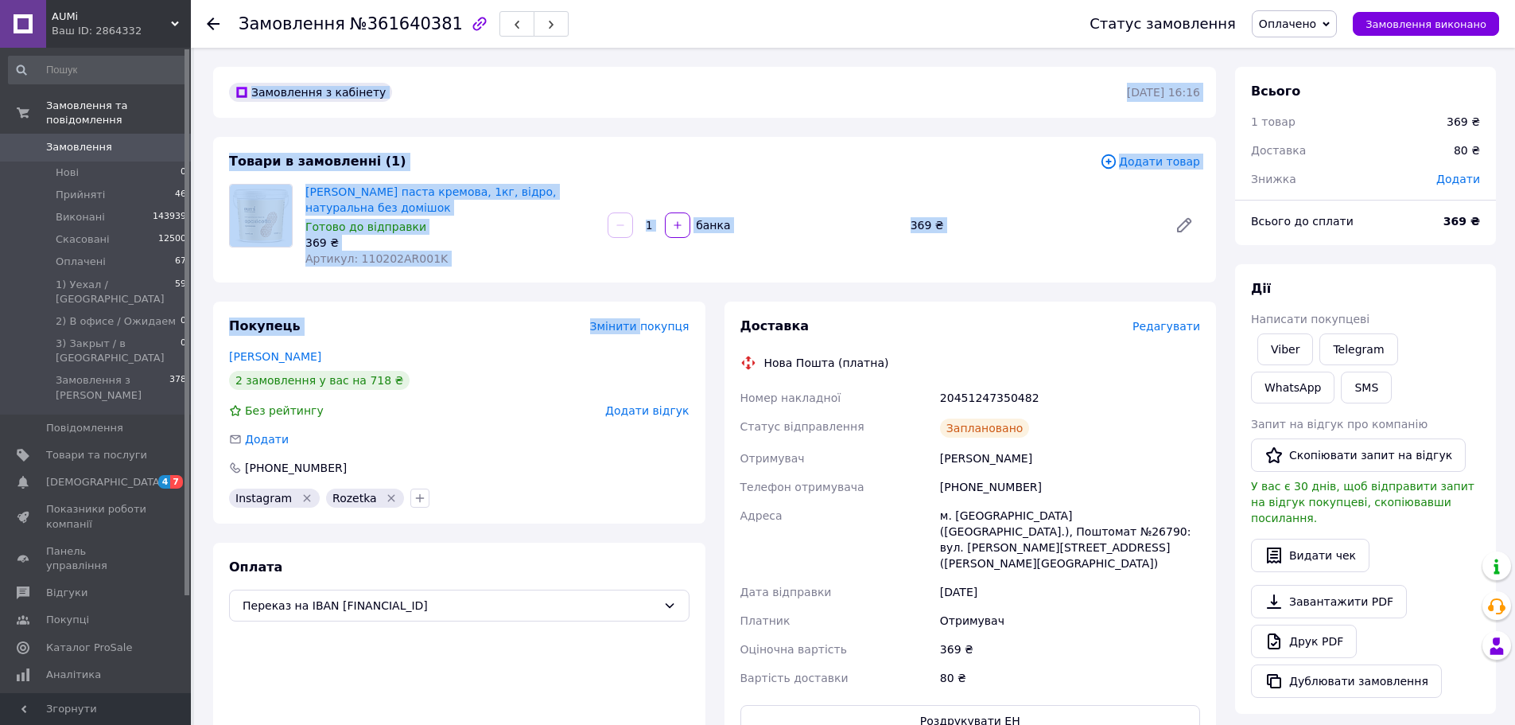
drag, startPoint x: 581, startPoint y: 244, endPoint x: 244, endPoint y: -51, distance: 447.5
click at [244, 0] on html "AUMi Ваш ID: 2864332 Сайт AUMi Кабінет покупця Перевірити стан системи Сторінка…" at bounding box center [757, 616] width 1515 height 1233
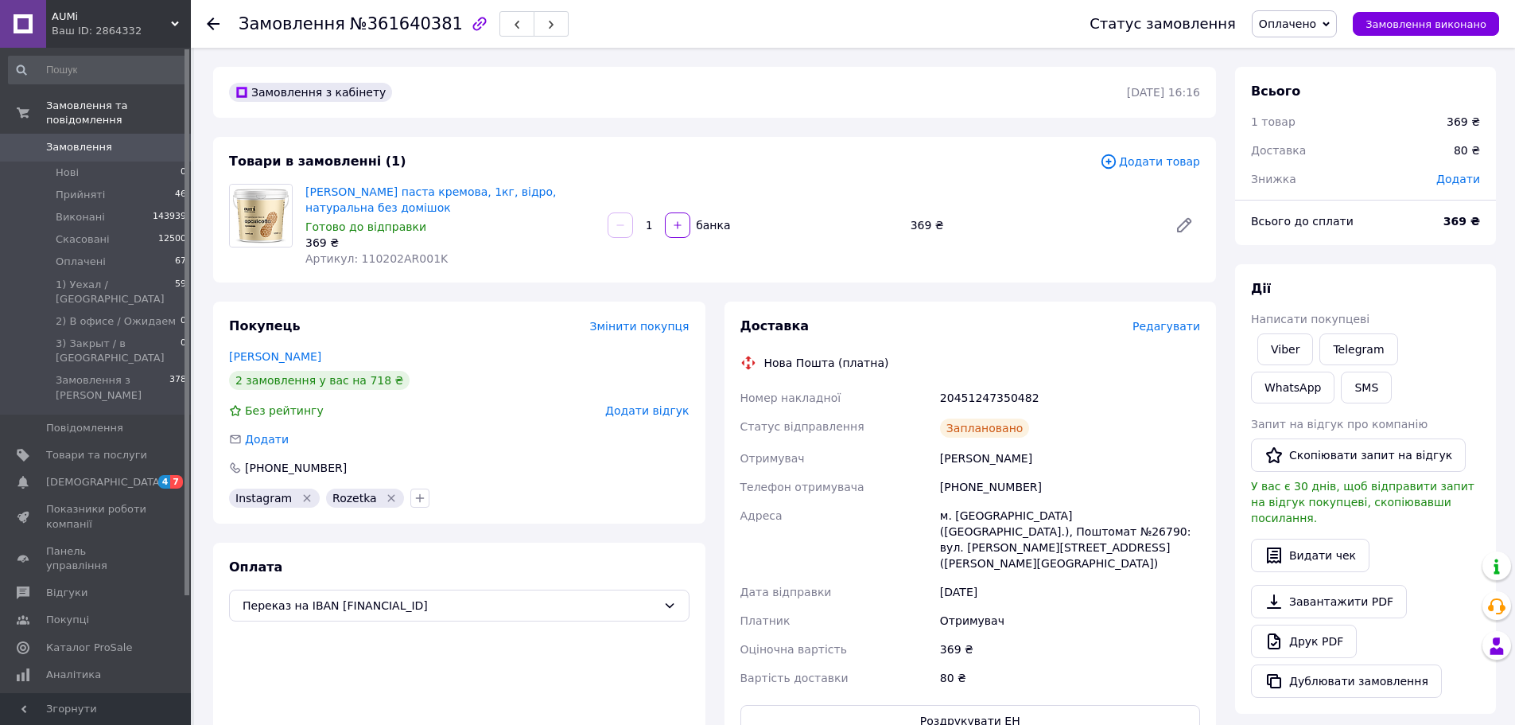
drag, startPoint x: 810, startPoint y: 302, endPoint x: 887, endPoint y: 325, distance: 80.5
click at [810, 302] on div "Доставка Редагувати Нова Пошта (платна) Номер накладної 20451247350482 Статус в…" at bounding box center [971, 526] width 492 height 451
click at [966, 393] on div "20451247350482" at bounding box center [1070, 397] width 266 height 29
copy div "20451247350482"
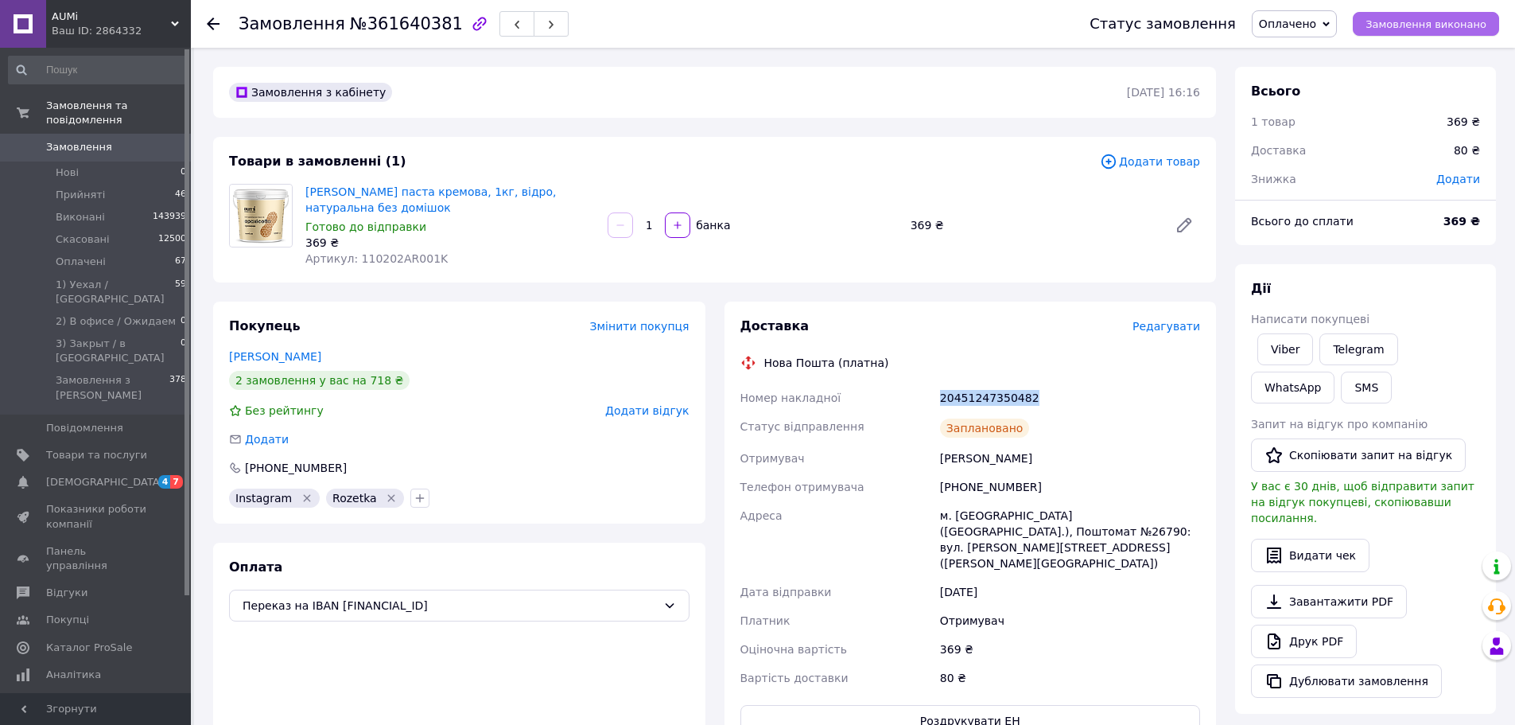
click at [1398, 18] on span "Замовлення виконано" at bounding box center [1426, 24] width 121 height 12
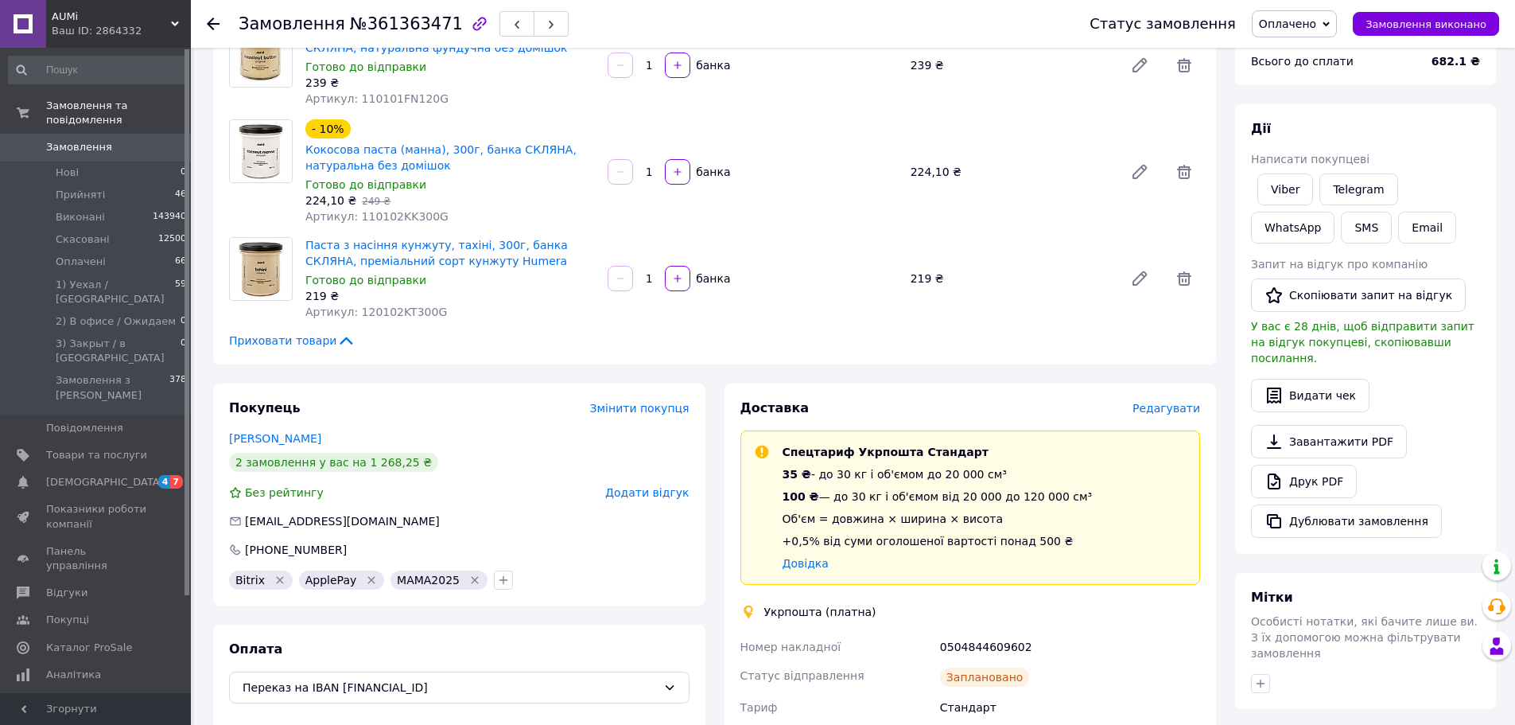
scroll to position [318, 0]
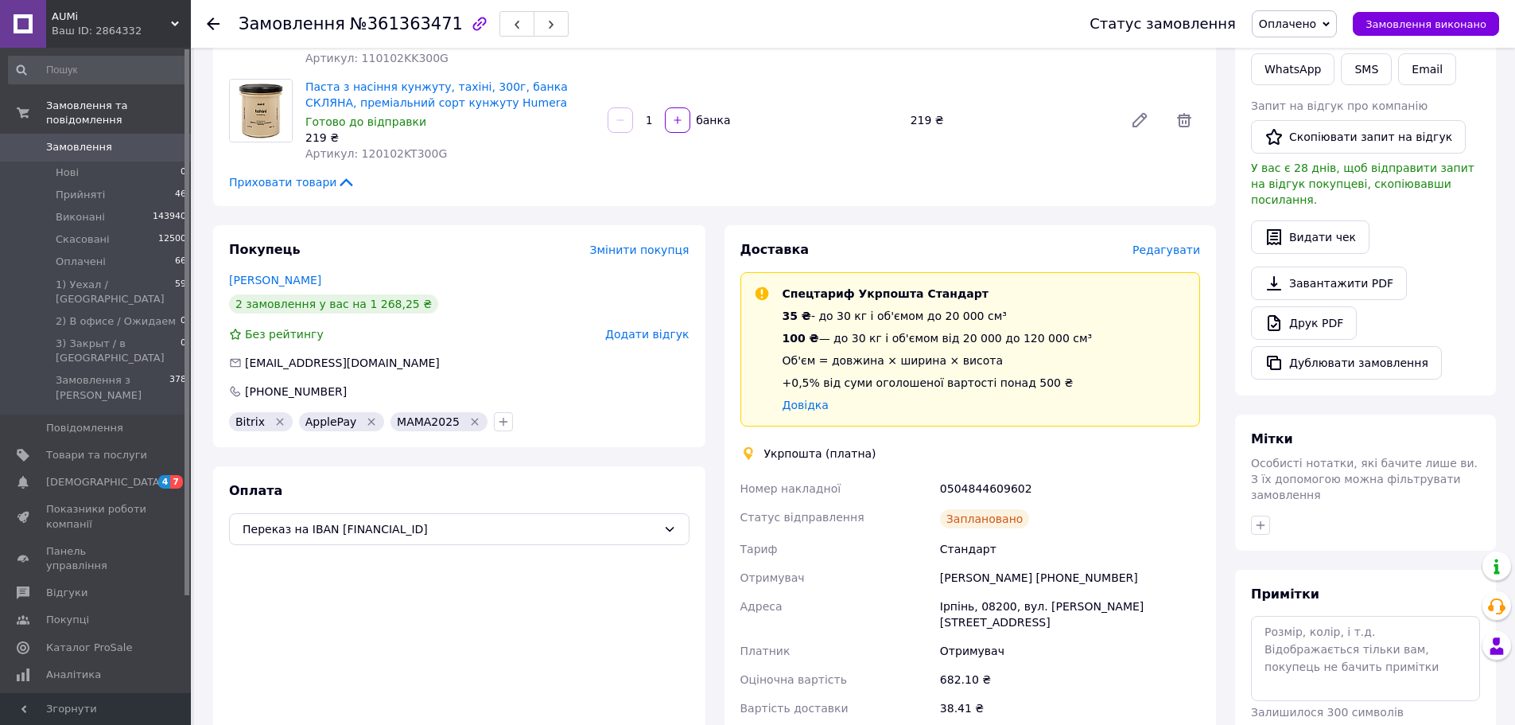
click at [960, 479] on div "0504844609602" at bounding box center [1070, 488] width 266 height 29
copy div "0504844609602"
click at [1393, 21] on span "Замовлення виконано" at bounding box center [1426, 24] width 121 height 12
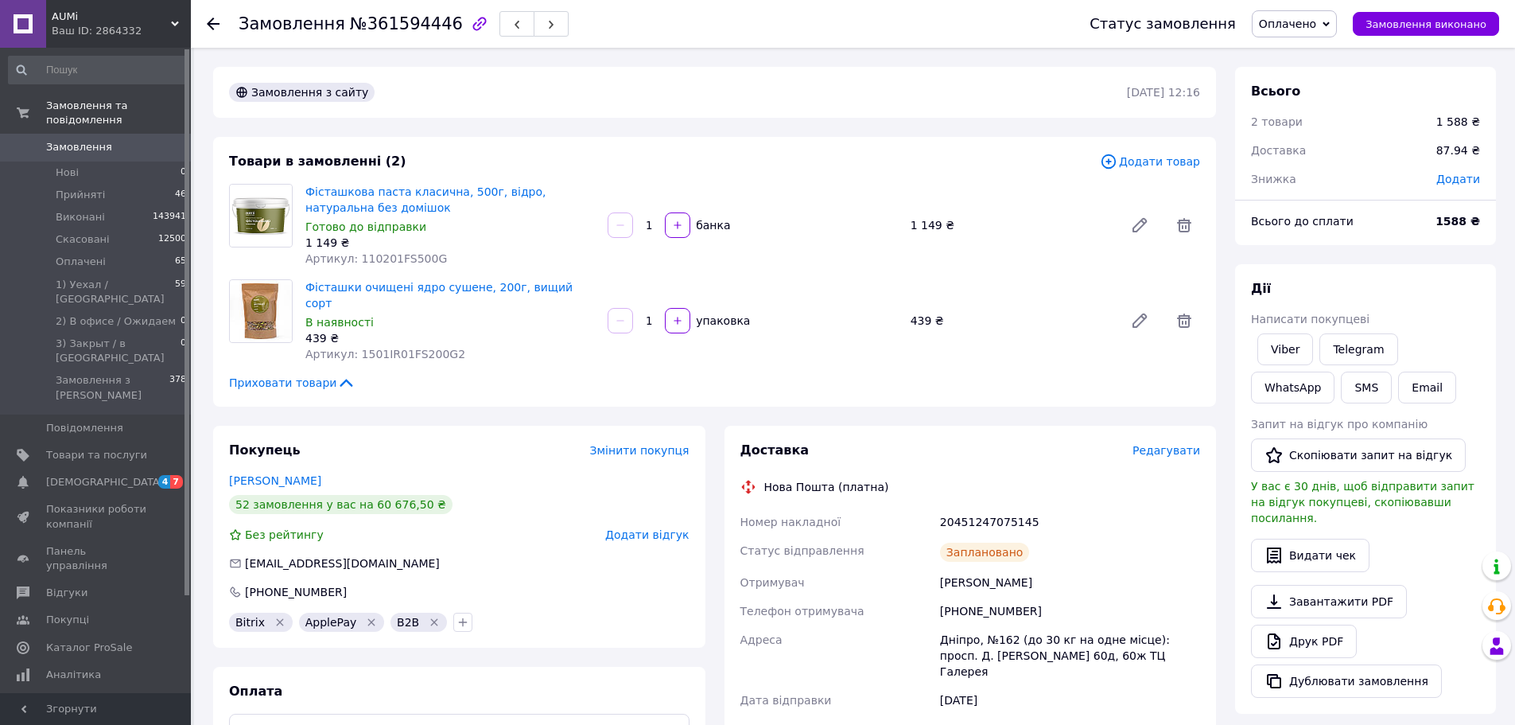
click at [973, 507] on div "20451247075145" at bounding box center [1070, 521] width 266 height 29
copy div "20451247075145"
click at [1420, 27] on span "Замовлення виконано" at bounding box center [1426, 24] width 121 height 12
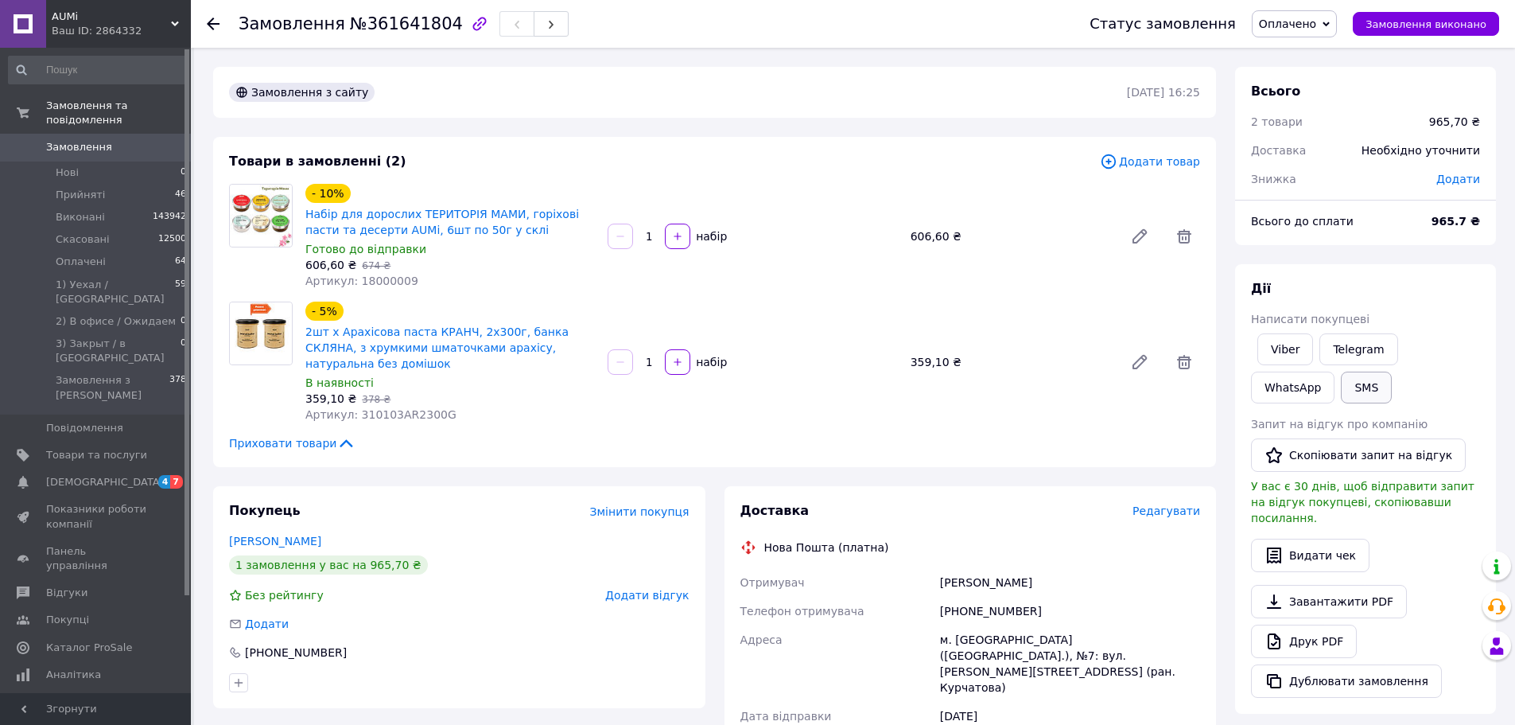
click at [1341, 387] on button "SMS" at bounding box center [1366, 387] width 51 height 32
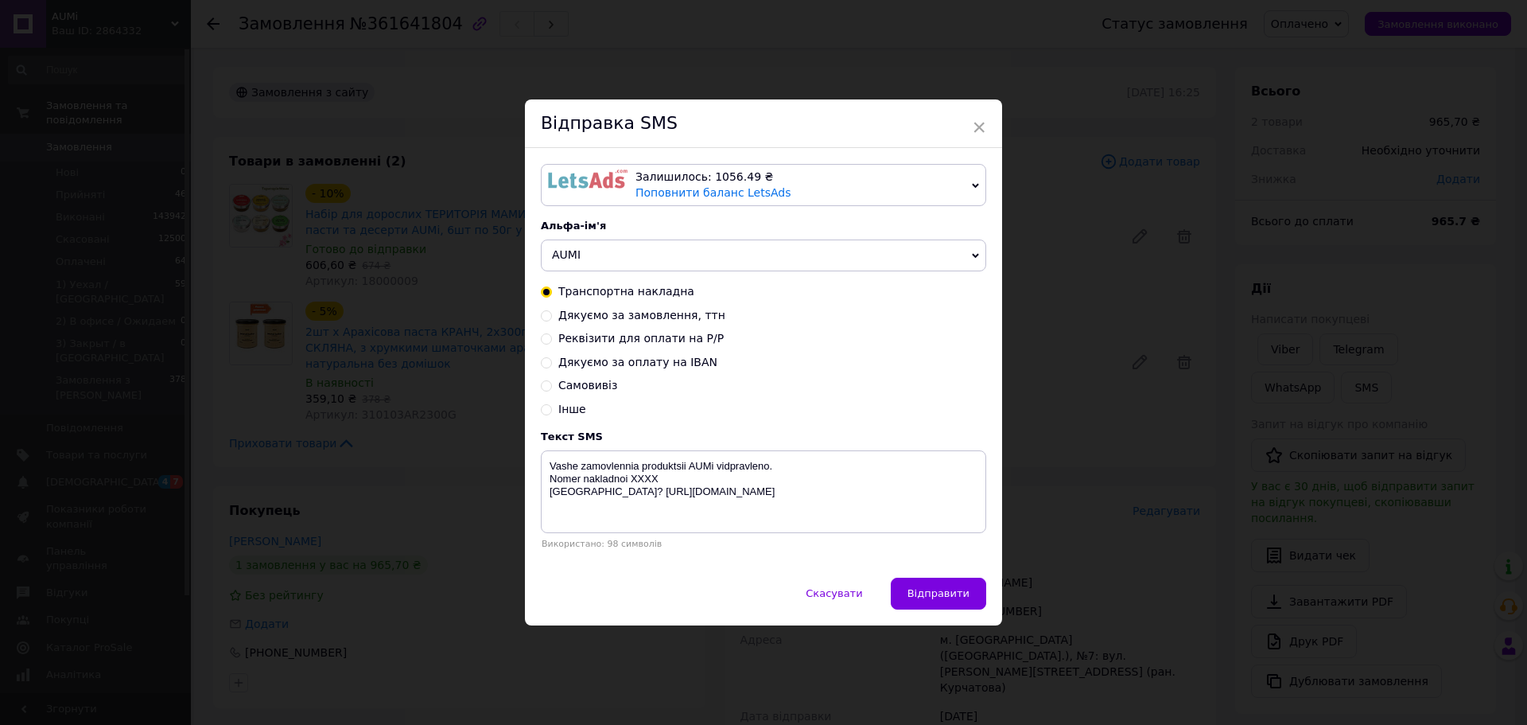
click at [608, 314] on span "Дякуємо за замовлення, ттн" at bounding box center [641, 315] width 167 height 13
click at [552, 314] on input "Дякуємо за замовлення, ттн" at bounding box center [546, 314] width 11 height 11
radio input "true"
radio input "false"
type textarea "Diakuiemo za vashe zamovlennia produktsii AUMi. Vidpravka zaplanovana na 15/09.…"
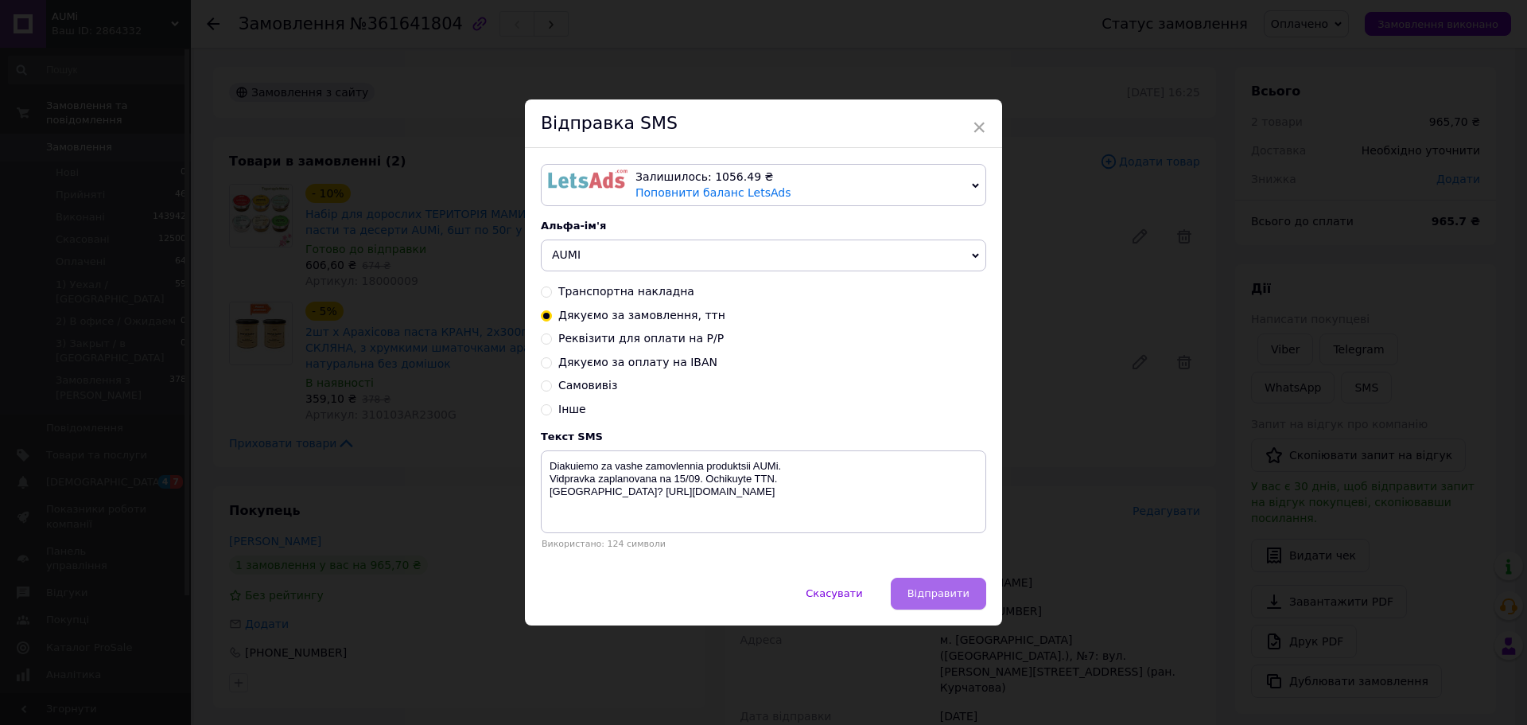
click at [939, 592] on span "Відправити" at bounding box center [938, 593] width 62 height 12
